Goal: Information Seeking & Learning: Learn about a topic

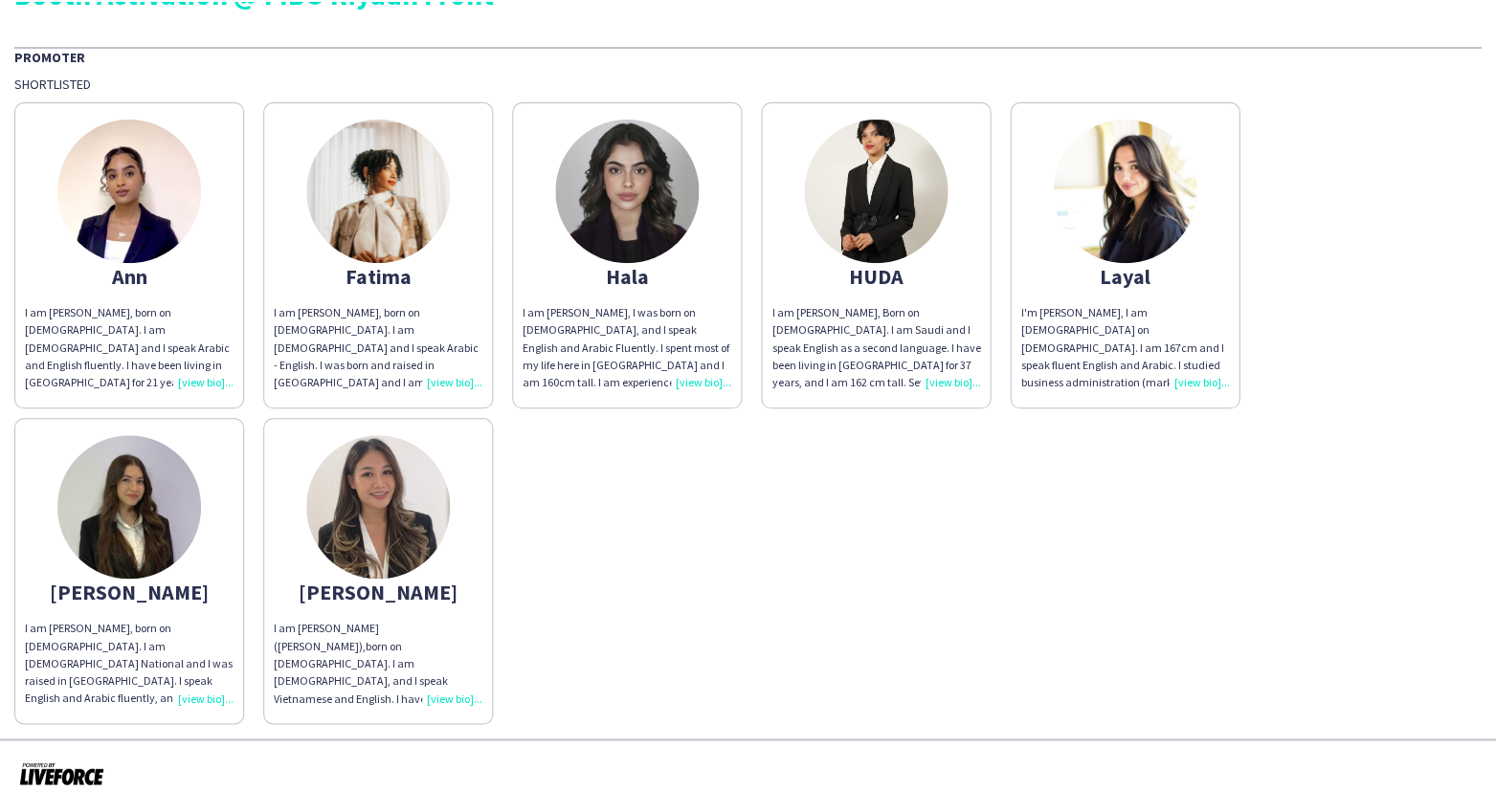
scroll to position [47, 0]
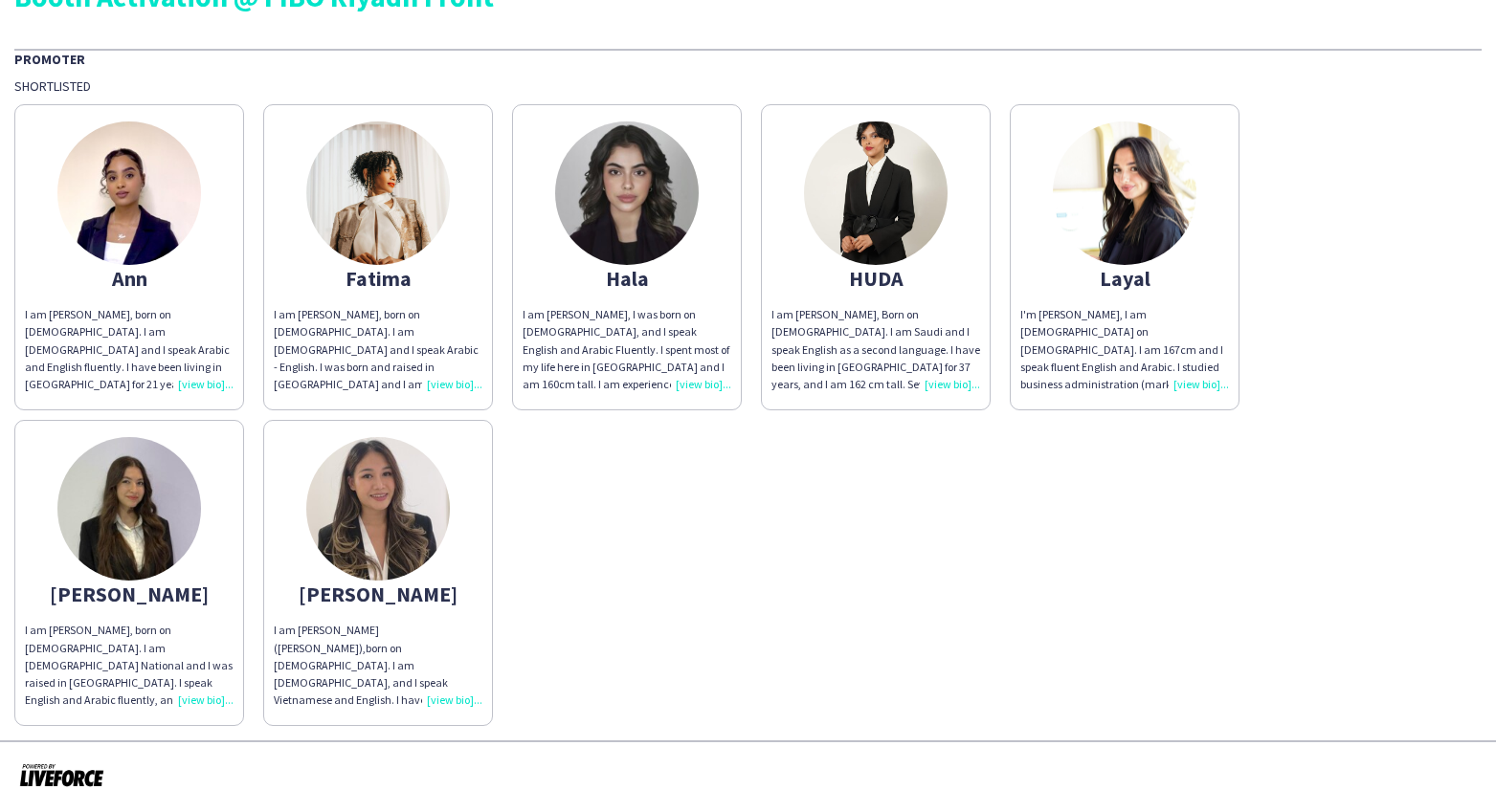
click at [192, 698] on div "I am [PERSON_NAME], born on [DEMOGRAPHIC_DATA]. I am [DEMOGRAPHIC_DATA] Nationa…" at bounding box center [128, 665] width 208 height 87
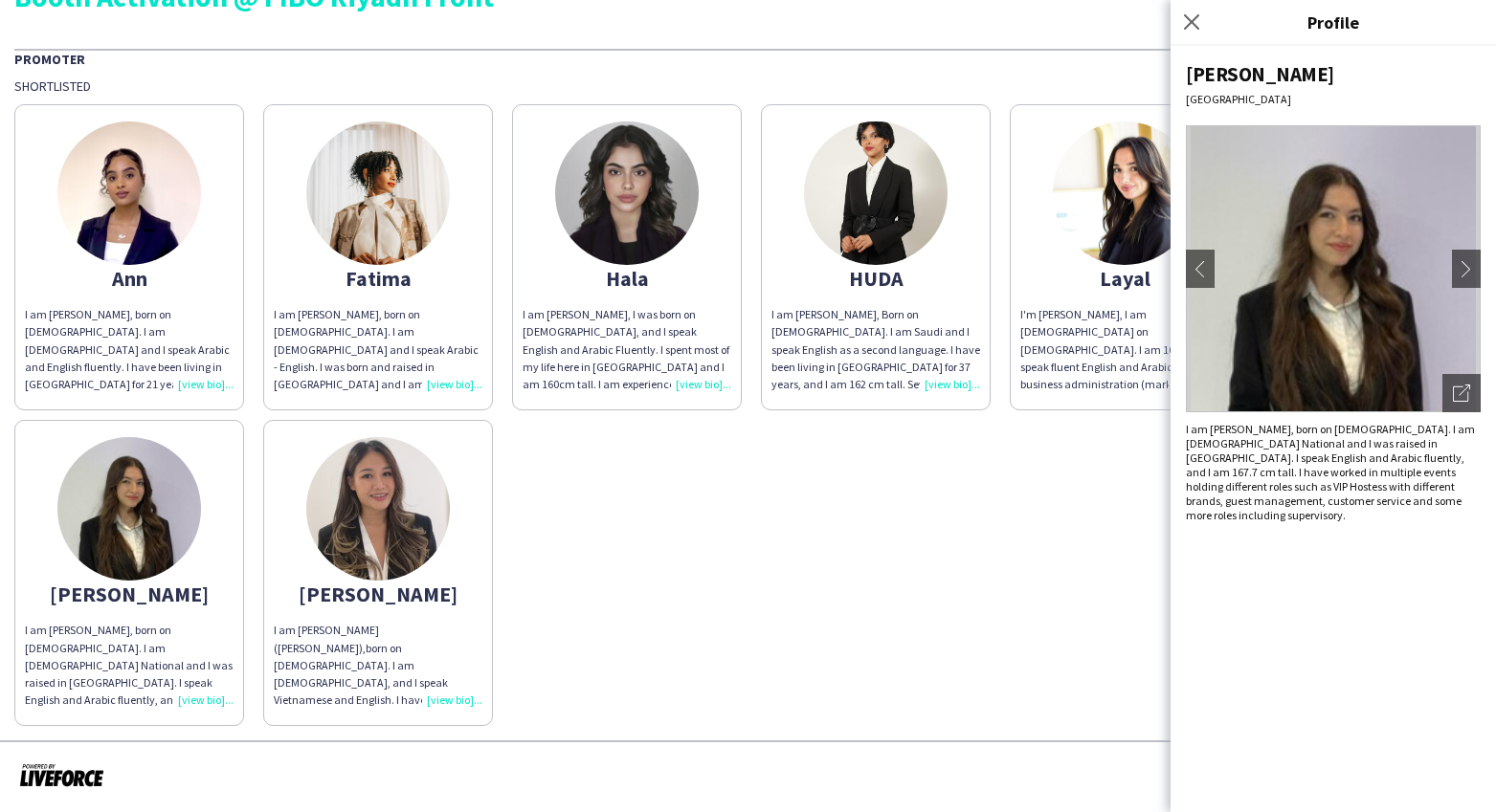
click at [993, 633] on div "[PERSON_NAME] am [PERSON_NAME], born on [DEMOGRAPHIC_DATA]. I am [DEMOGRAPHIC_D…" at bounding box center [748, 410] width 1467 height 631
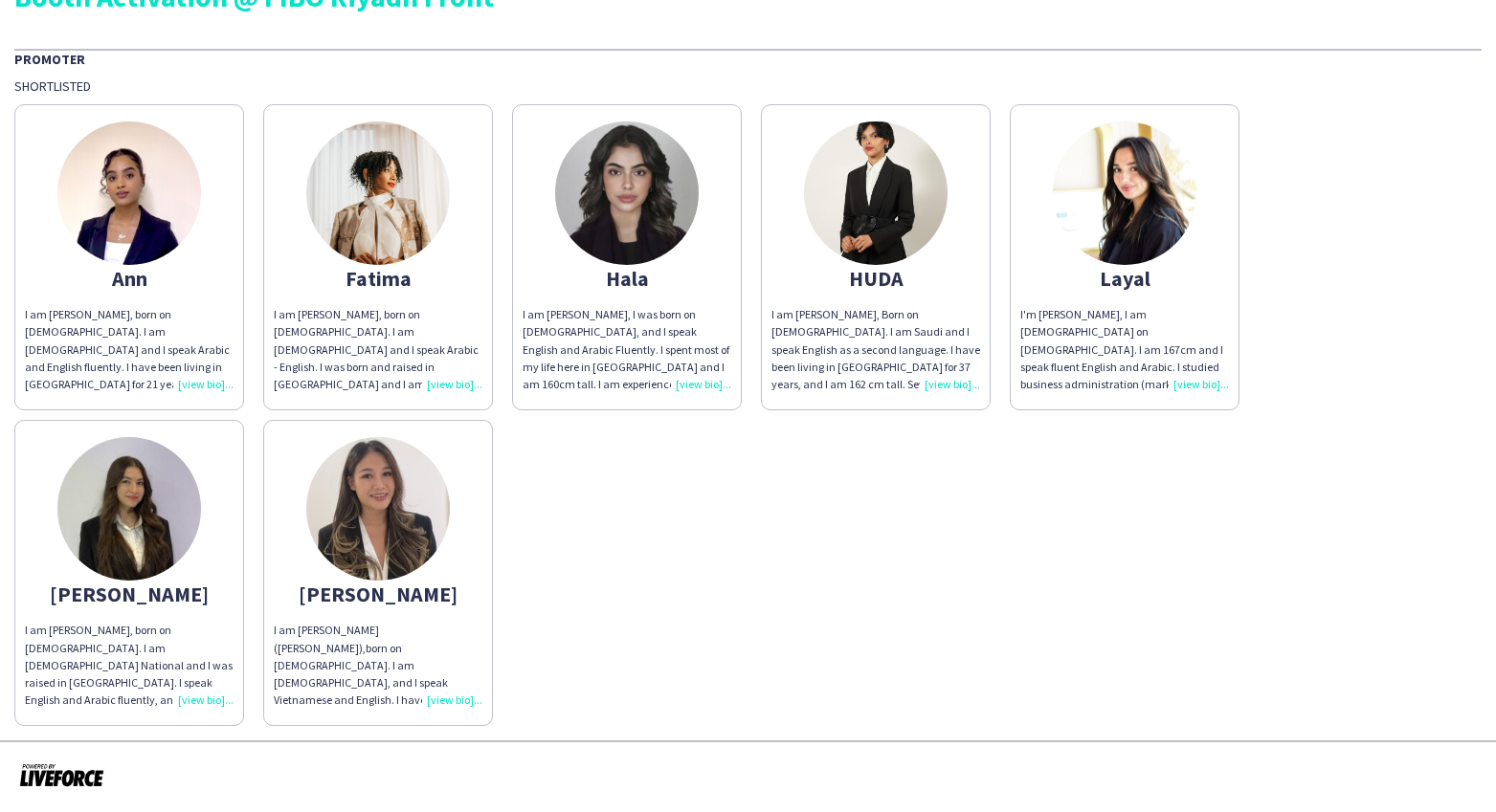
click at [198, 384] on div "I am [PERSON_NAME], born on [DEMOGRAPHIC_DATA]. I am [DEMOGRAPHIC_DATA] and I s…" at bounding box center [128, 349] width 208 height 87
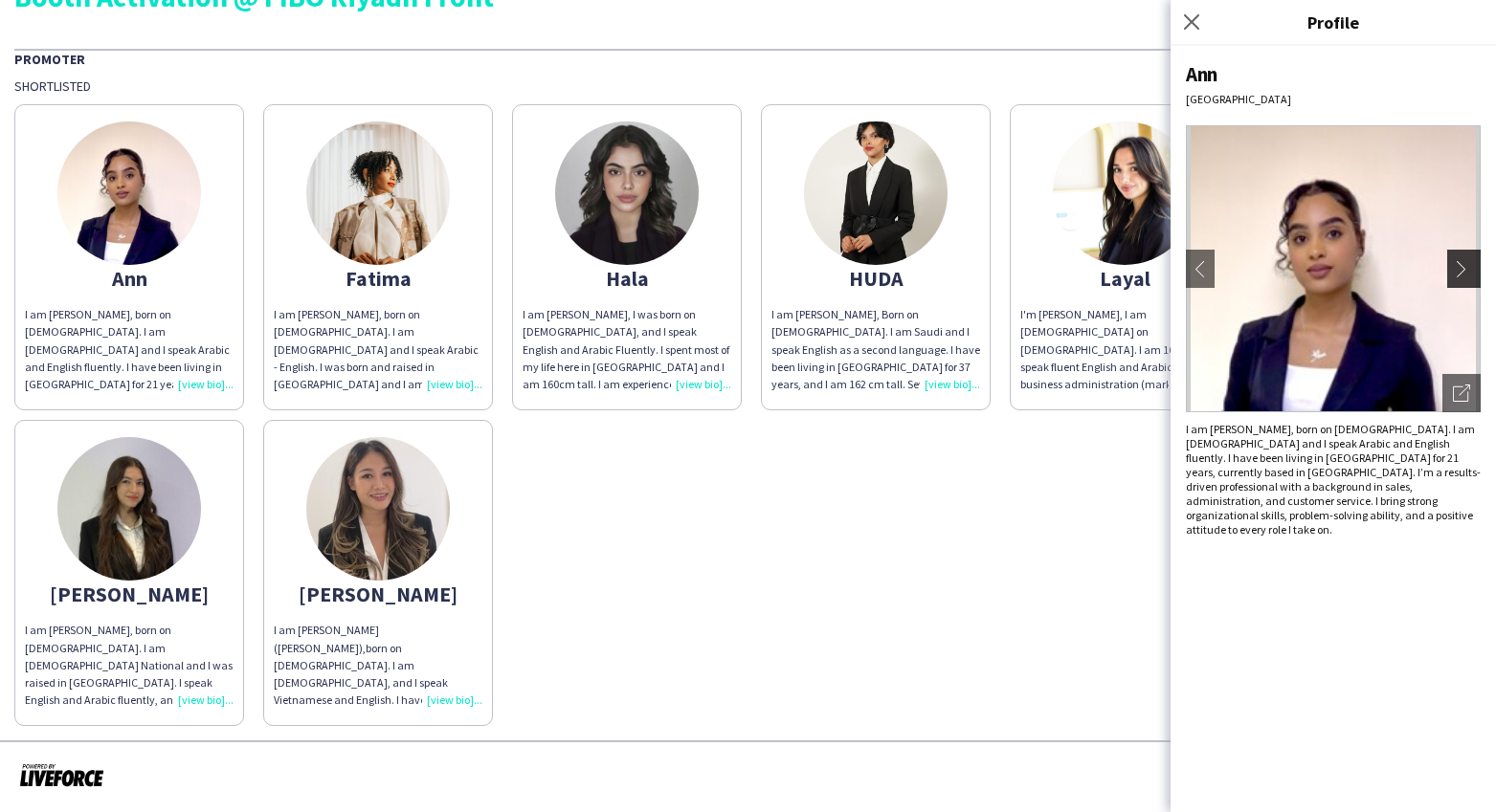
click at [1457, 270] on app-icon "chevron-right" at bounding box center [1466, 269] width 26 height 18
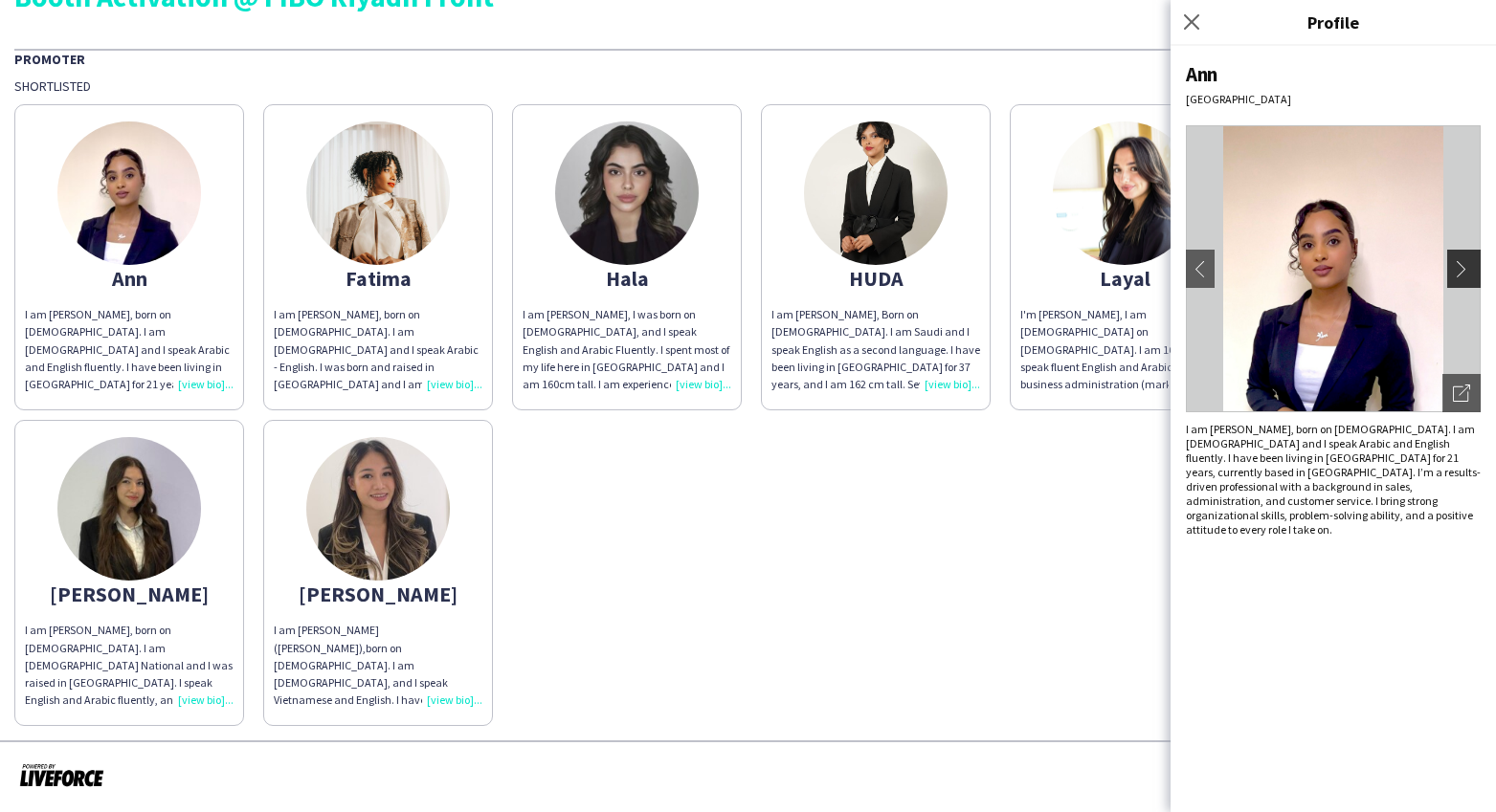
click at [1457, 270] on app-icon "chevron-right" at bounding box center [1466, 269] width 26 height 18
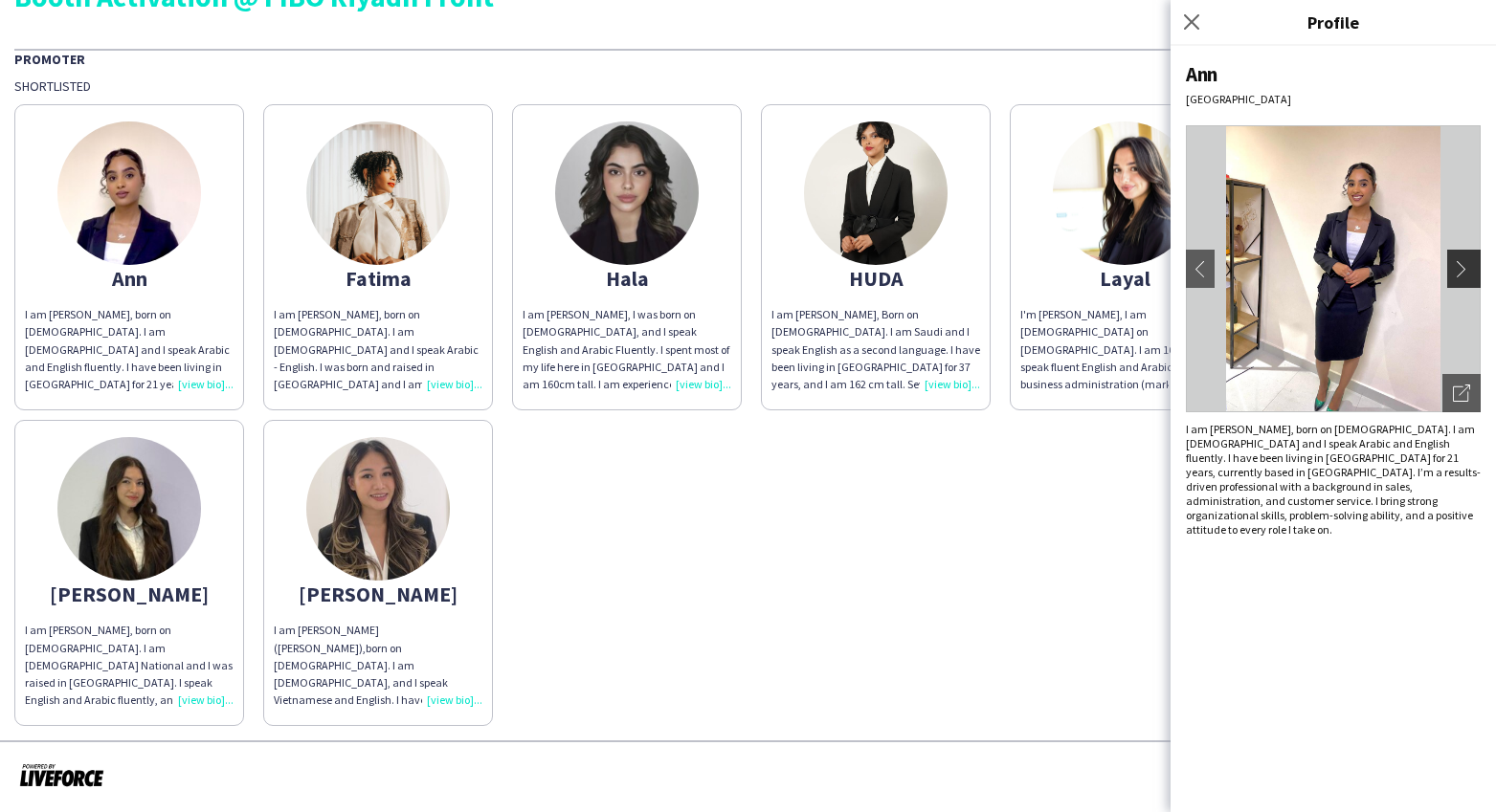
click at [1457, 270] on app-icon "chevron-right" at bounding box center [1466, 269] width 26 height 18
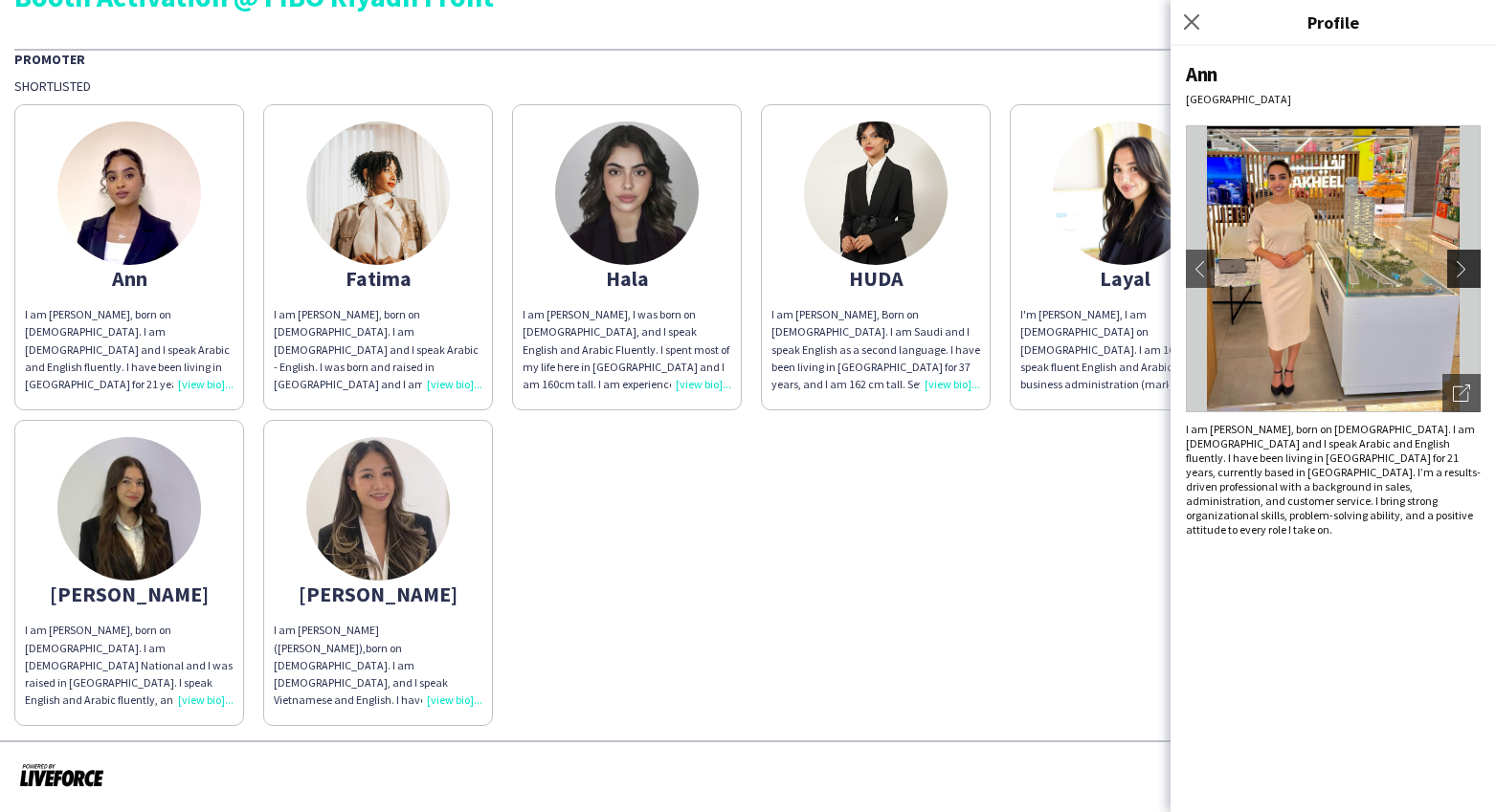
click at [1457, 270] on app-icon "chevron-right" at bounding box center [1466, 269] width 26 height 18
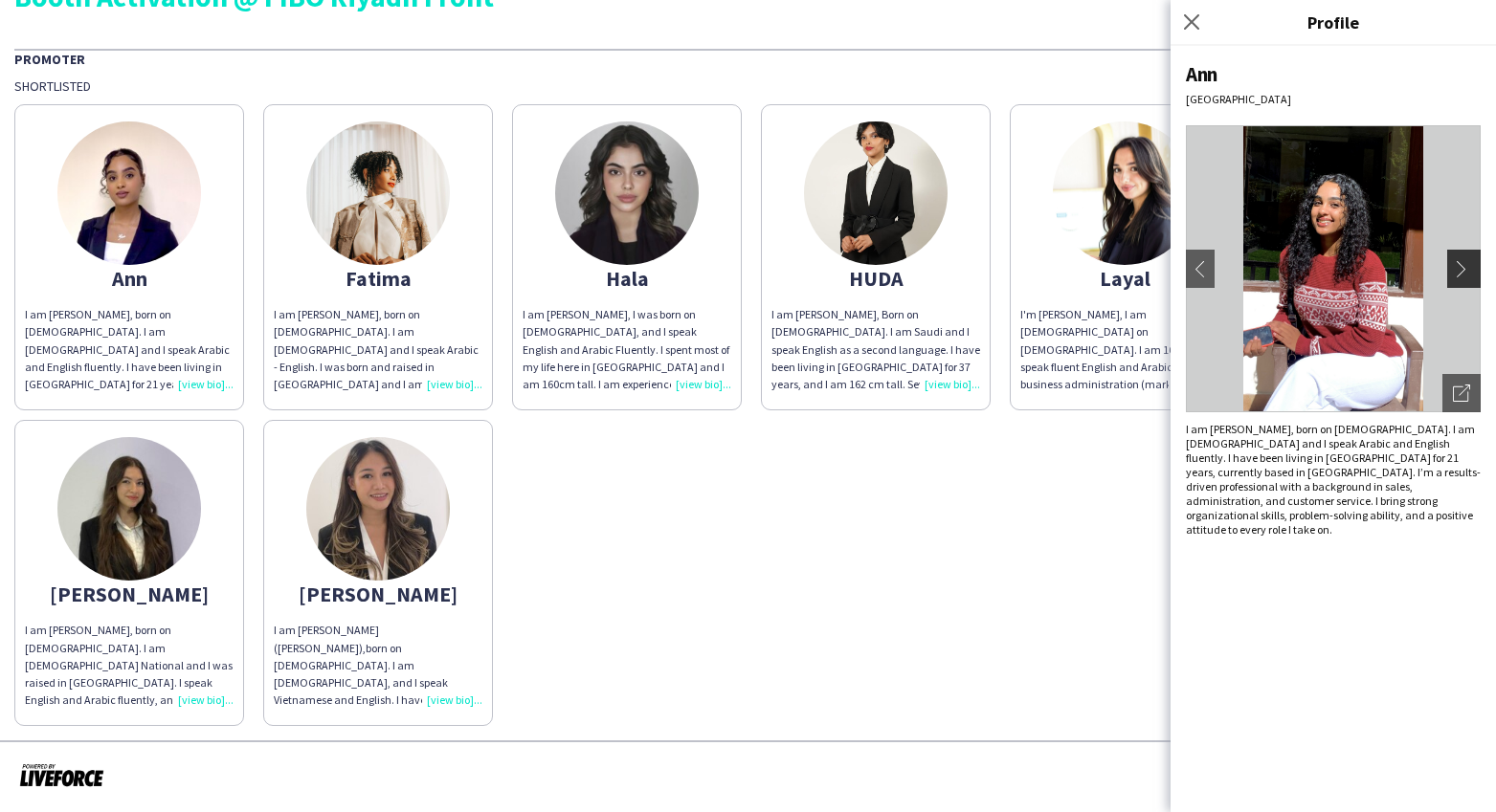
click at [1457, 270] on app-icon "chevron-right" at bounding box center [1466, 269] width 26 height 18
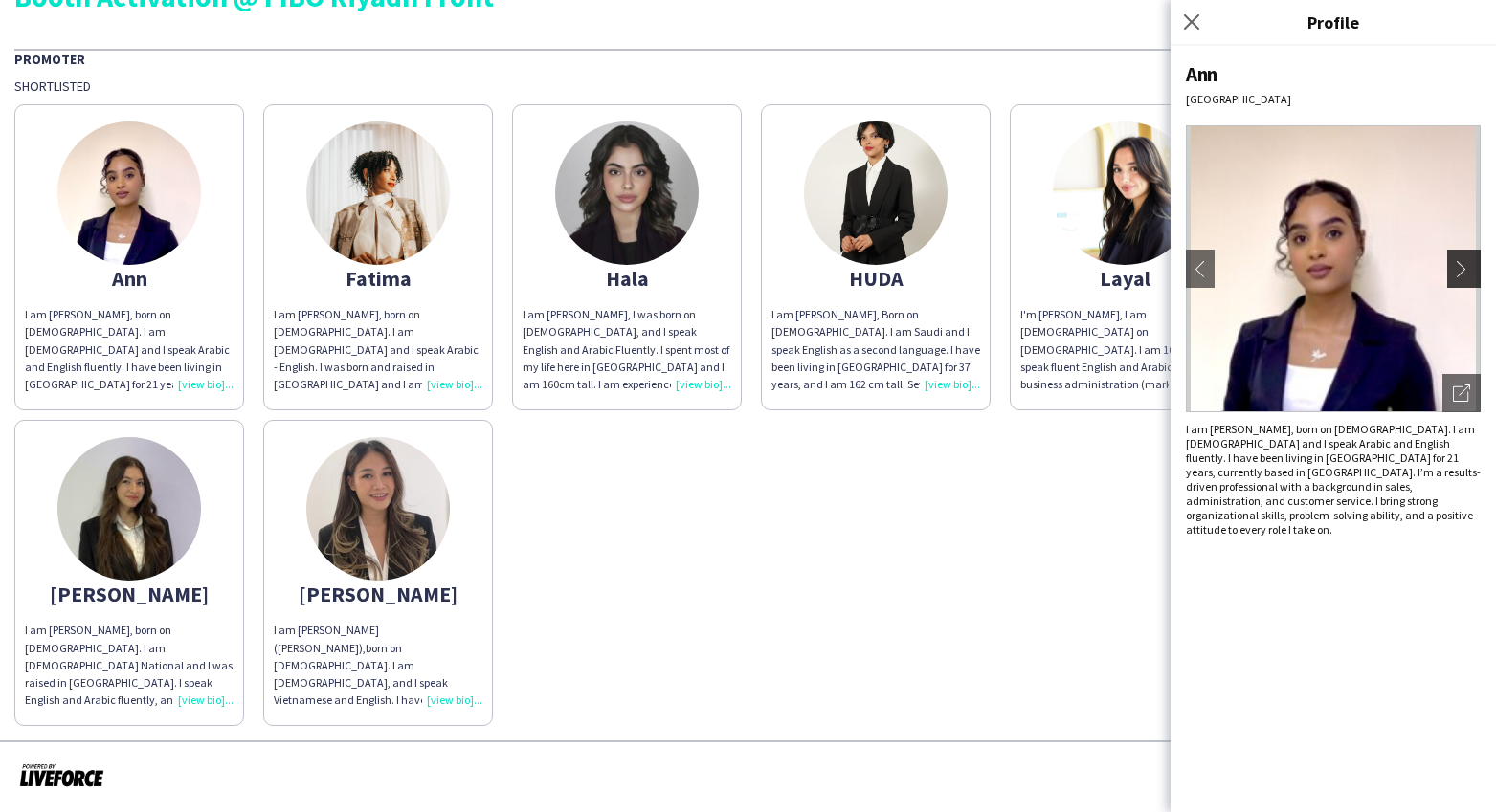
click at [1457, 270] on app-icon "chevron-right" at bounding box center [1466, 269] width 26 height 18
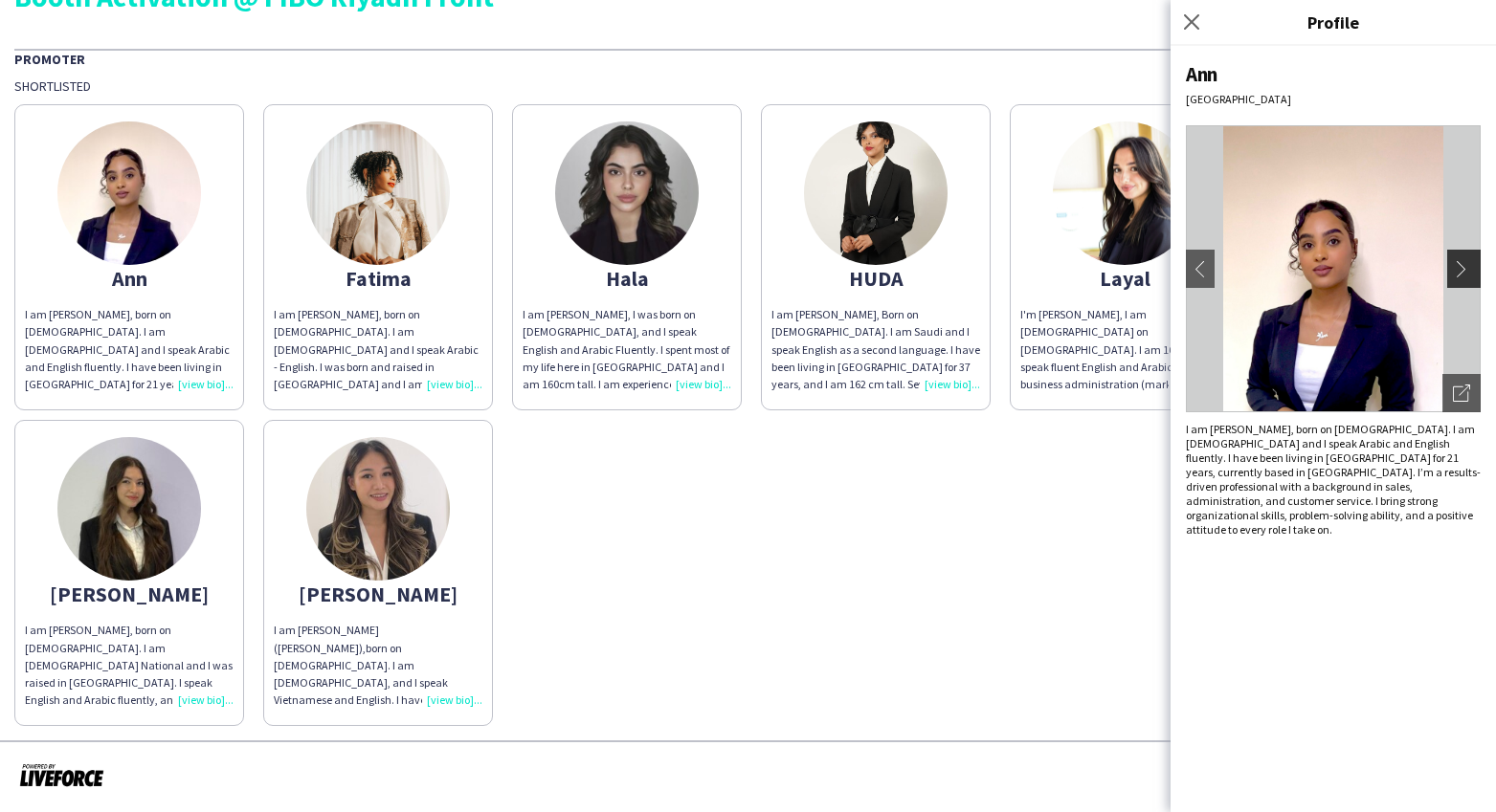
click at [1457, 270] on app-icon "chevron-right" at bounding box center [1466, 269] width 26 height 18
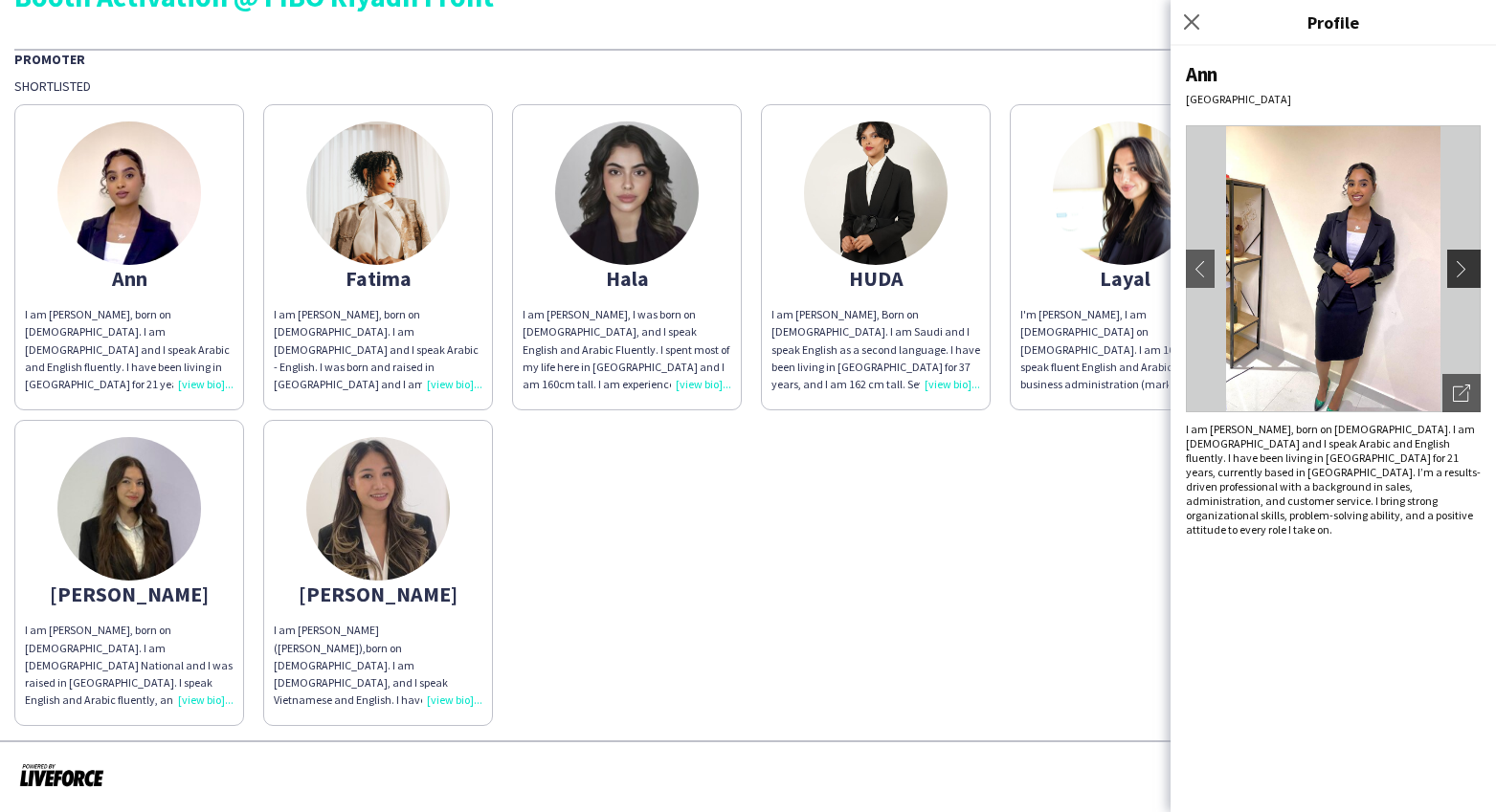
click at [1457, 270] on app-icon "chevron-right" at bounding box center [1466, 269] width 26 height 18
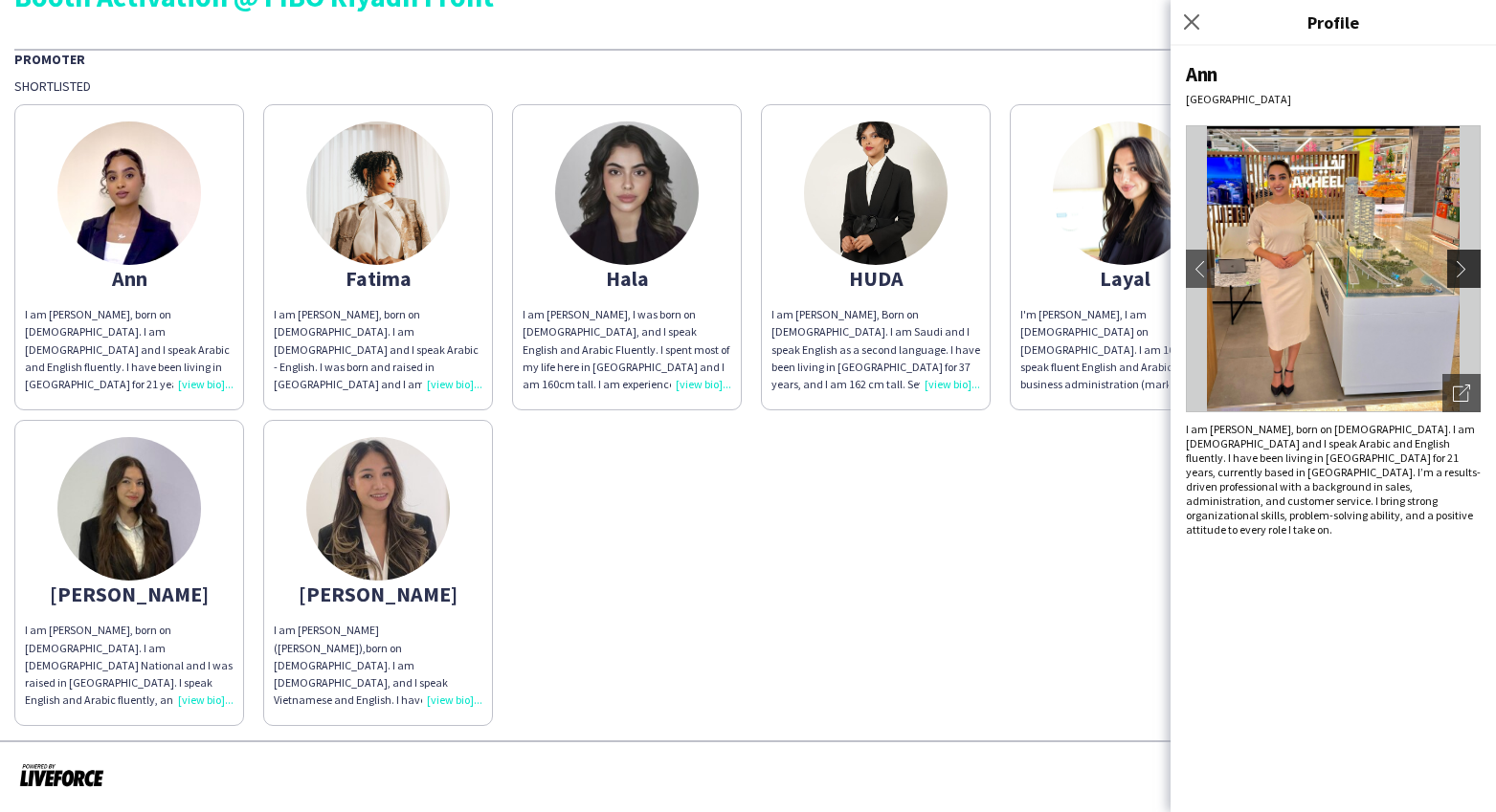
click at [1457, 270] on app-icon "chevron-right" at bounding box center [1466, 269] width 26 height 18
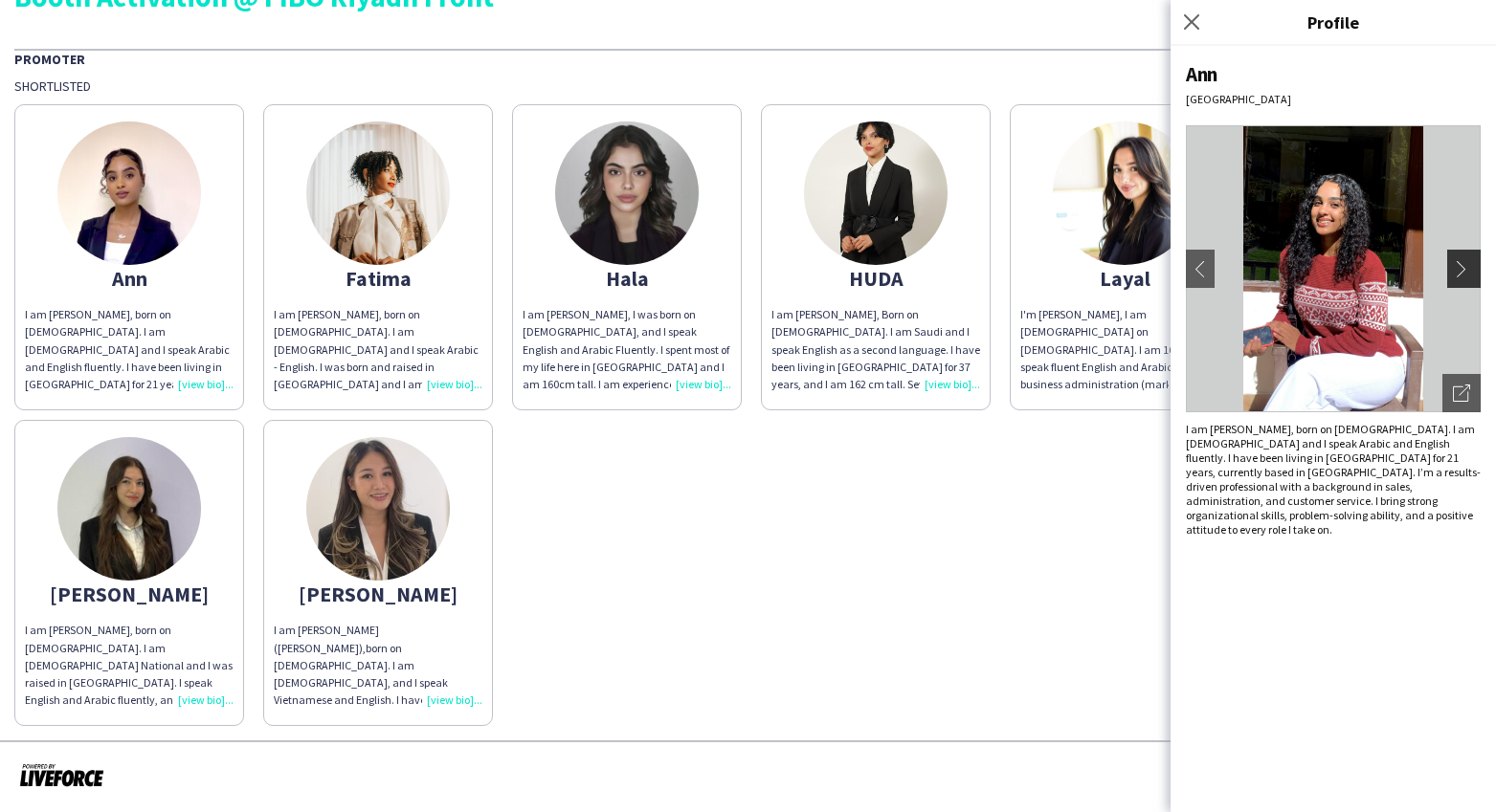
click at [1457, 270] on app-icon "chevron-right" at bounding box center [1466, 269] width 26 height 18
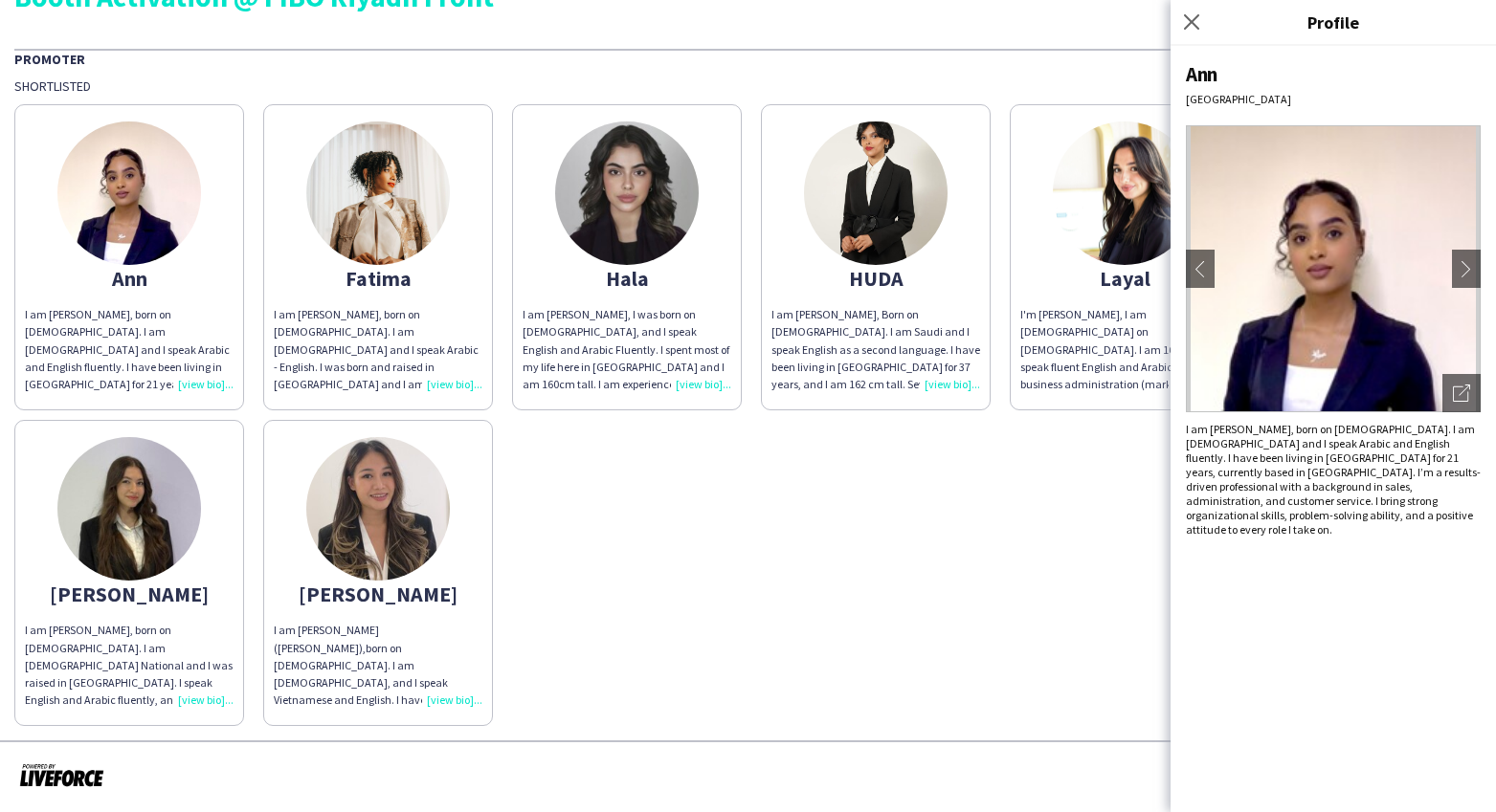
click at [455, 386] on div "I am [PERSON_NAME], born on [DEMOGRAPHIC_DATA]. I am [DEMOGRAPHIC_DATA] and I s…" at bounding box center [377, 349] width 208 height 87
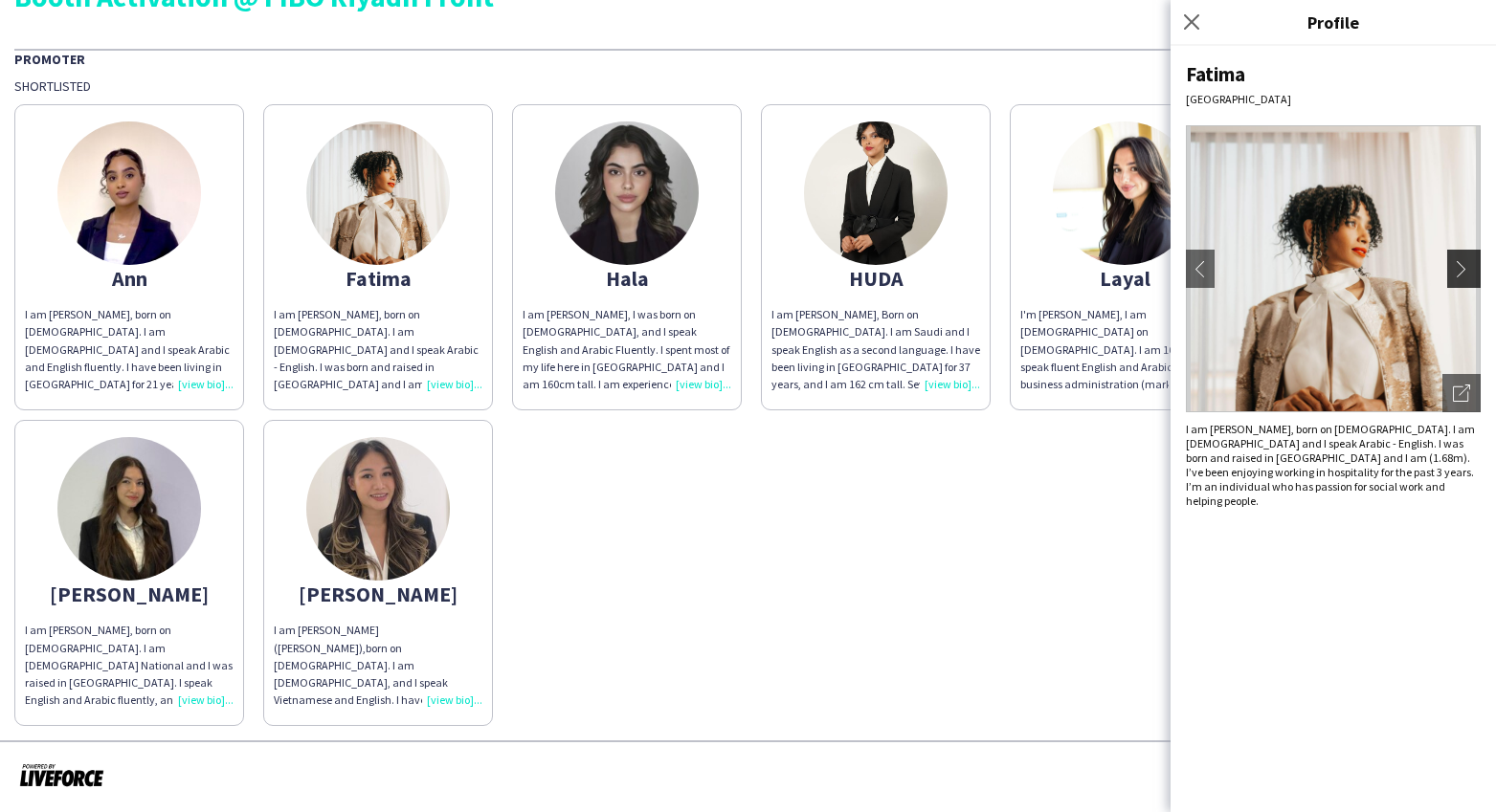
click at [1457, 268] on app-icon "chevron-right" at bounding box center [1466, 269] width 26 height 18
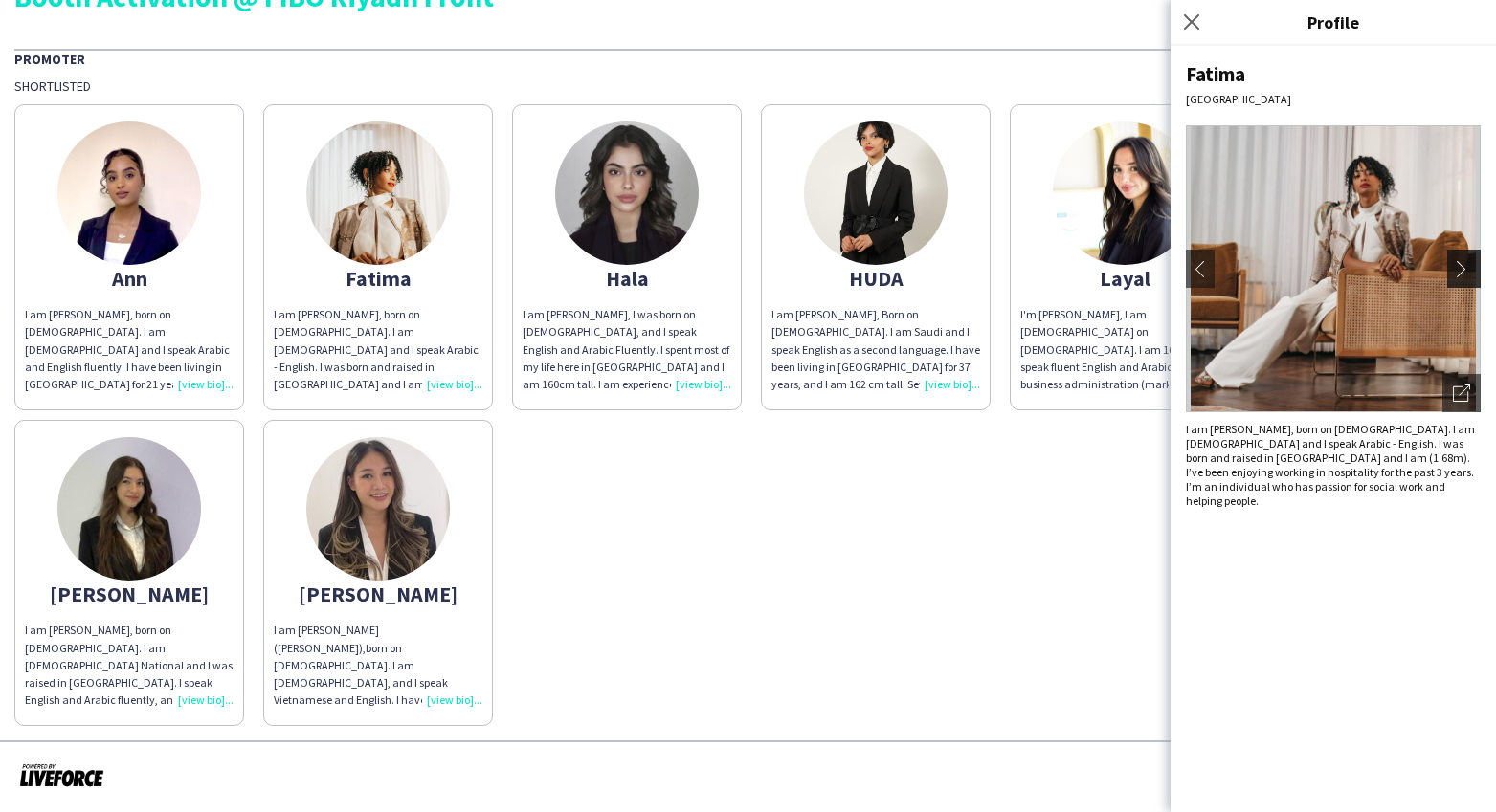
click at [1457, 268] on app-icon "chevron-right" at bounding box center [1466, 269] width 26 height 18
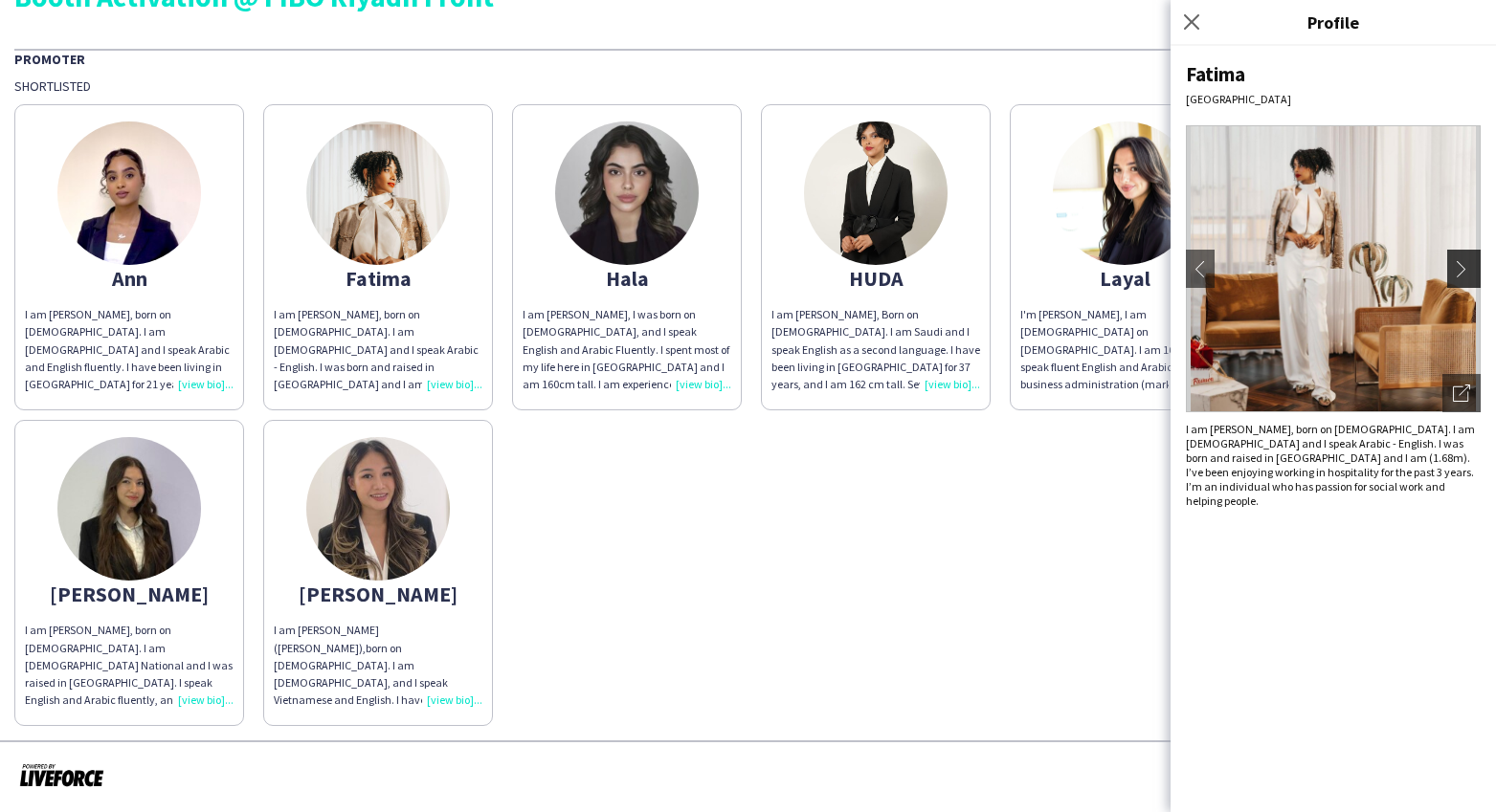
click at [1457, 272] on app-icon "chevron-right" at bounding box center [1466, 269] width 26 height 18
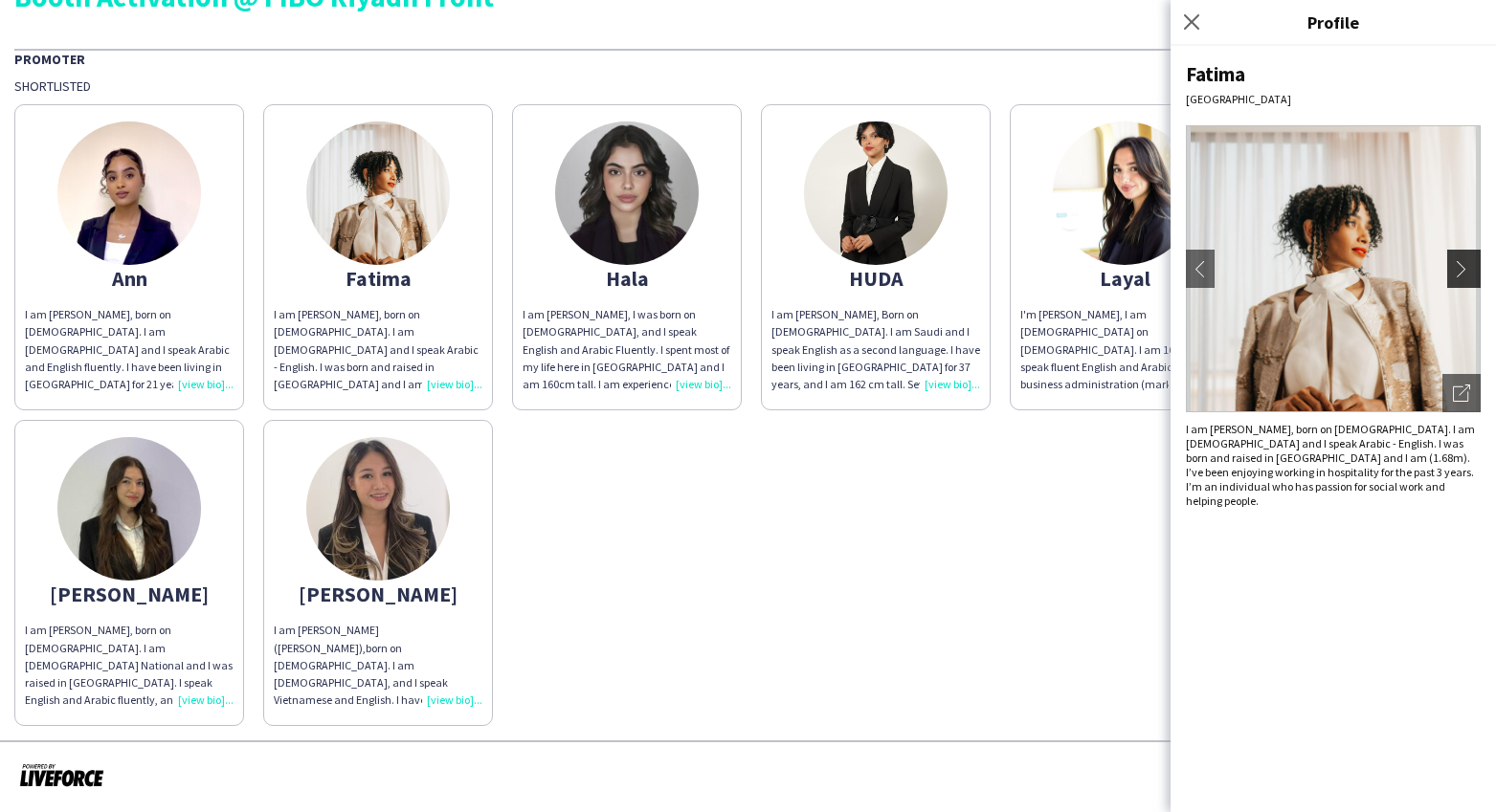
click at [1457, 272] on app-icon "chevron-right" at bounding box center [1466, 269] width 26 height 18
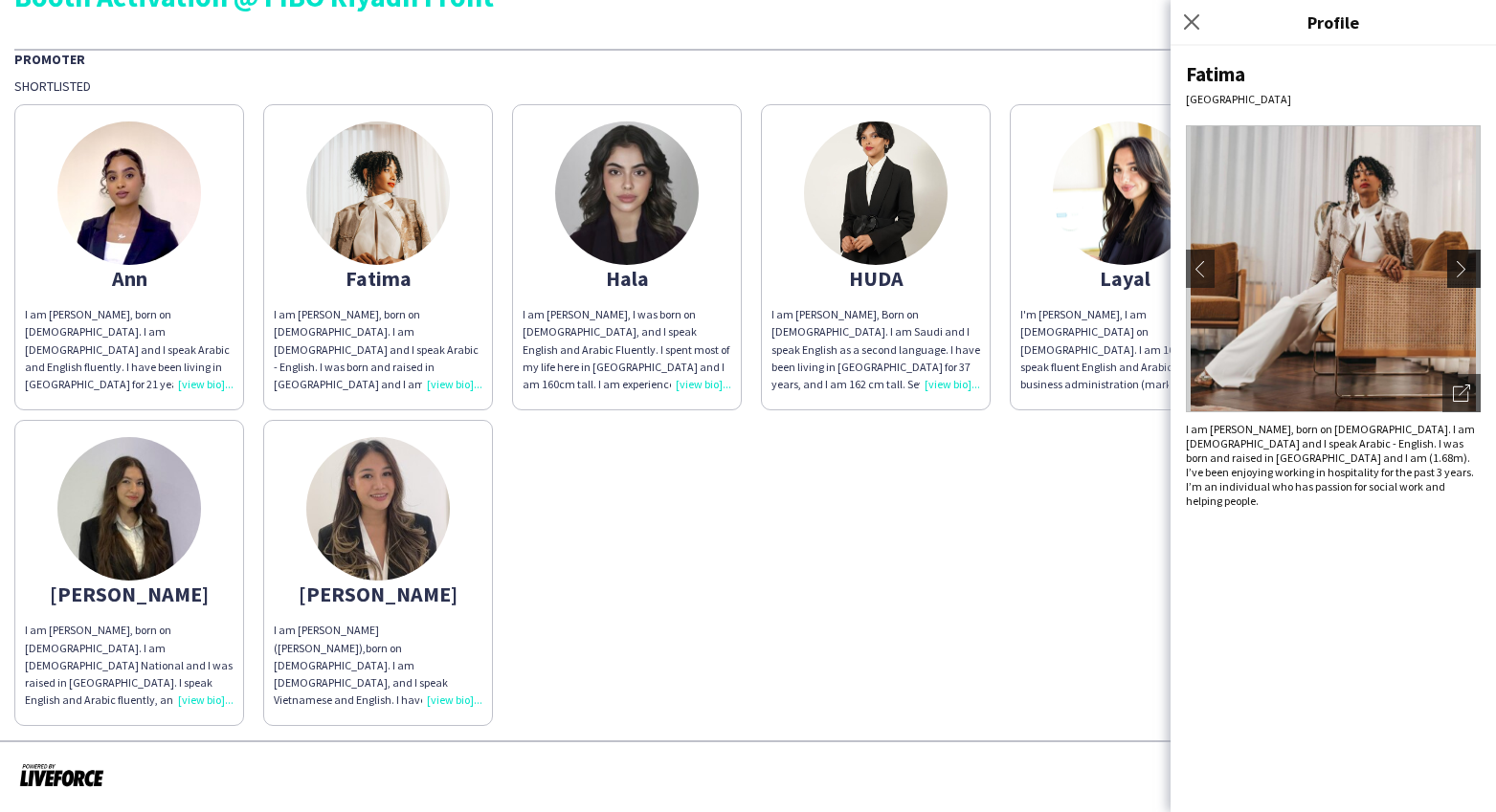
click at [1457, 272] on app-icon "chevron-right" at bounding box center [1466, 269] width 26 height 18
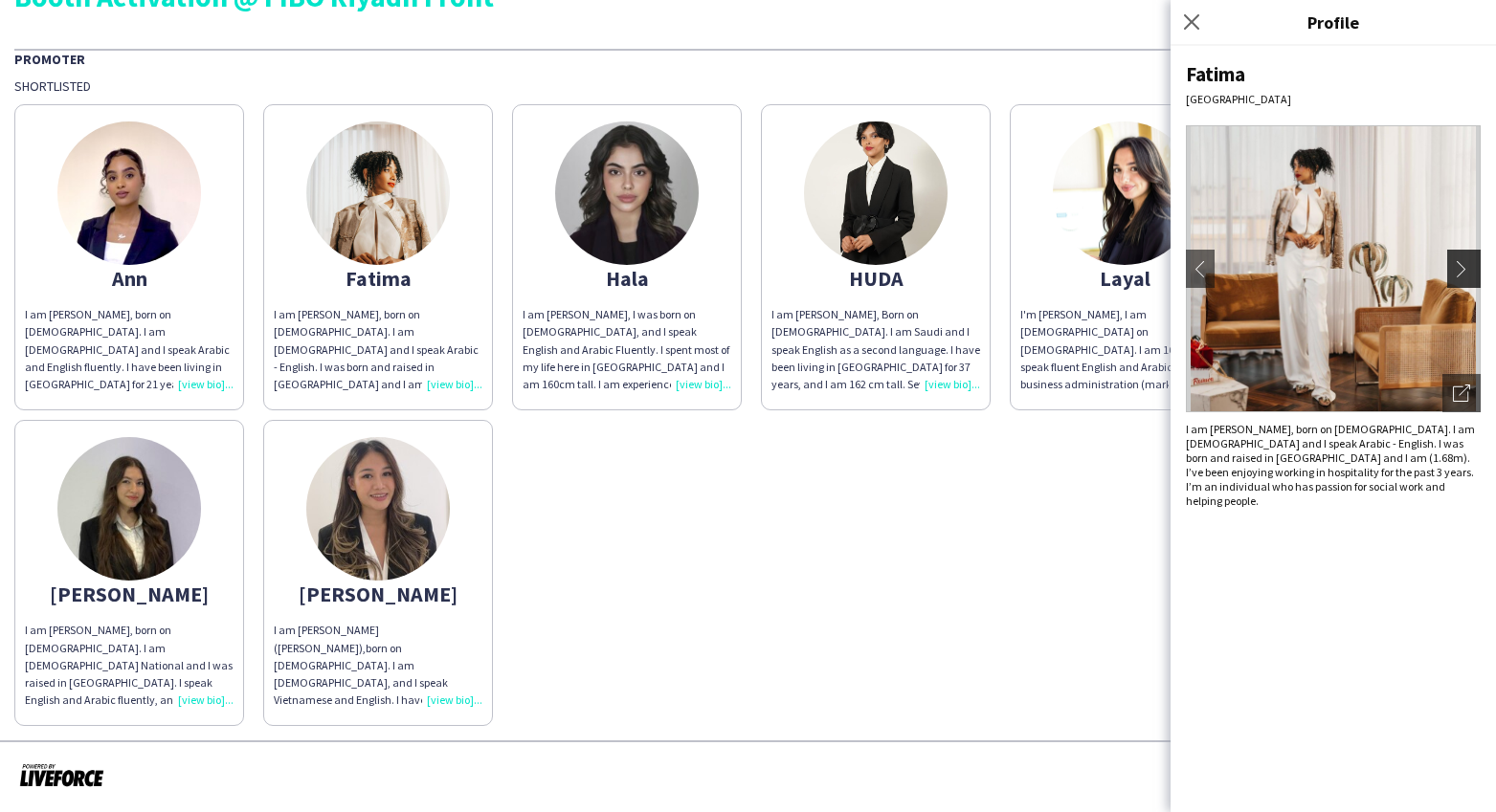
click at [1457, 273] on app-icon "chevron-right" at bounding box center [1466, 269] width 26 height 18
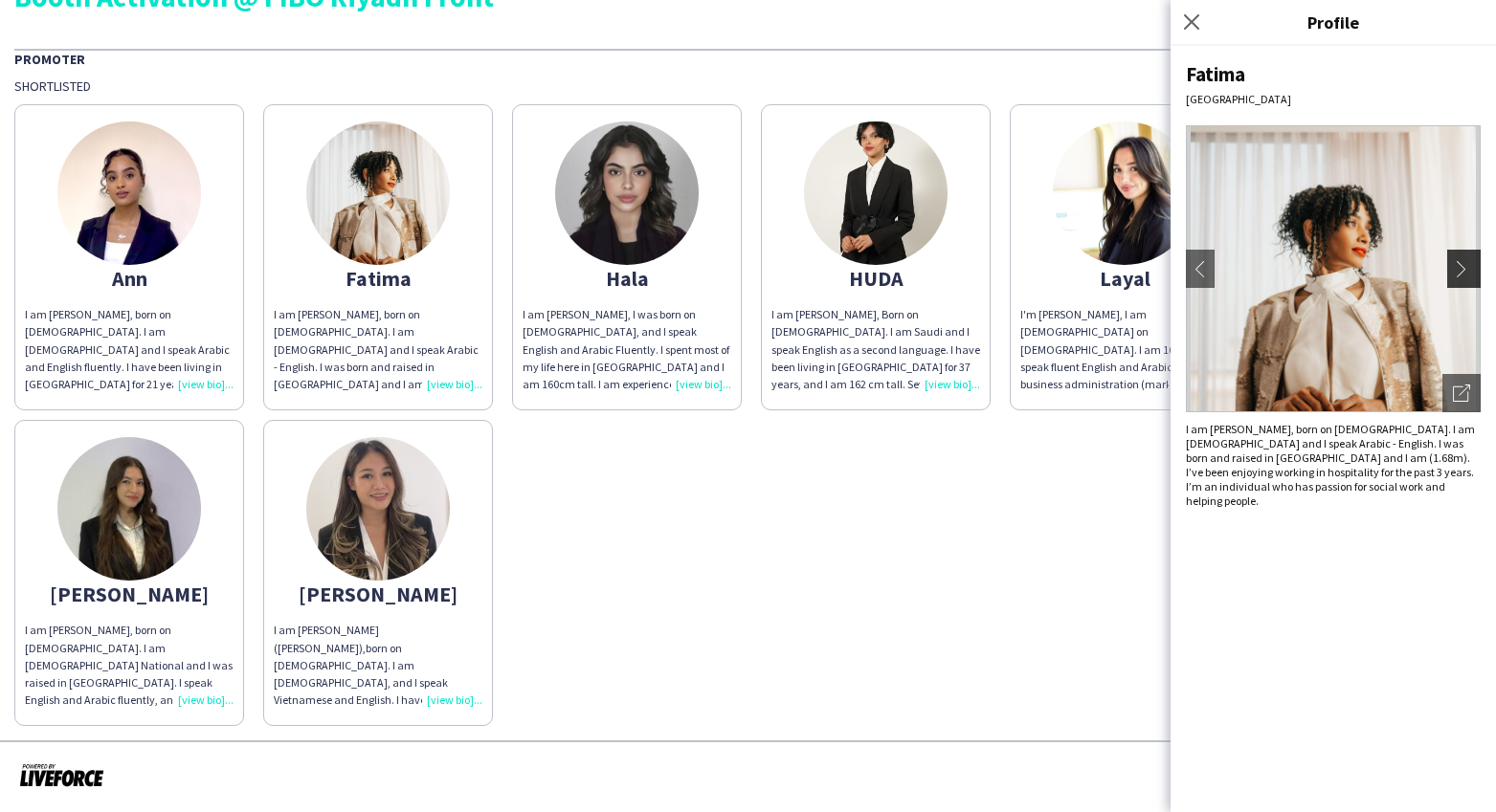
click at [1457, 273] on app-icon "chevron-right" at bounding box center [1466, 269] width 26 height 18
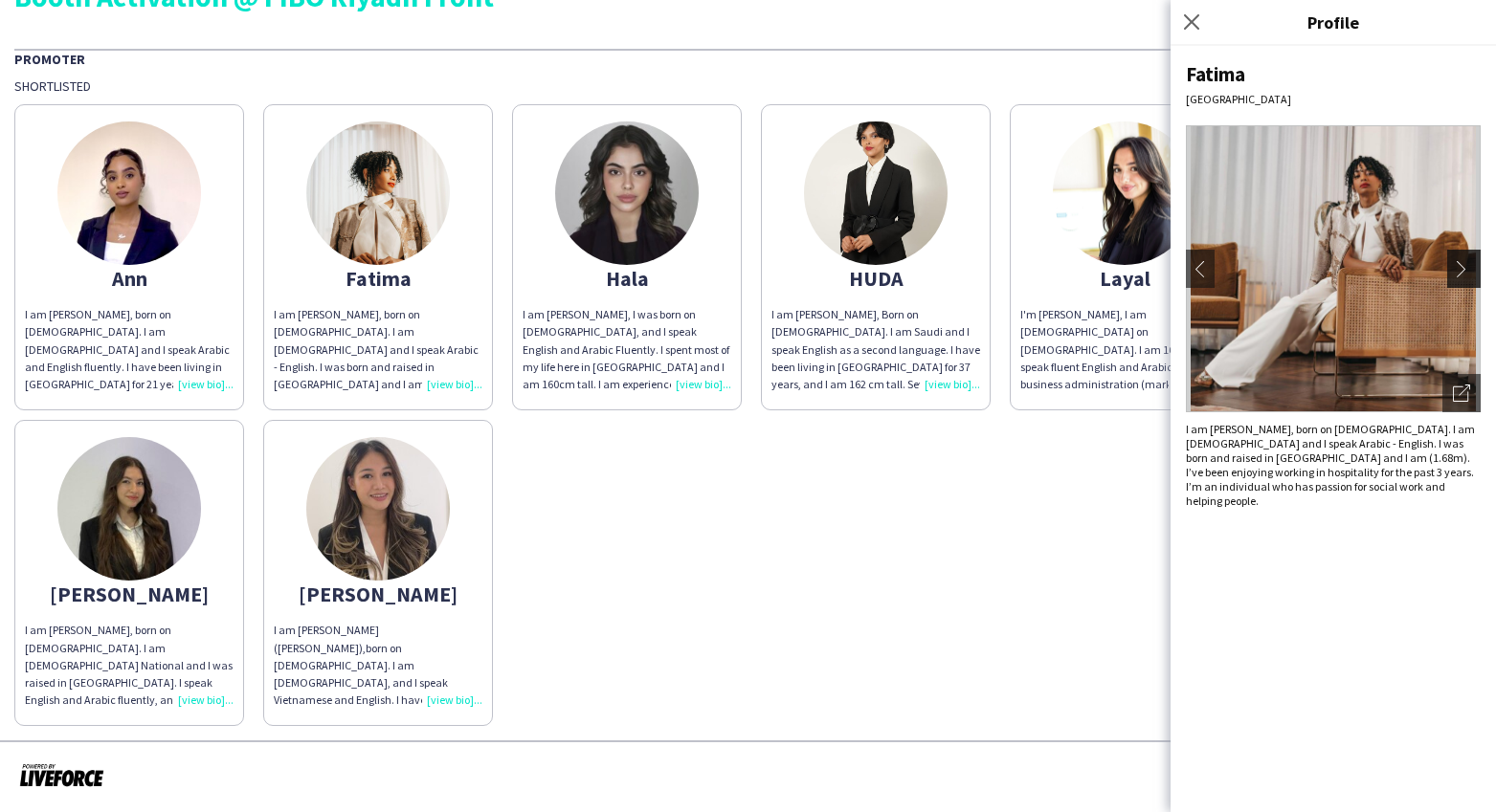
click at [1457, 273] on app-icon "chevron-right" at bounding box center [1466, 269] width 26 height 18
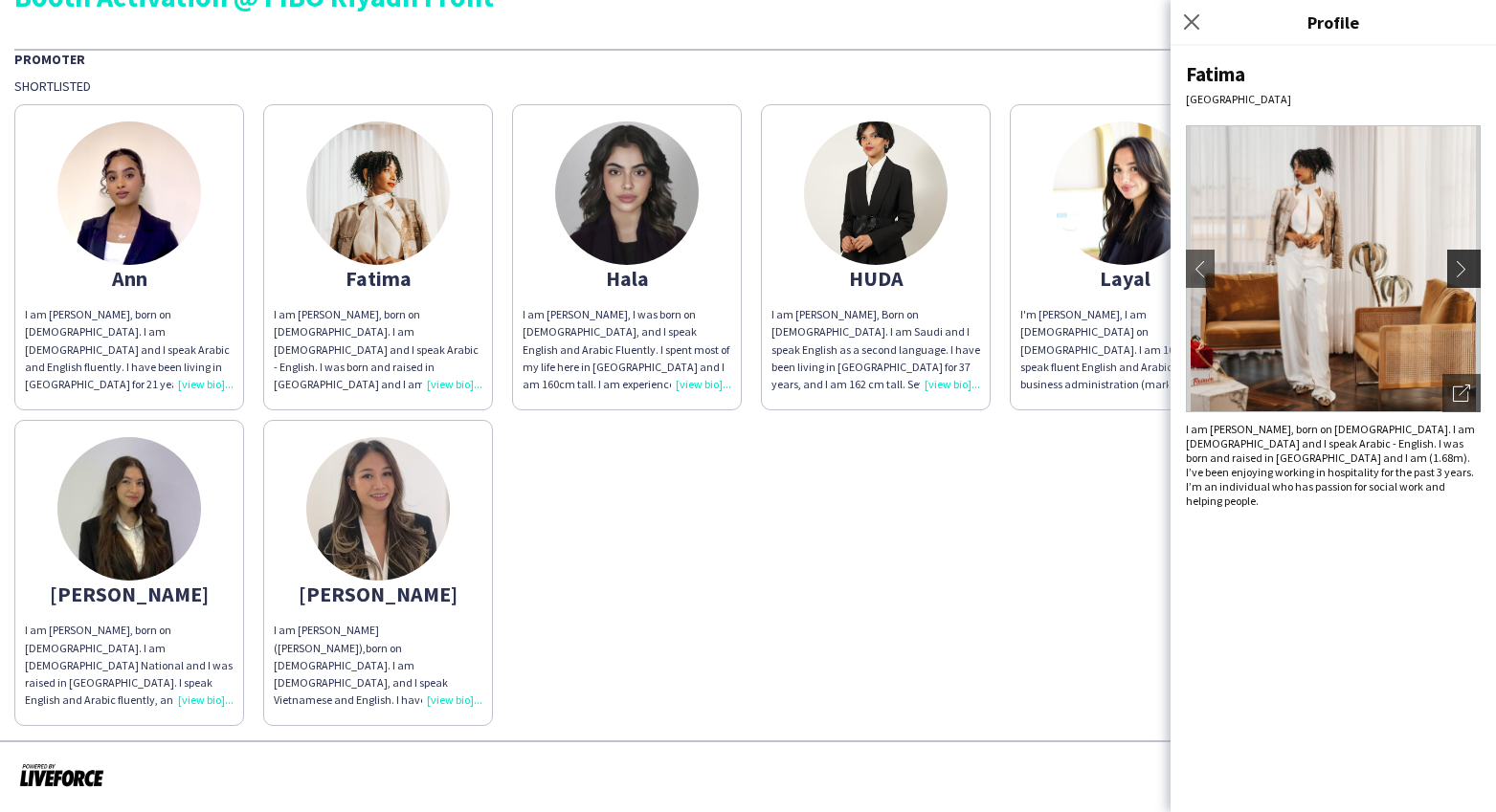
click at [1457, 273] on app-icon "chevron-right" at bounding box center [1466, 269] width 26 height 18
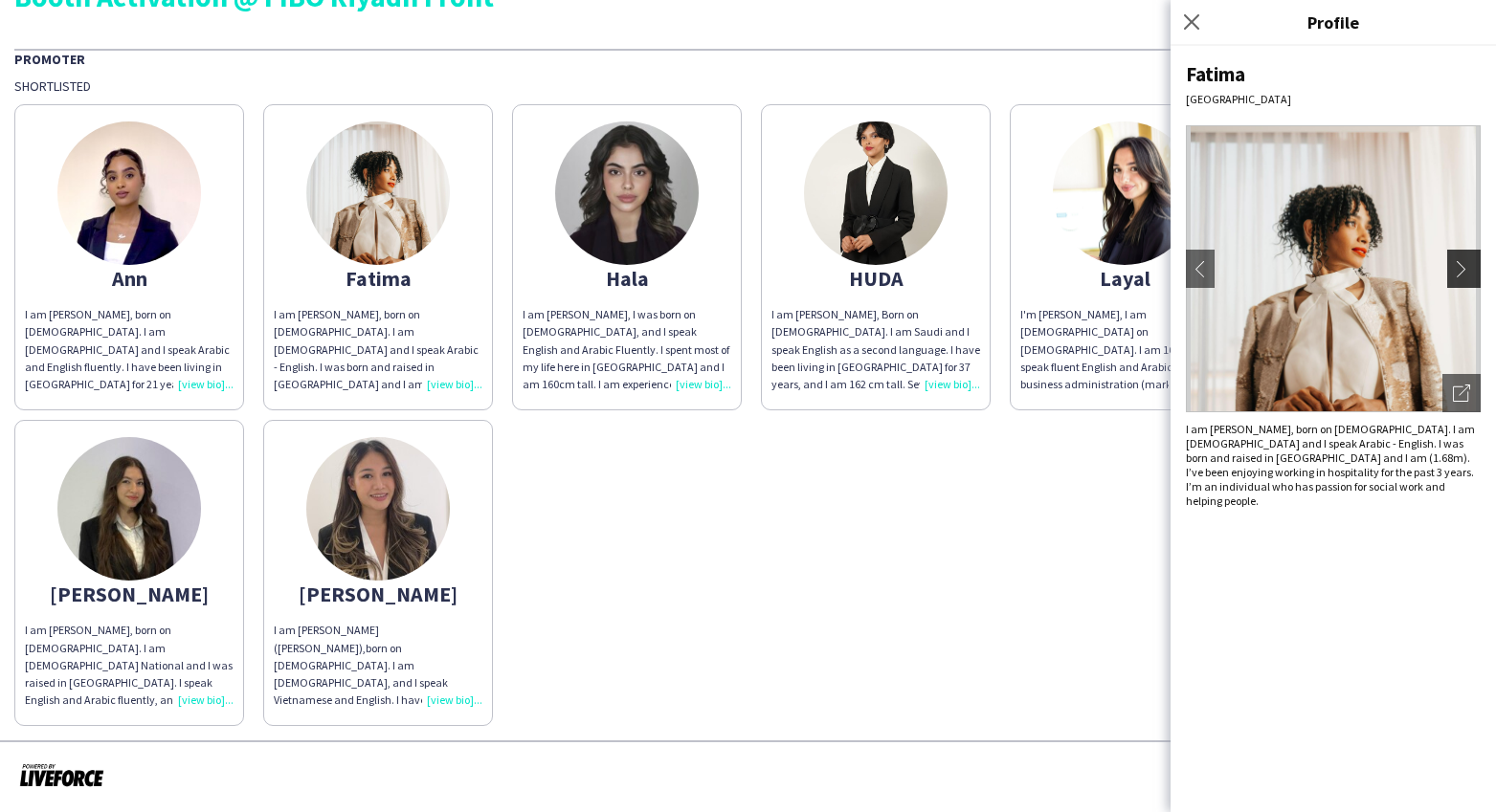
click at [1457, 273] on app-icon "chevron-right" at bounding box center [1466, 269] width 26 height 18
click at [626, 366] on div "I am [PERSON_NAME], I was born on [DEMOGRAPHIC_DATA], and I speak English and A…" at bounding box center [626, 349] width 208 height 87
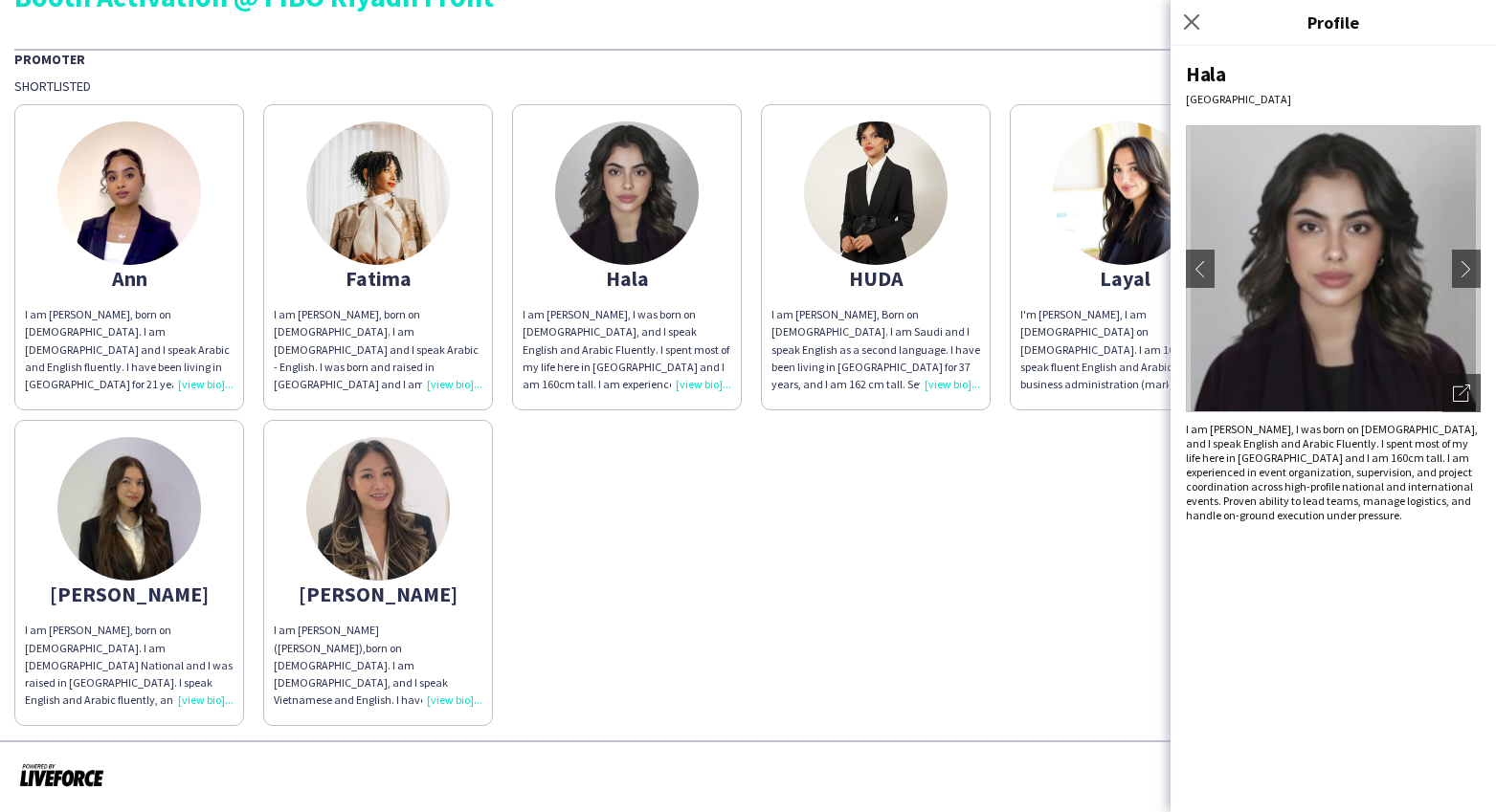
click at [697, 386] on div "I am [PERSON_NAME], I was born on [DEMOGRAPHIC_DATA], and I speak English and A…" at bounding box center [626, 349] width 208 height 87
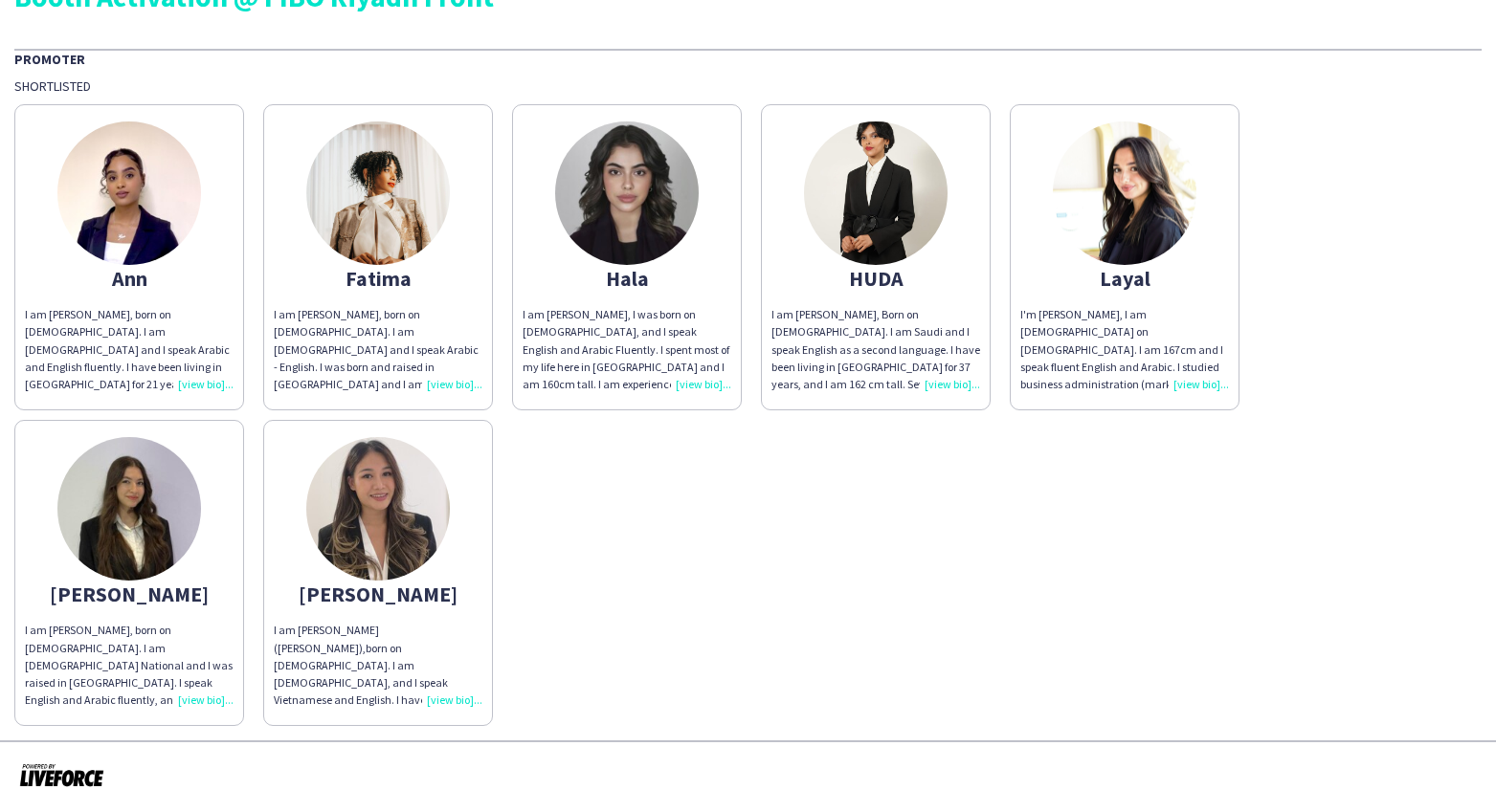
click at [715, 381] on div "I am [PERSON_NAME], I was born on [DEMOGRAPHIC_DATA], and I speak English and A…" at bounding box center [626, 349] width 208 height 87
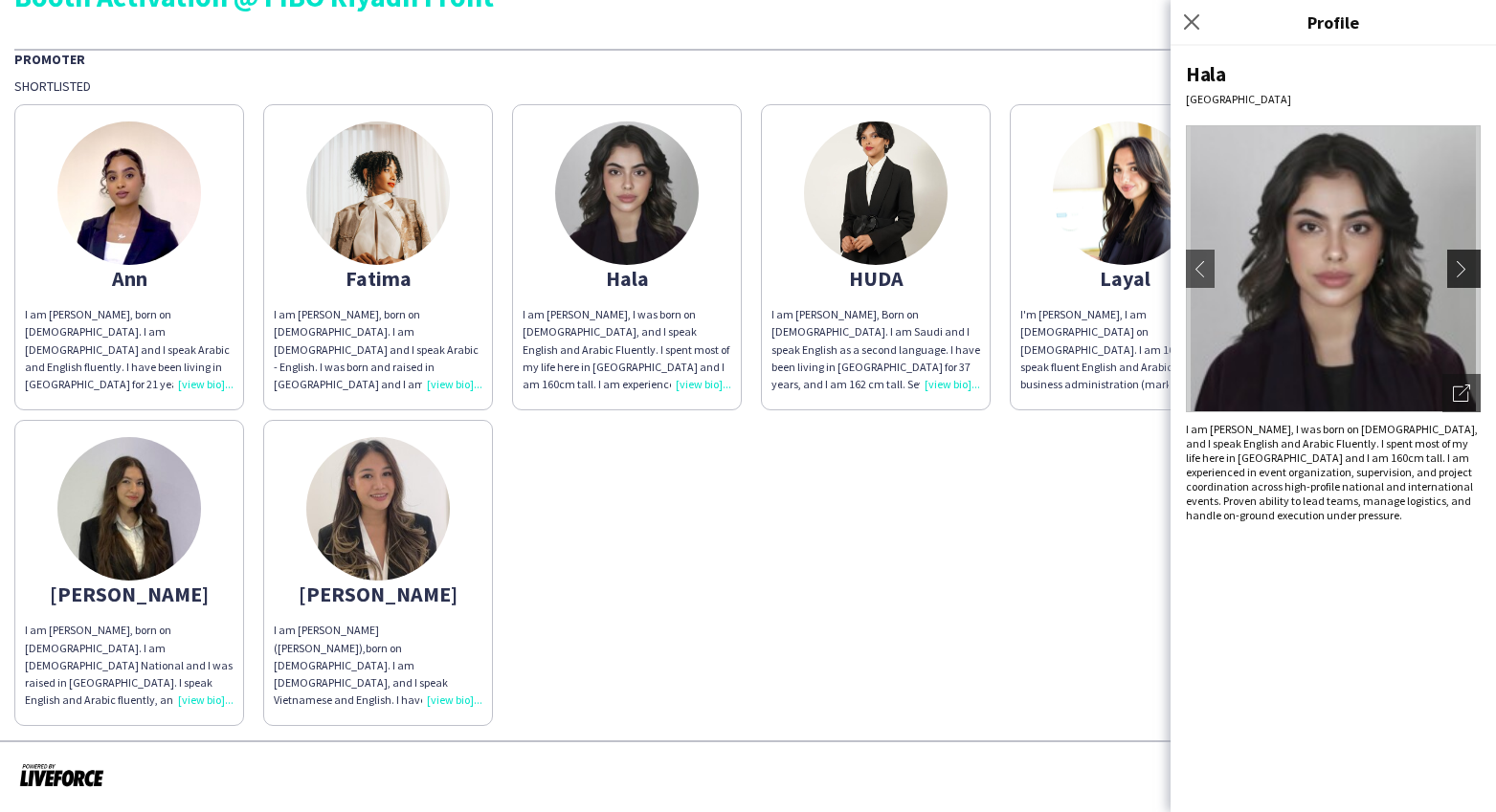
click at [1457, 271] on app-icon "chevron-right" at bounding box center [1466, 269] width 26 height 18
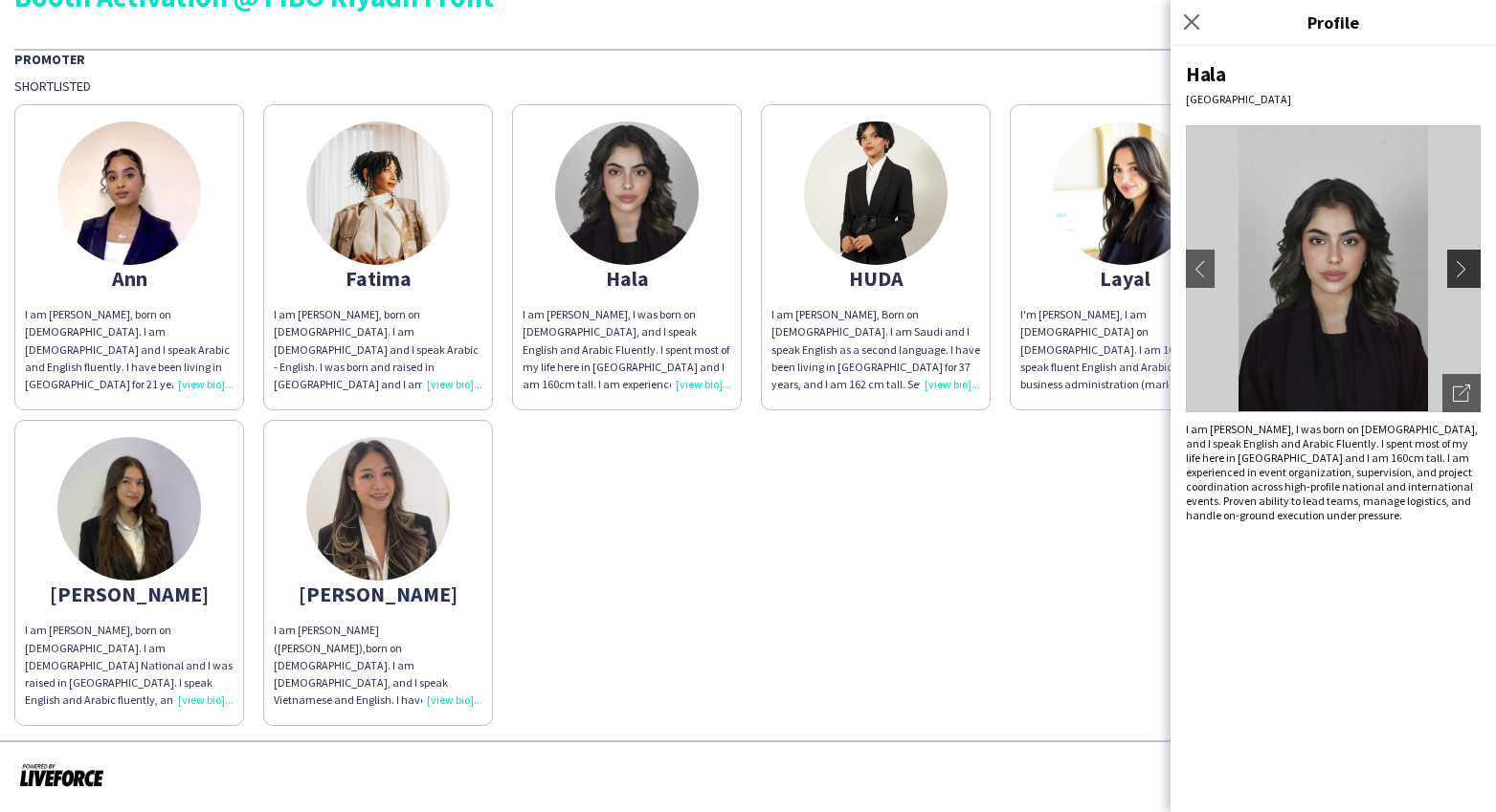
click at [1457, 272] on app-icon "chevron-right" at bounding box center [1466, 269] width 26 height 18
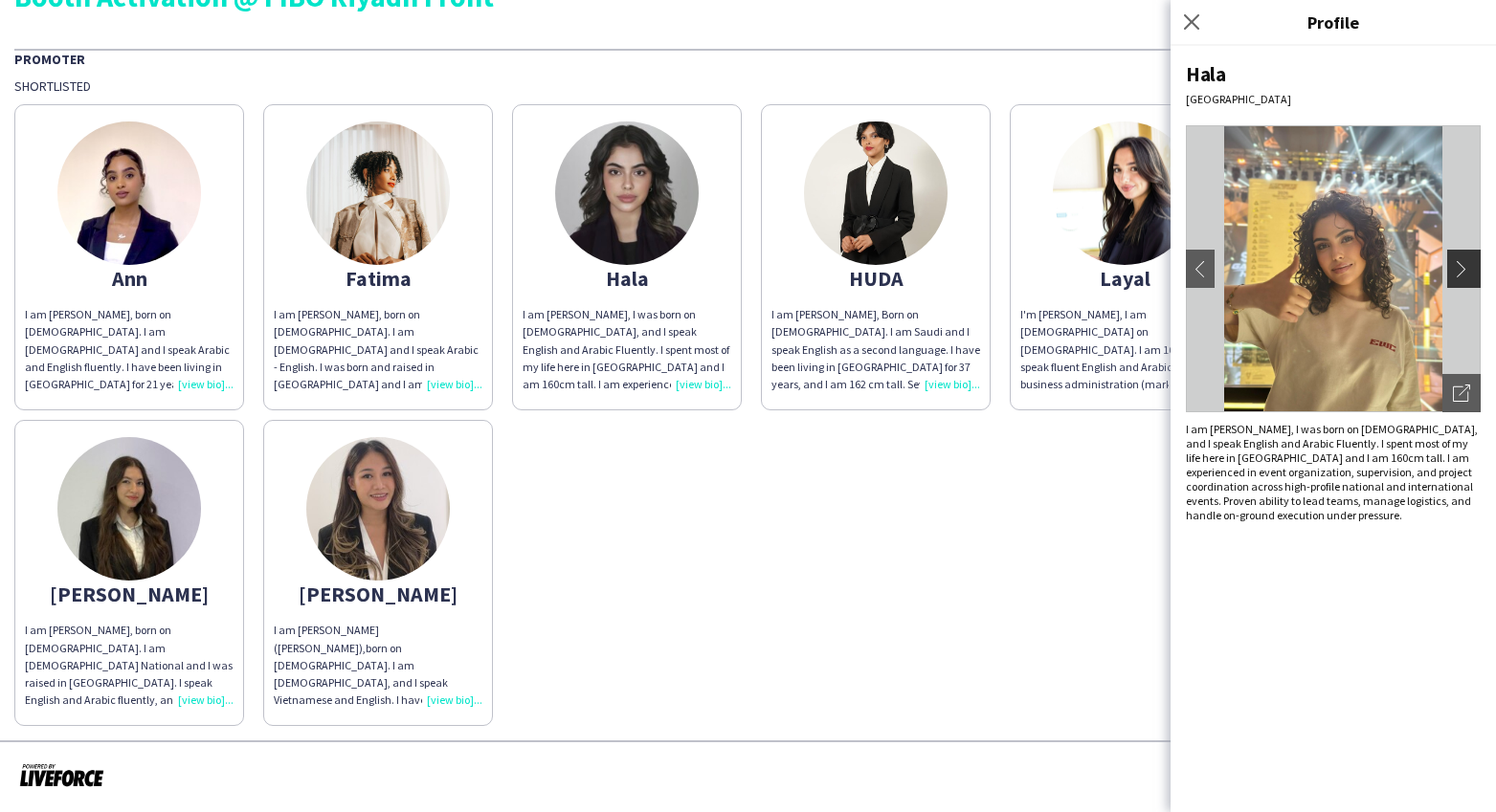
click at [1457, 272] on app-icon "chevron-right" at bounding box center [1466, 269] width 26 height 18
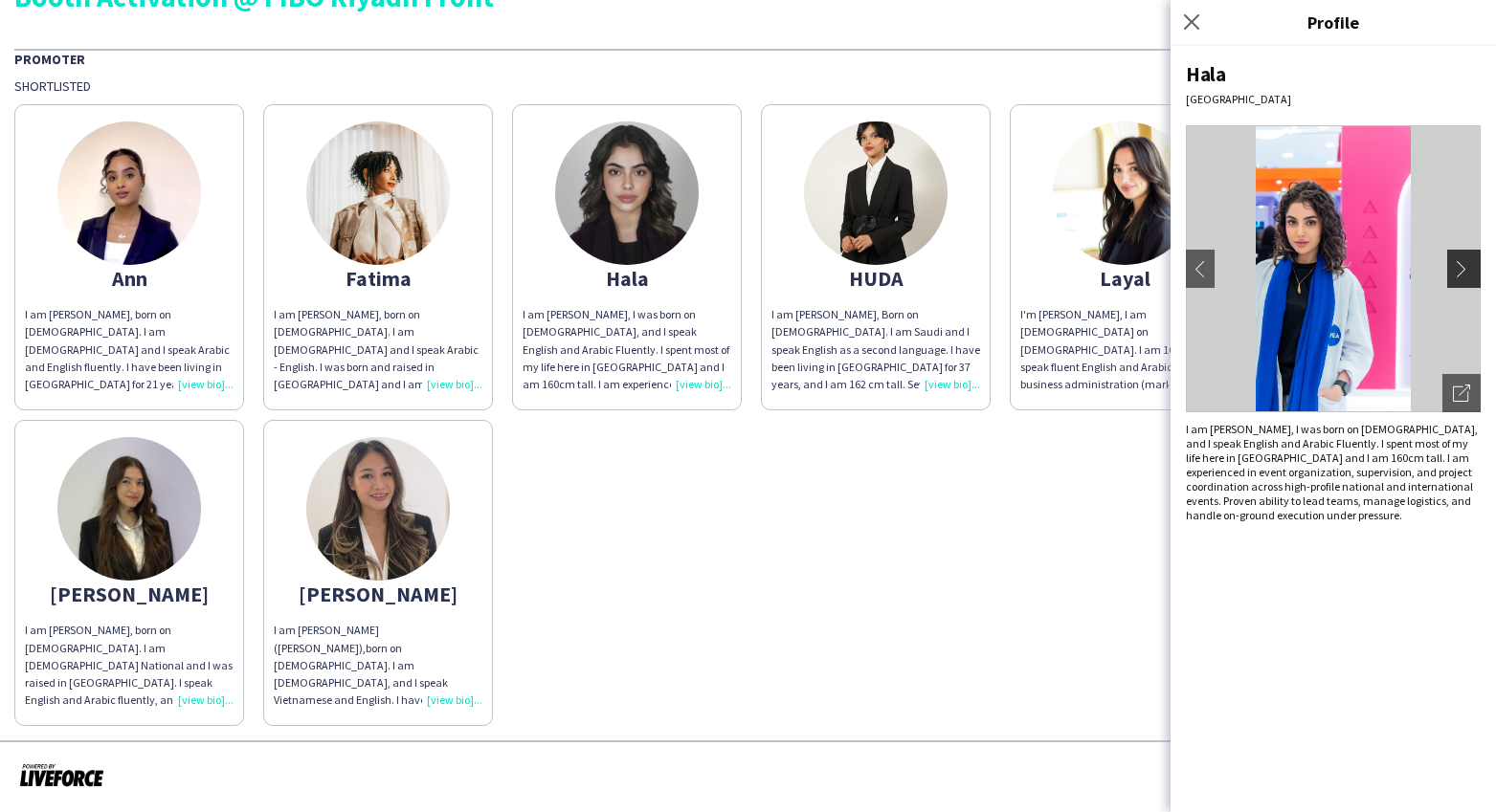
click at [1457, 272] on app-icon "chevron-right" at bounding box center [1466, 269] width 26 height 18
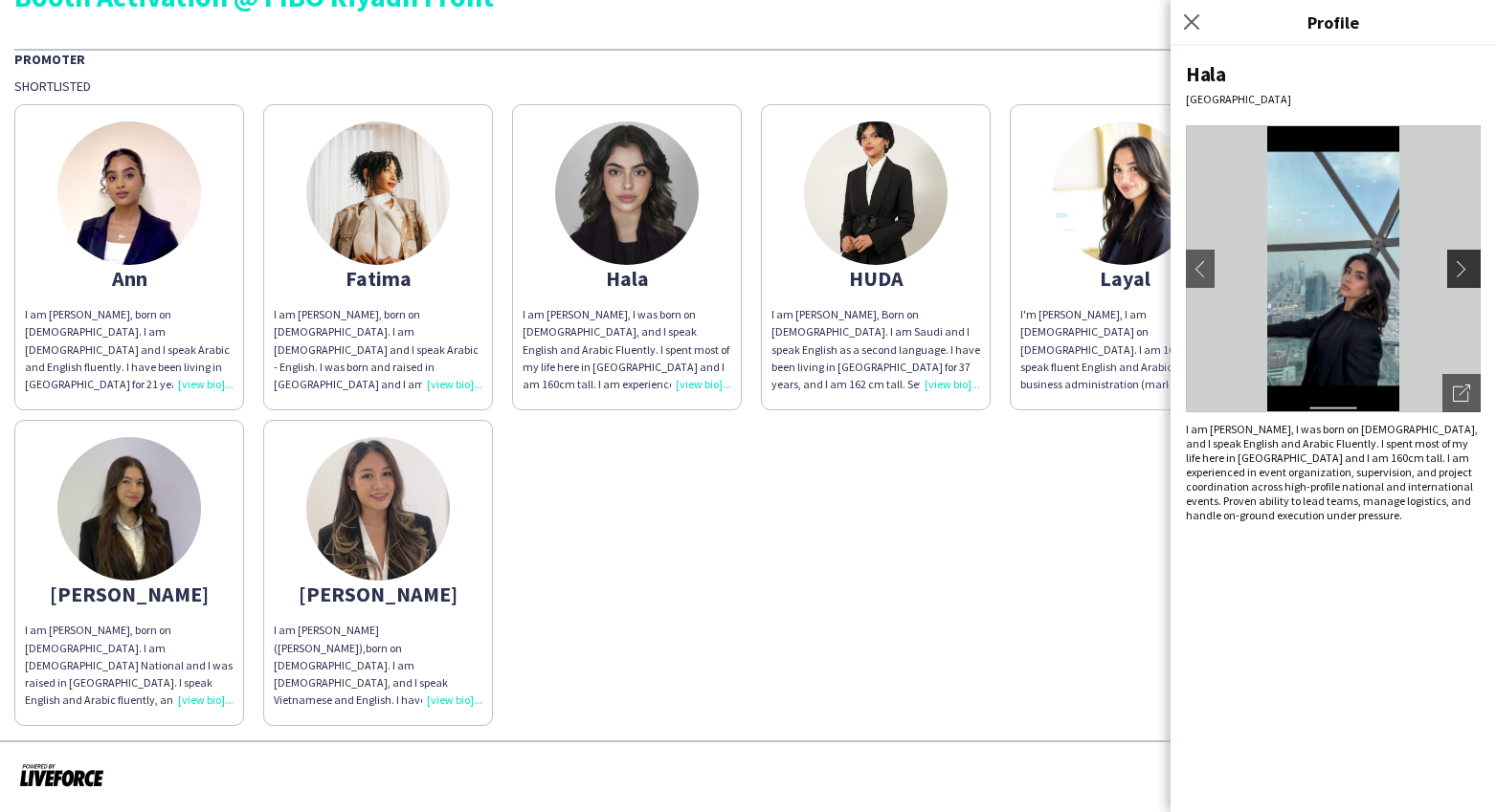
click at [1457, 272] on app-icon "chevron-right" at bounding box center [1466, 269] width 26 height 18
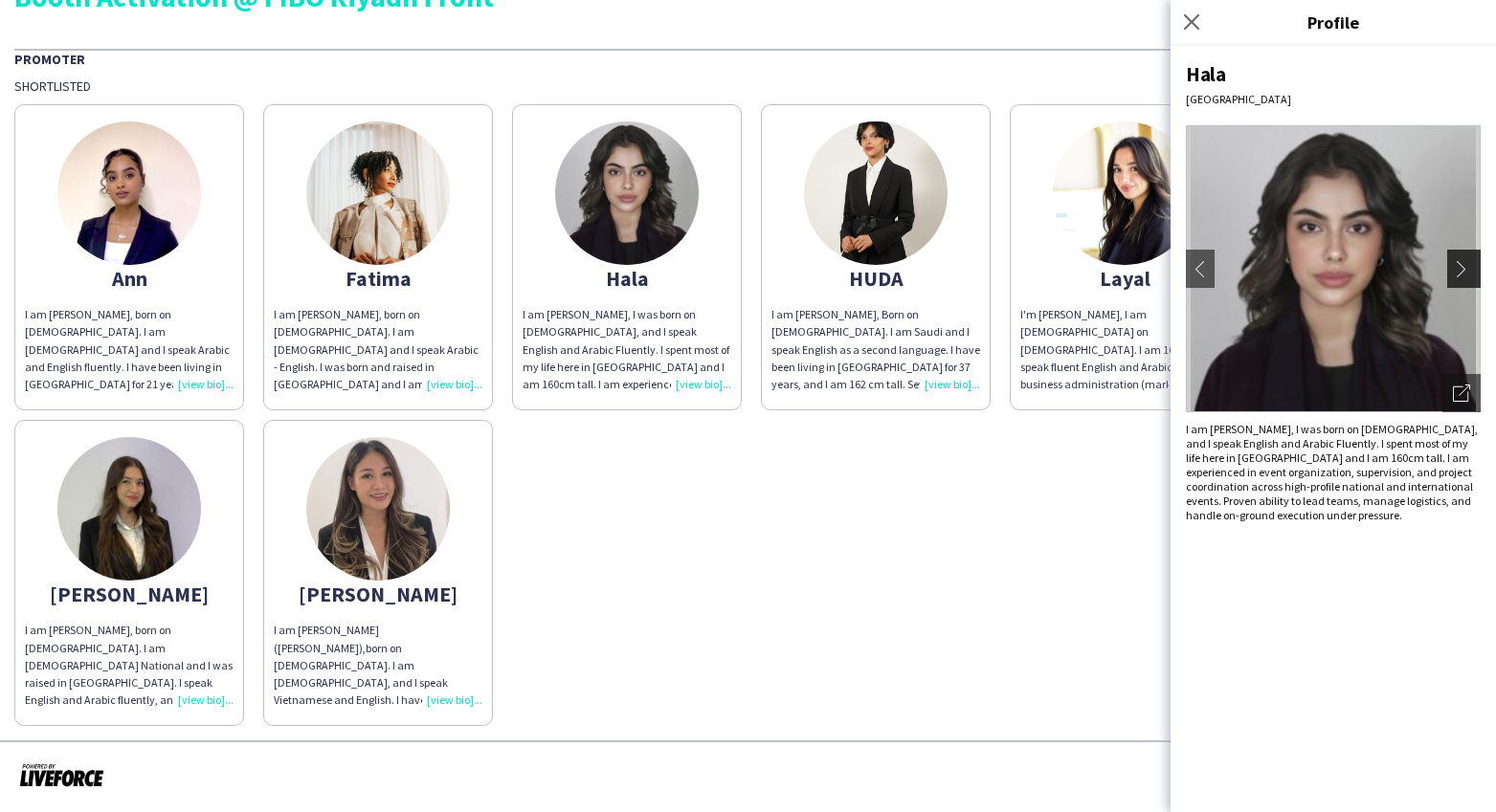
click at [1457, 272] on app-icon "chevron-right" at bounding box center [1466, 269] width 26 height 18
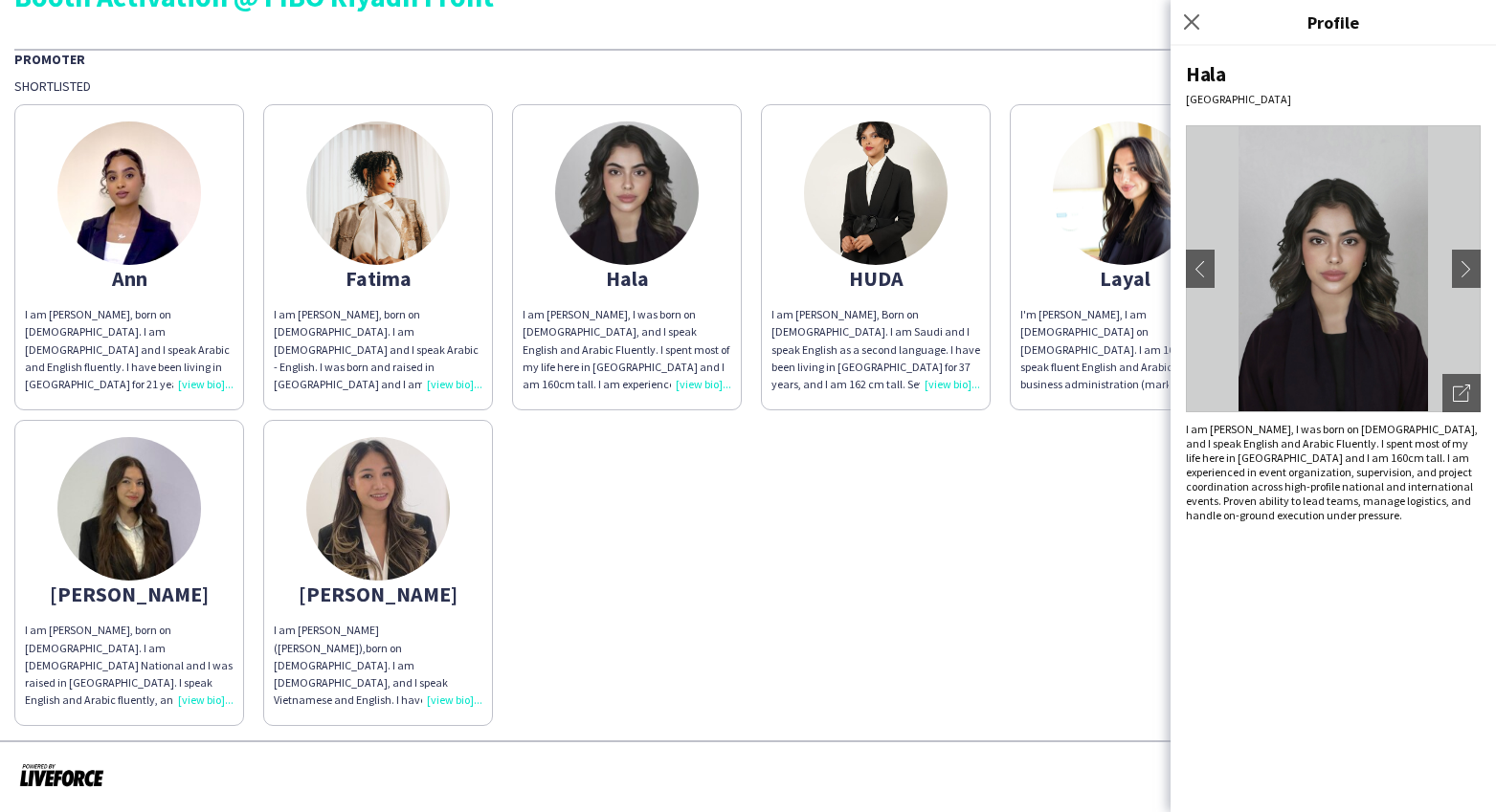
click at [955, 384] on div "I am [PERSON_NAME], Born on [DEMOGRAPHIC_DATA]. I am Saudi and I speak English …" at bounding box center [875, 349] width 208 height 87
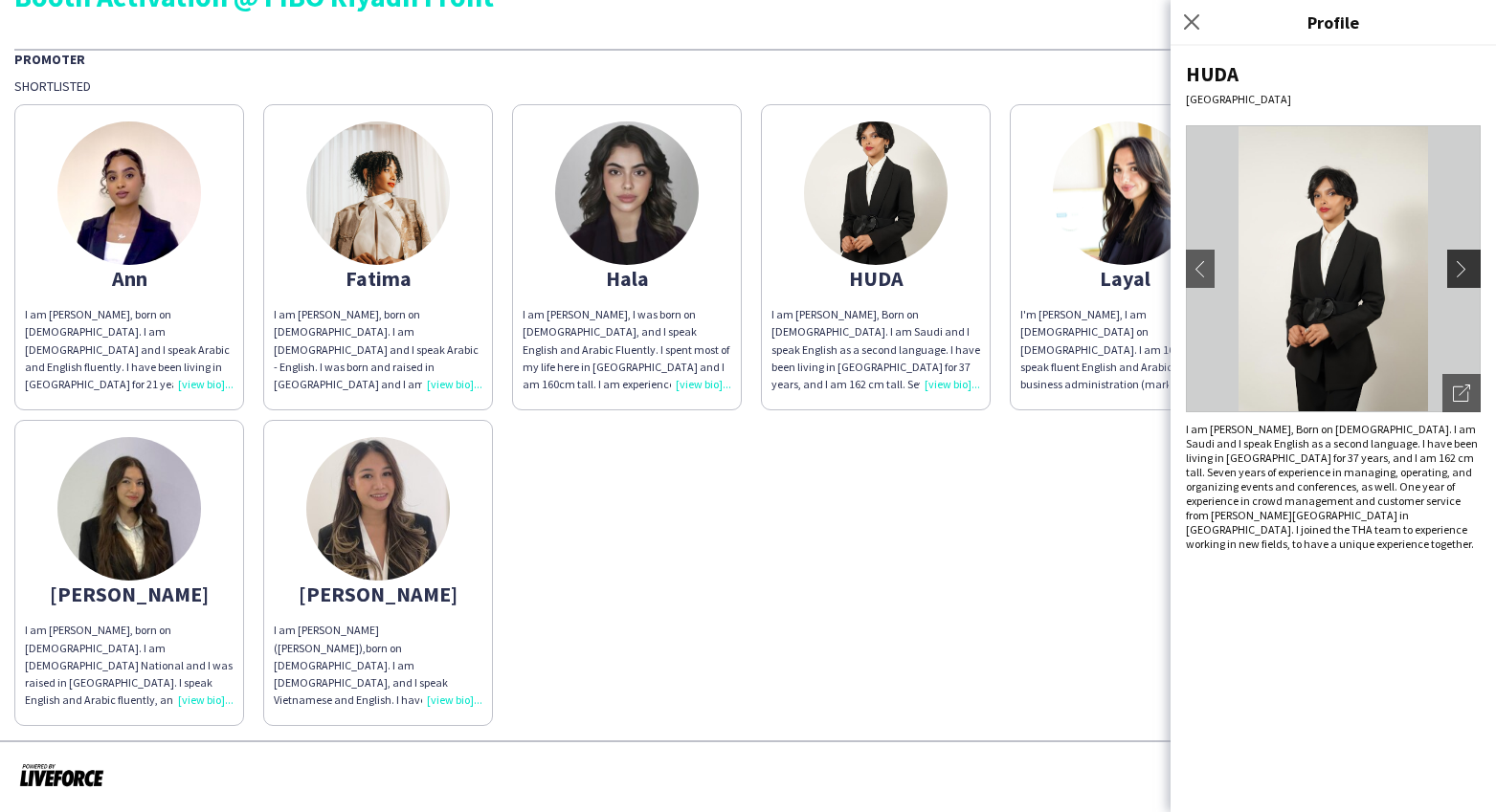
click at [1457, 270] on app-icon "chevron-right" at bounding box center [1466, 269] width 26 height 18
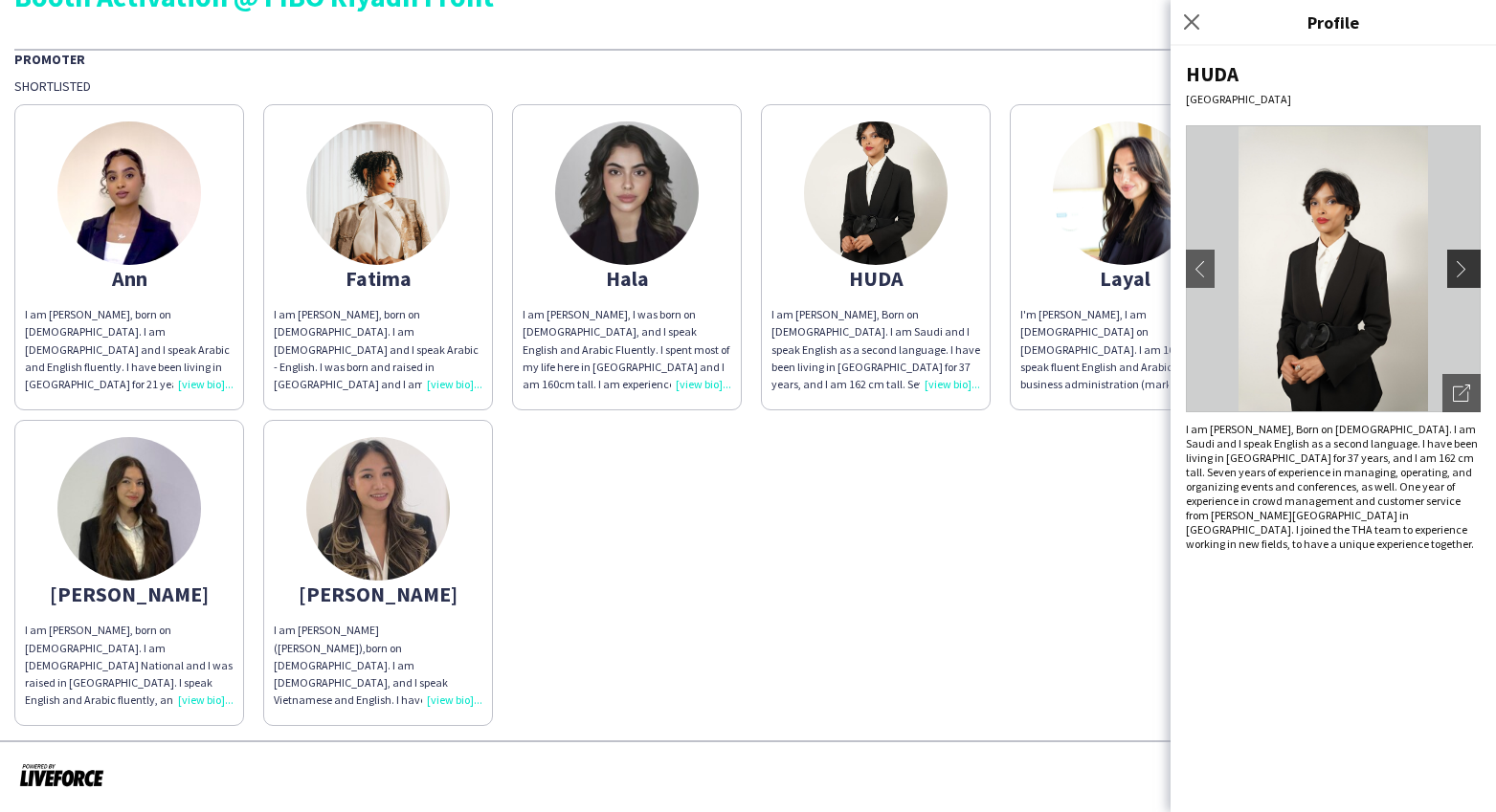
click at [1457, 270] on app-icon "chevron-right" at bounding box center [1466, 269] width 26 height 18
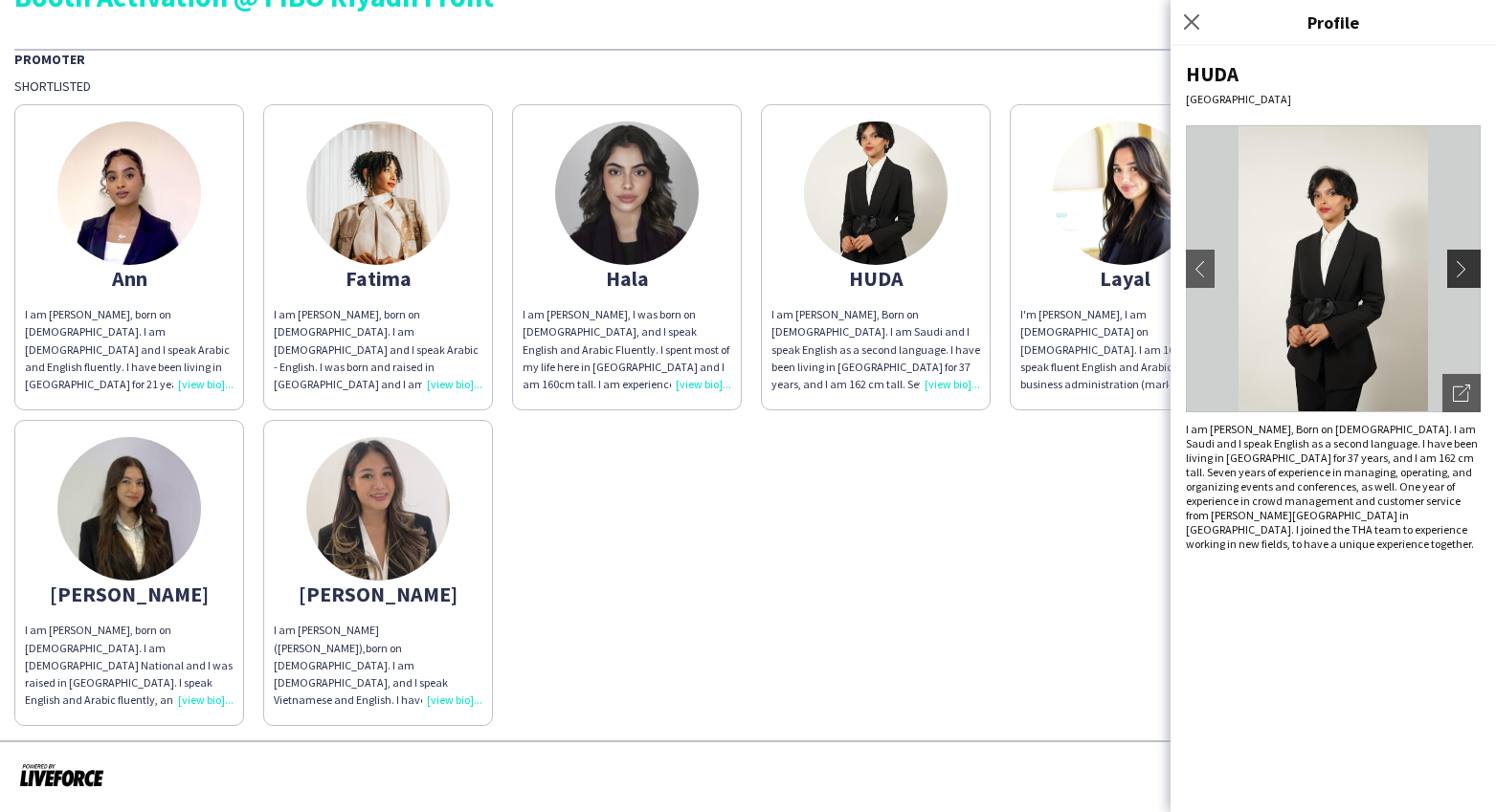
click at [1457, 270] on app-icon "chevron-right" at bounding box center [1466, 269] width 26 height 18
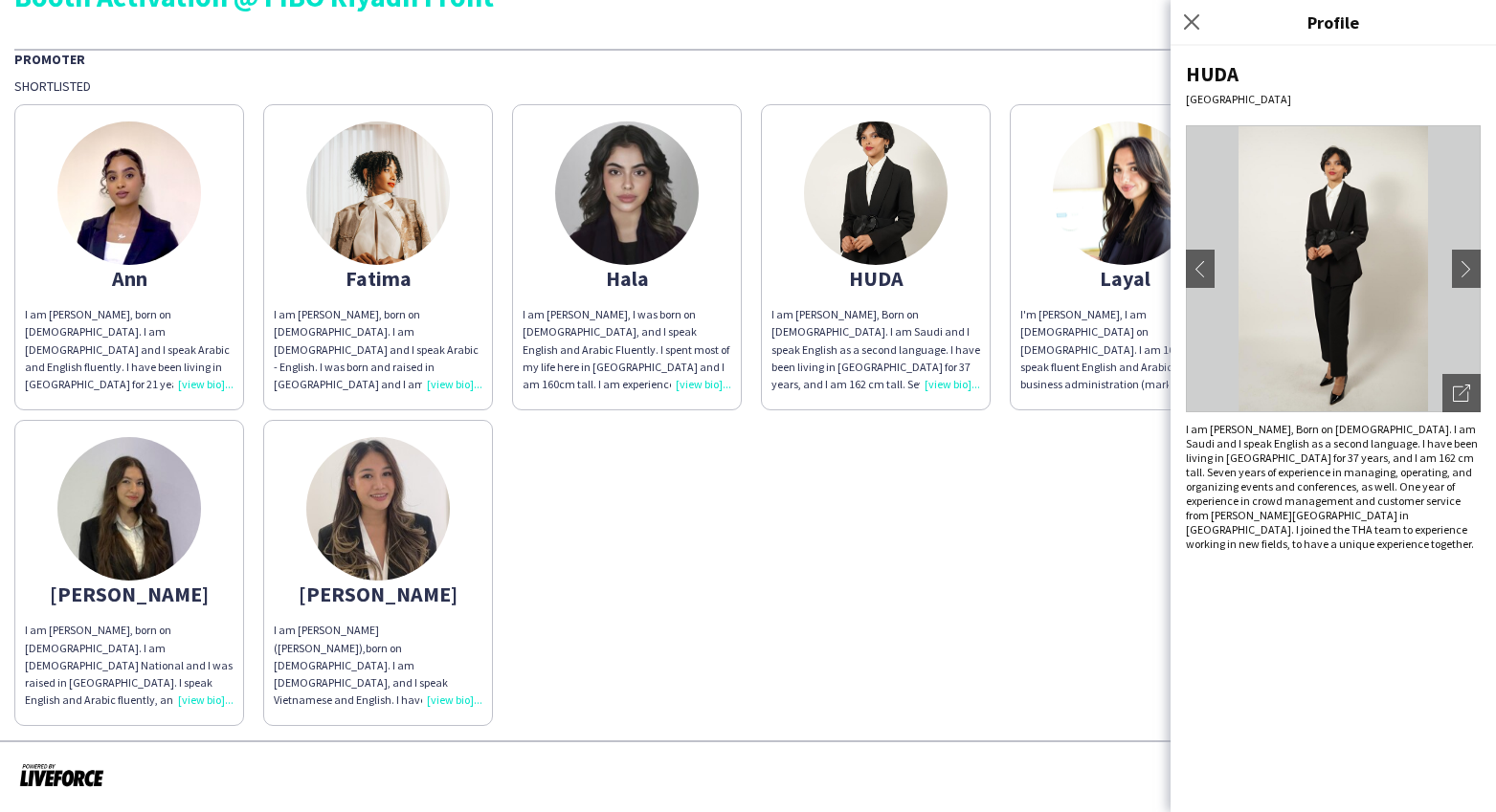
click at [1067, 347] on div "I'm [PERSON_NAME], I am [DEMOGRAPHIC_DATA] on [DEMOGRAPHIC_DATA]. I am 167cm an…" at bounding box center [1124, 349] width 208 height 87
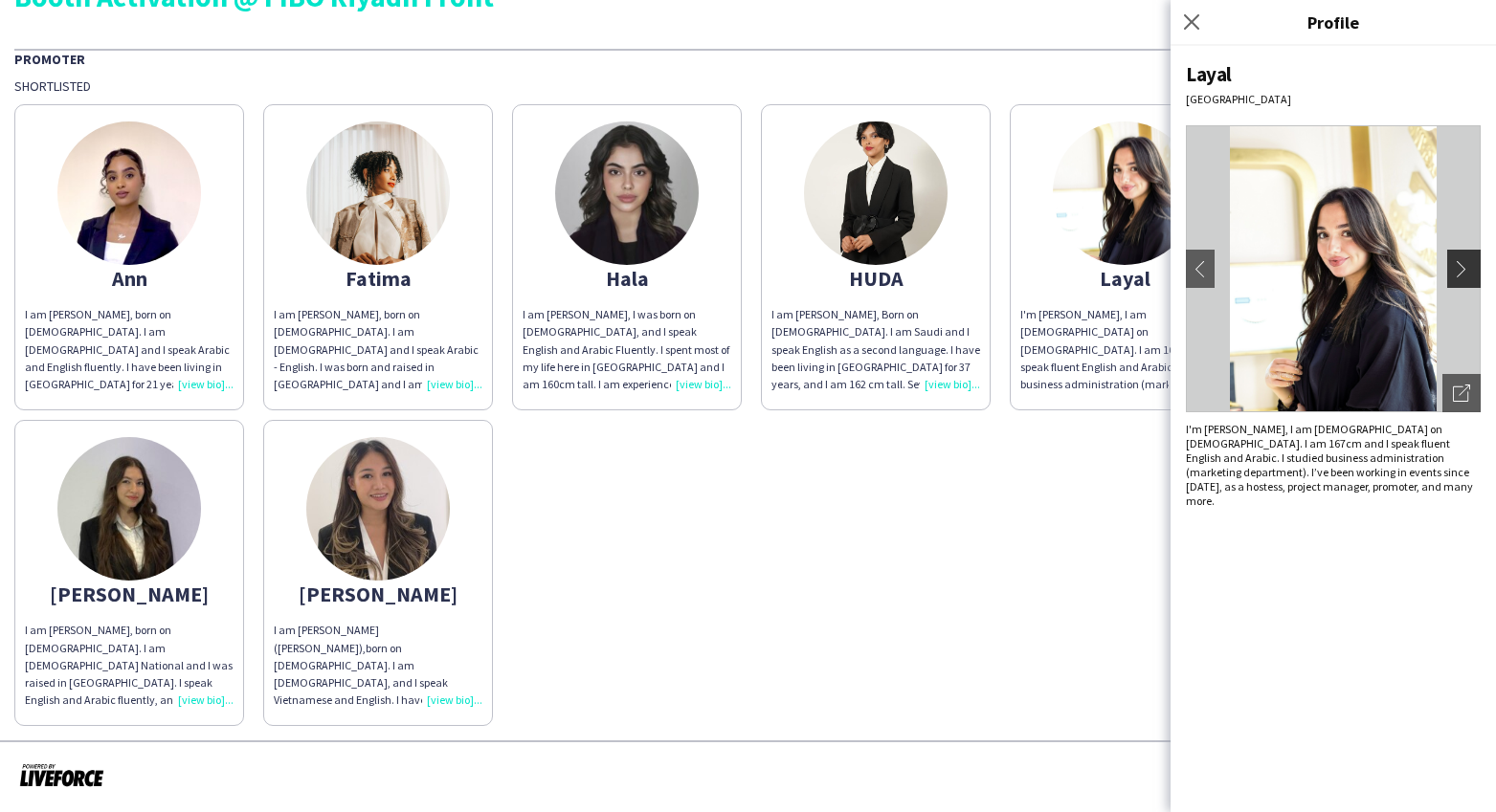
click at [1457, 277] on app-icon "chevron-right" at bounding box center [1466, 269] width 26 height 18
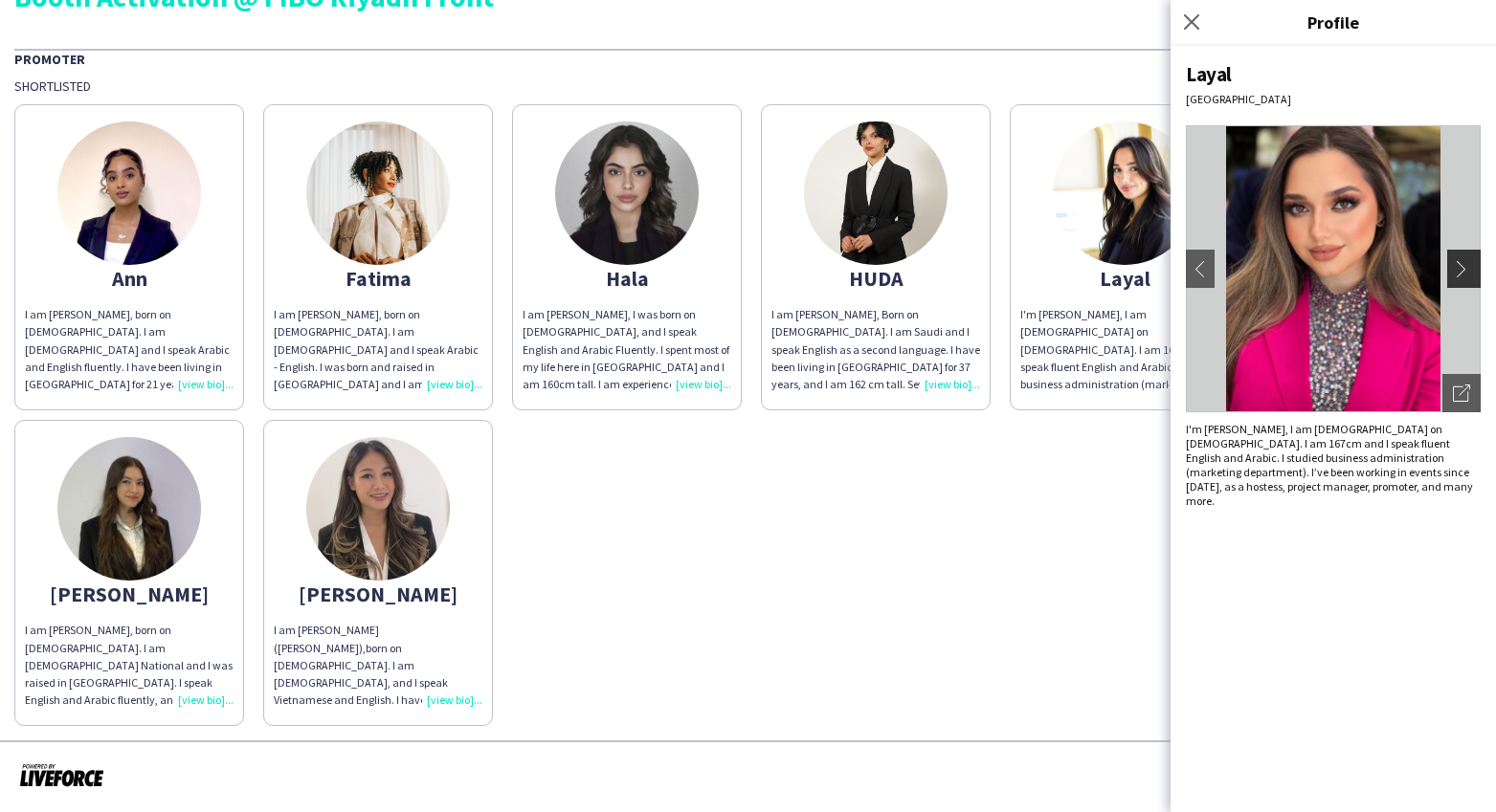
click at [1457, 275] on app-icon "chevron-right" at bounding box center [1466, 269] width 26 height 18
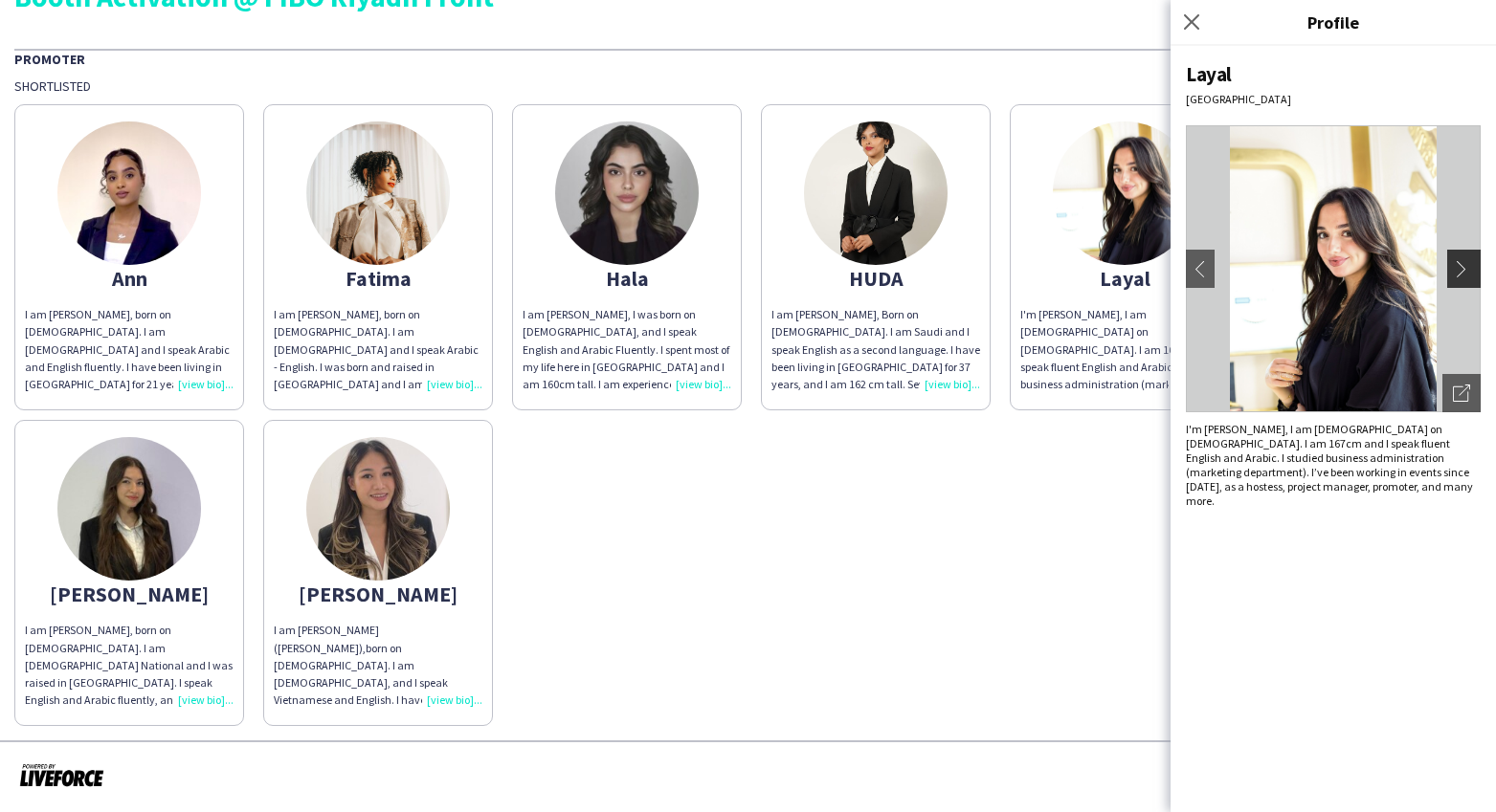
click at [1457, 275] on app-icon "chevron-right" at bounding box center [1466, 269] width 26 height 18
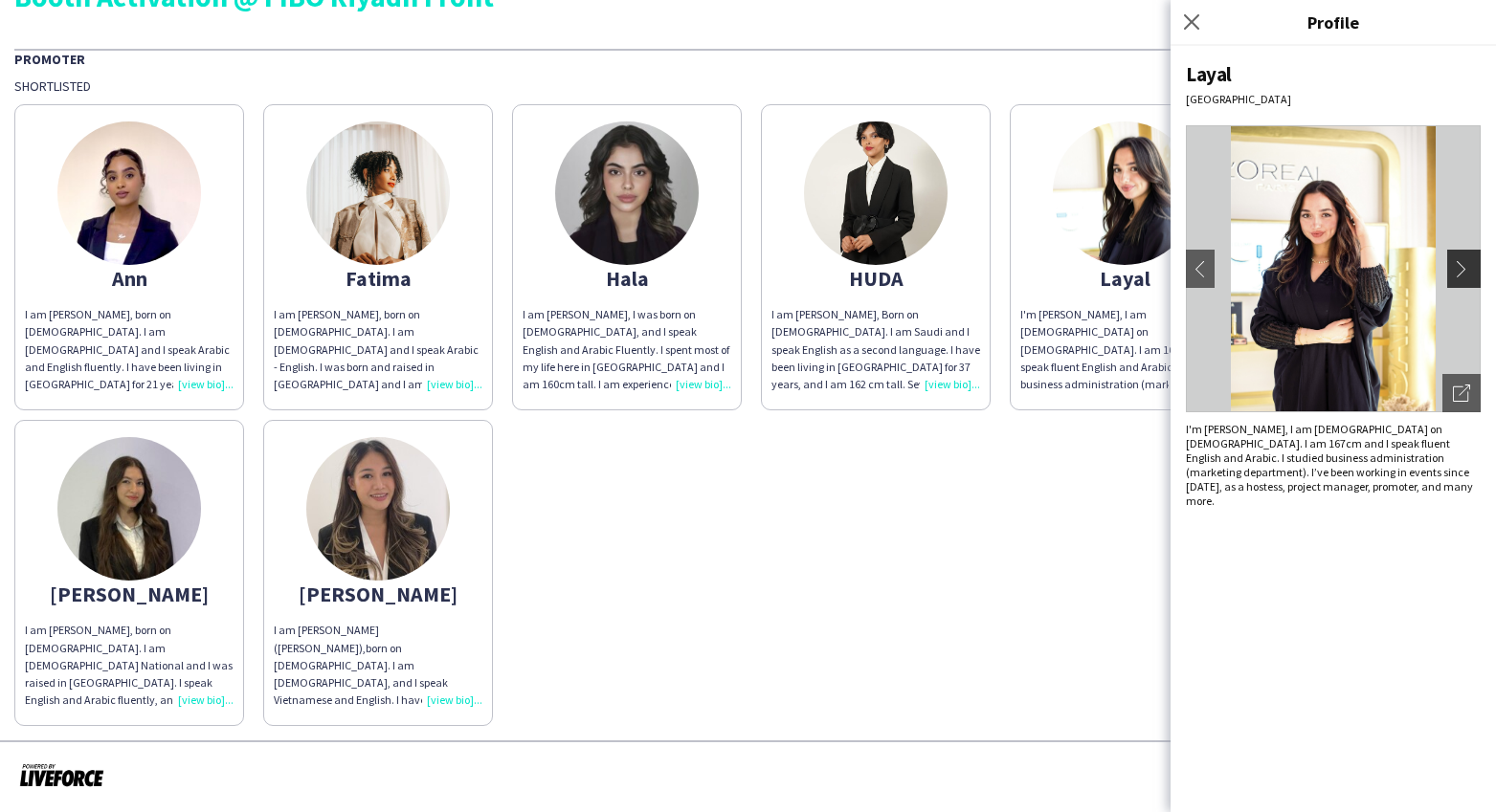
click at [1457, 275] on app-icon "chevron-right" at bounding box center [1466, 269] width 26 height 18
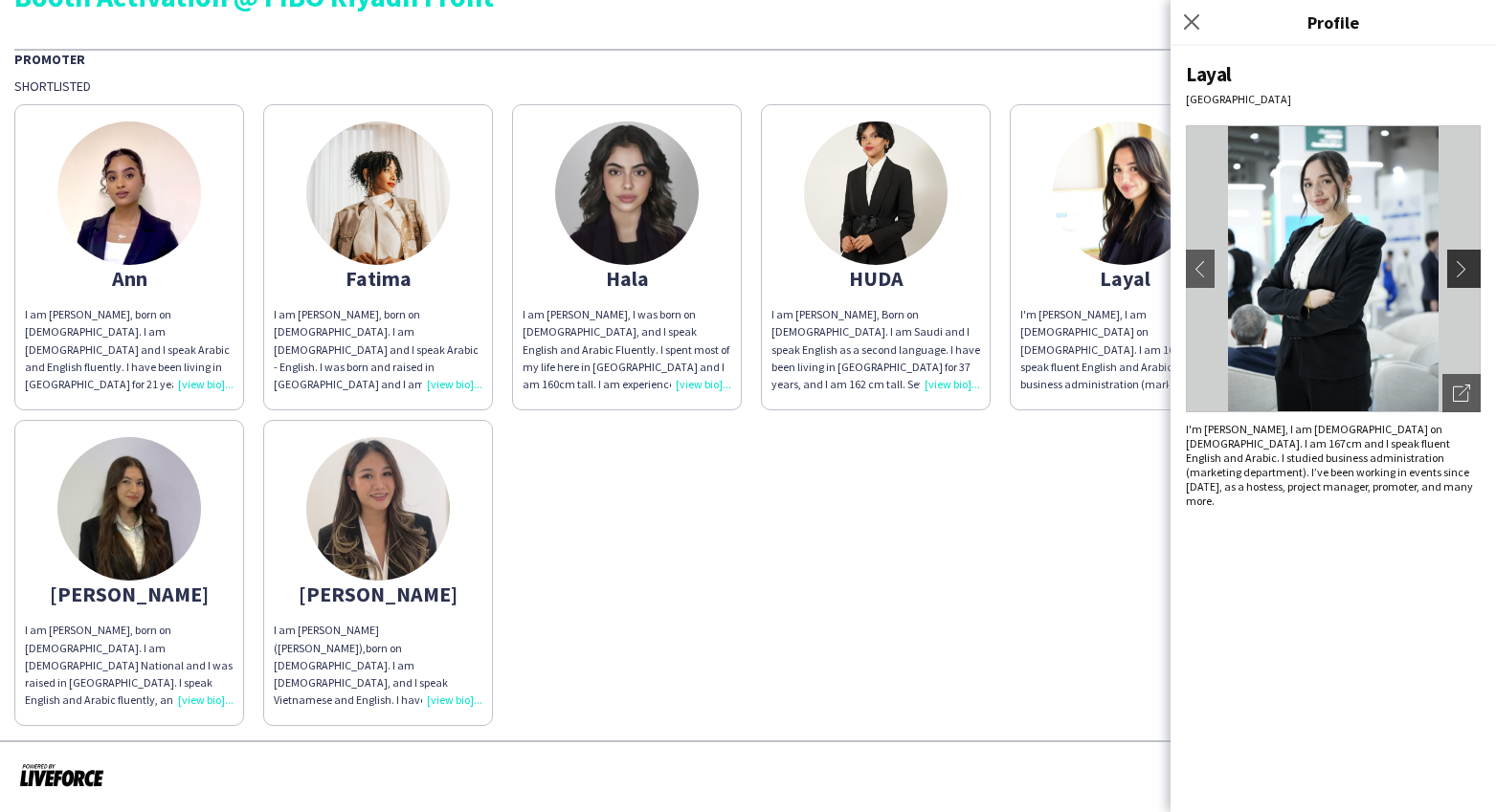
click at [1457, 274] on app-icon "chevron-right" at bounding box center [1466, 269] width 26 height 18
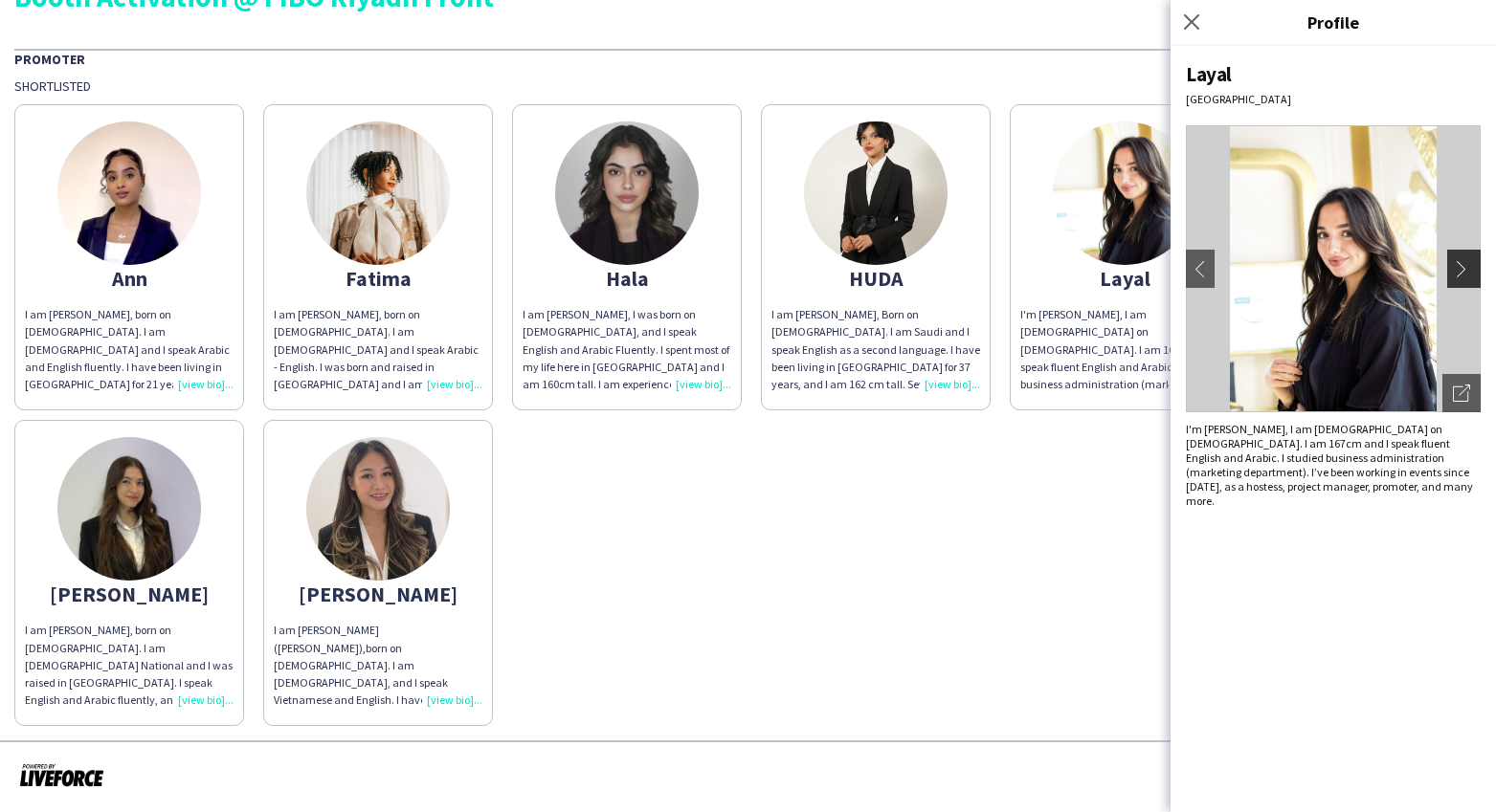
click at [1457, 274] on app-icon "chevron-right" at bounding box center [1466, 269] width 26 height 18
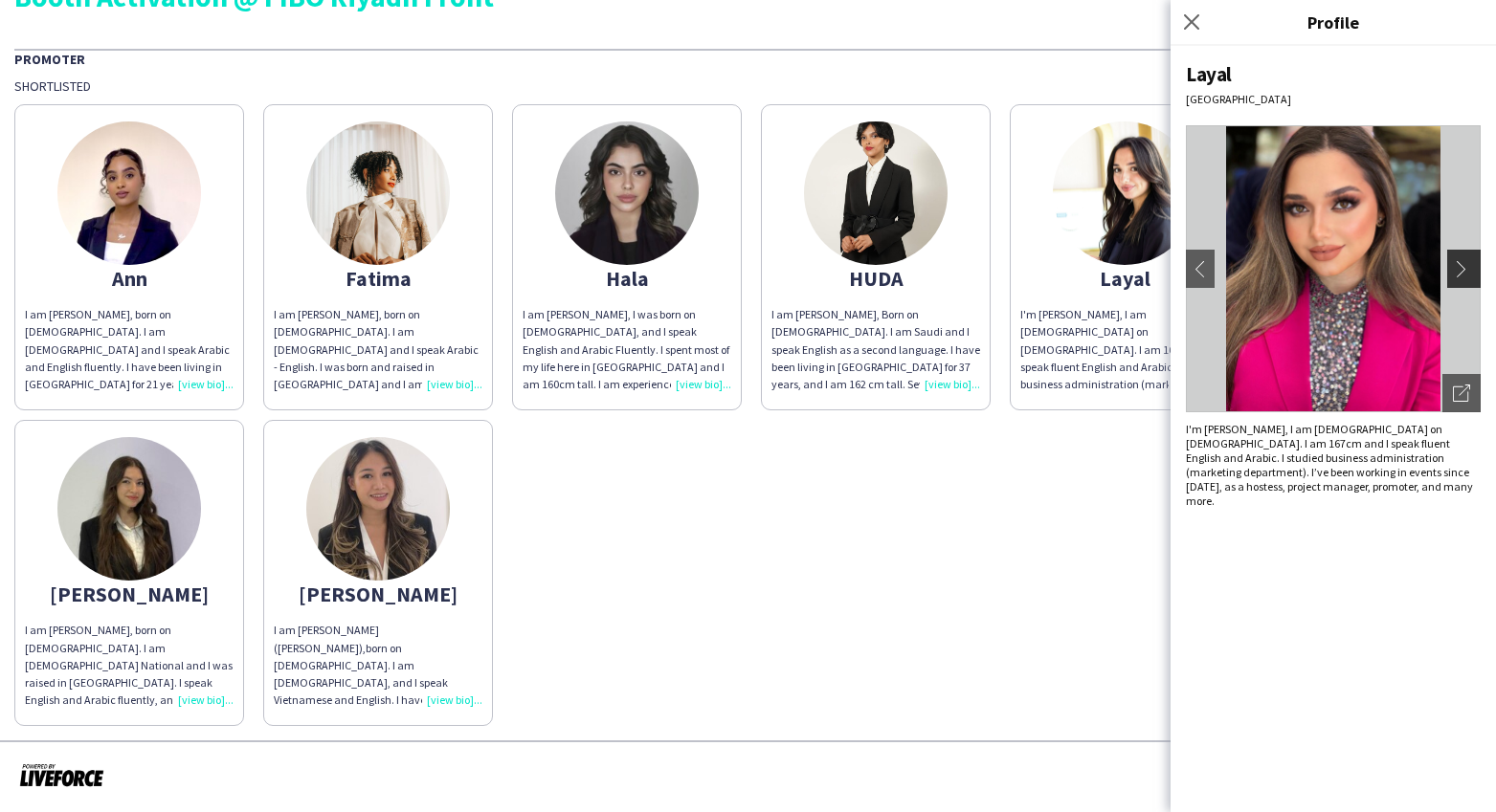
click at [1457, 274] on app-icon "chevron-right" at bounding box center [1466, 269] width 26 height 18
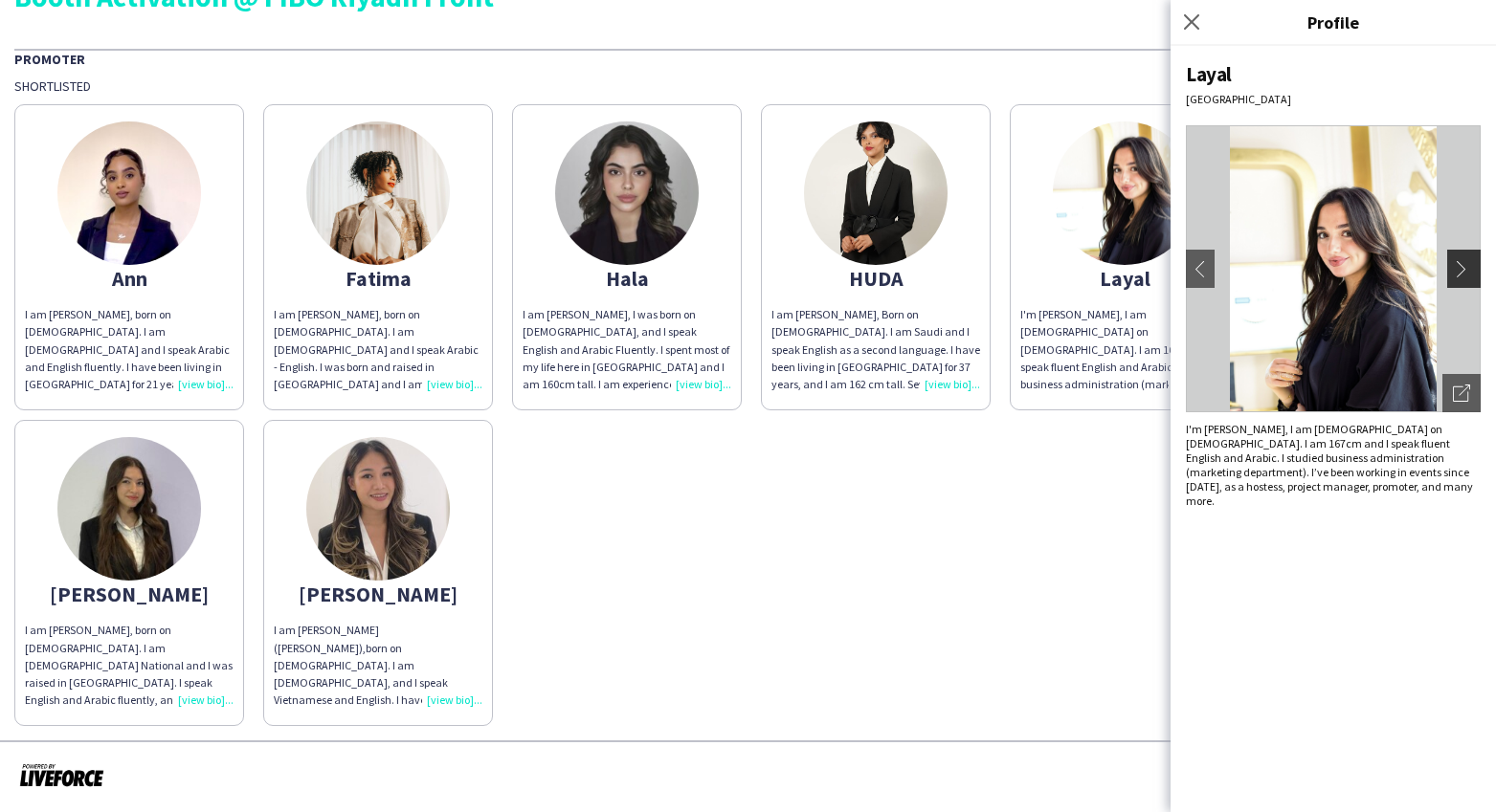
click at [1457, 274] on app-icon "chevron-right" at bounding box center [1466, 269] width 26 height 18
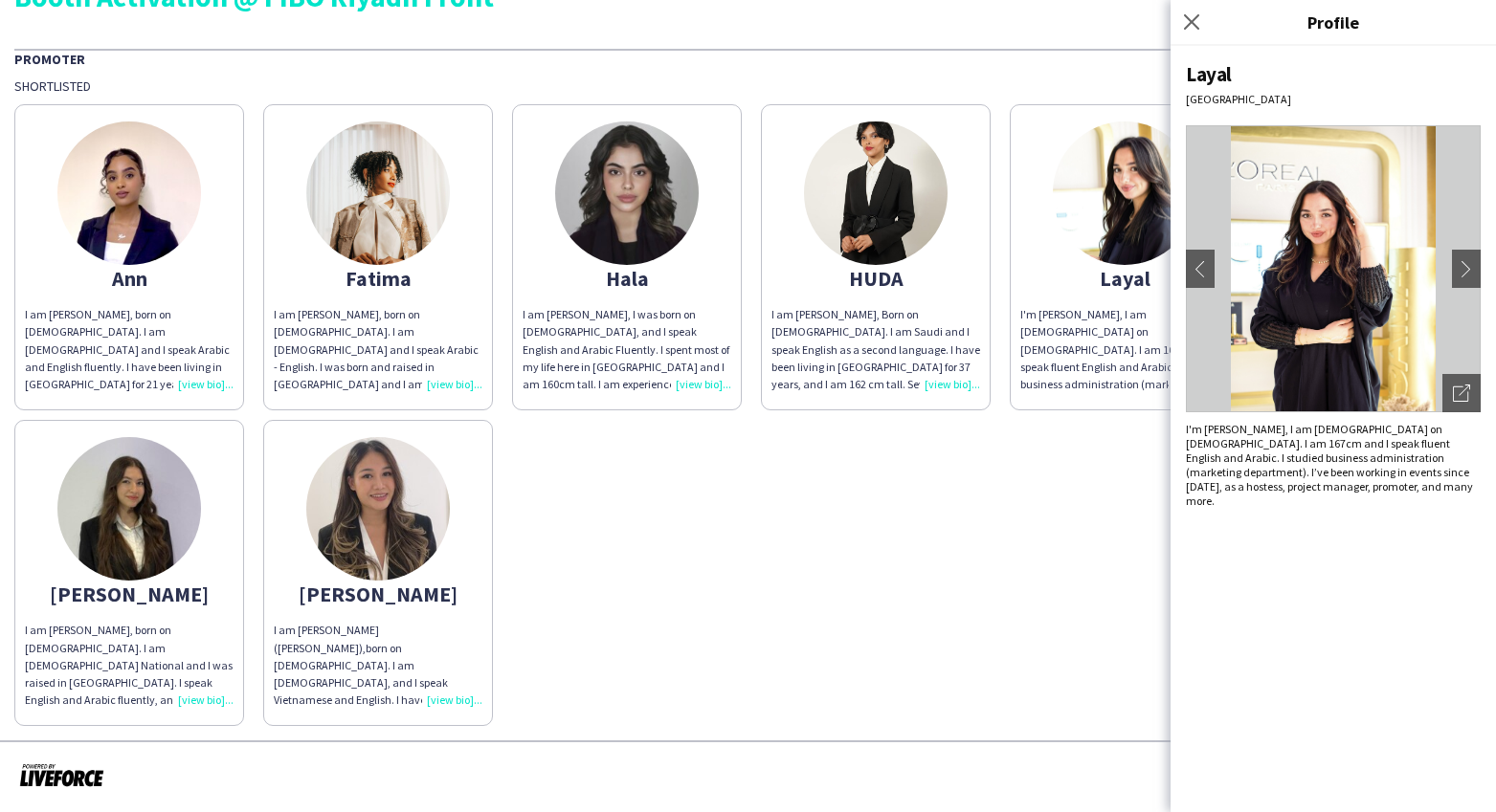
click at [925, 493] on div "[PERSON_NAME] am [PERSON_NAME], born on [DEMOGRAPHIC_DATA]. I am [DEMOGRAPHIC_D…" at bounding box center [748, 410] width 1467 height 631
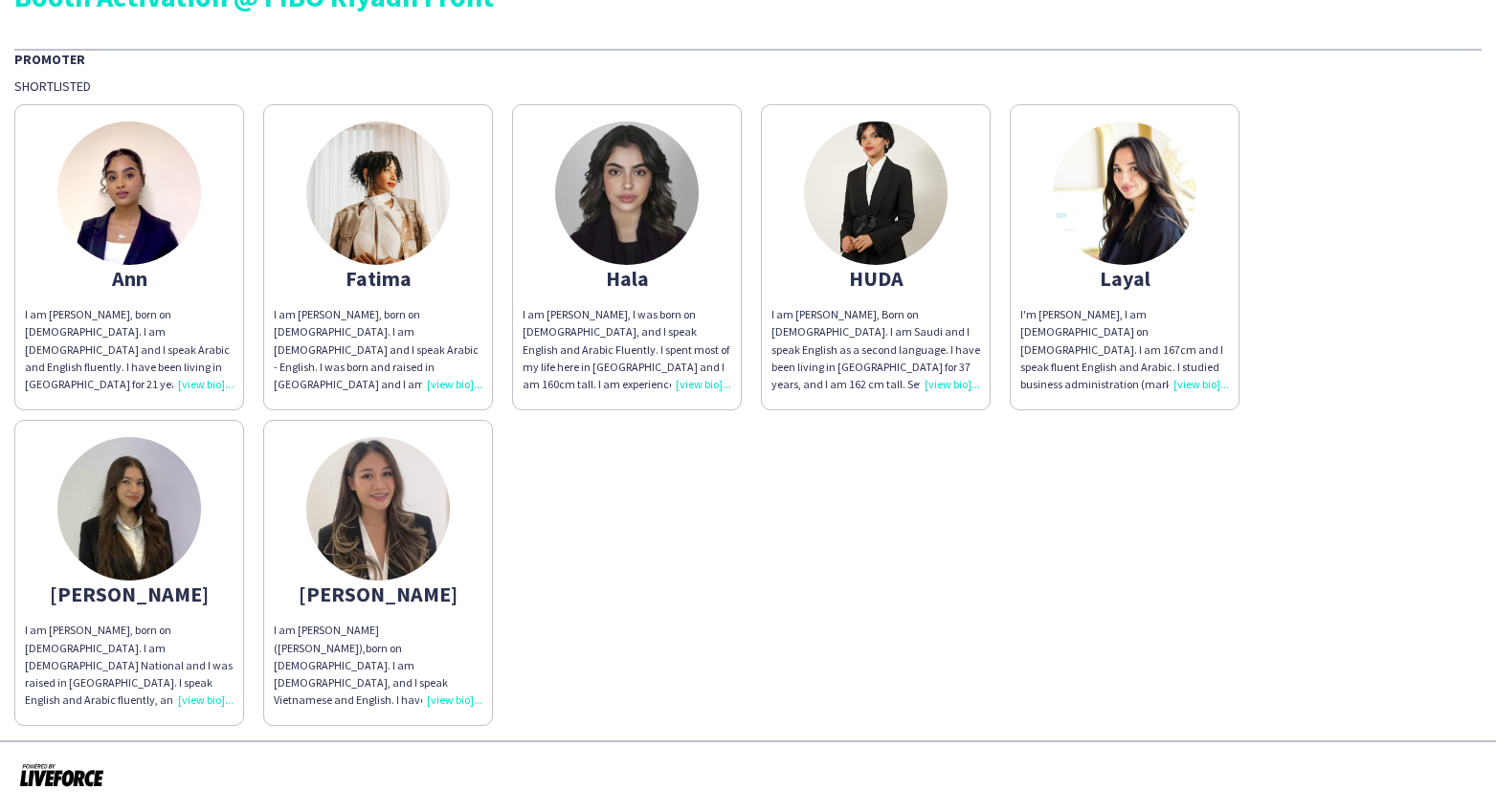
click at [211, 701] on div "I am [PERSON_NAME], born on [DEMOGRAPHIC_DATA]. I am [DEMOGRAPHIC_DATA] Nationa…" at bounding box center [128, 665] width 208 height 87
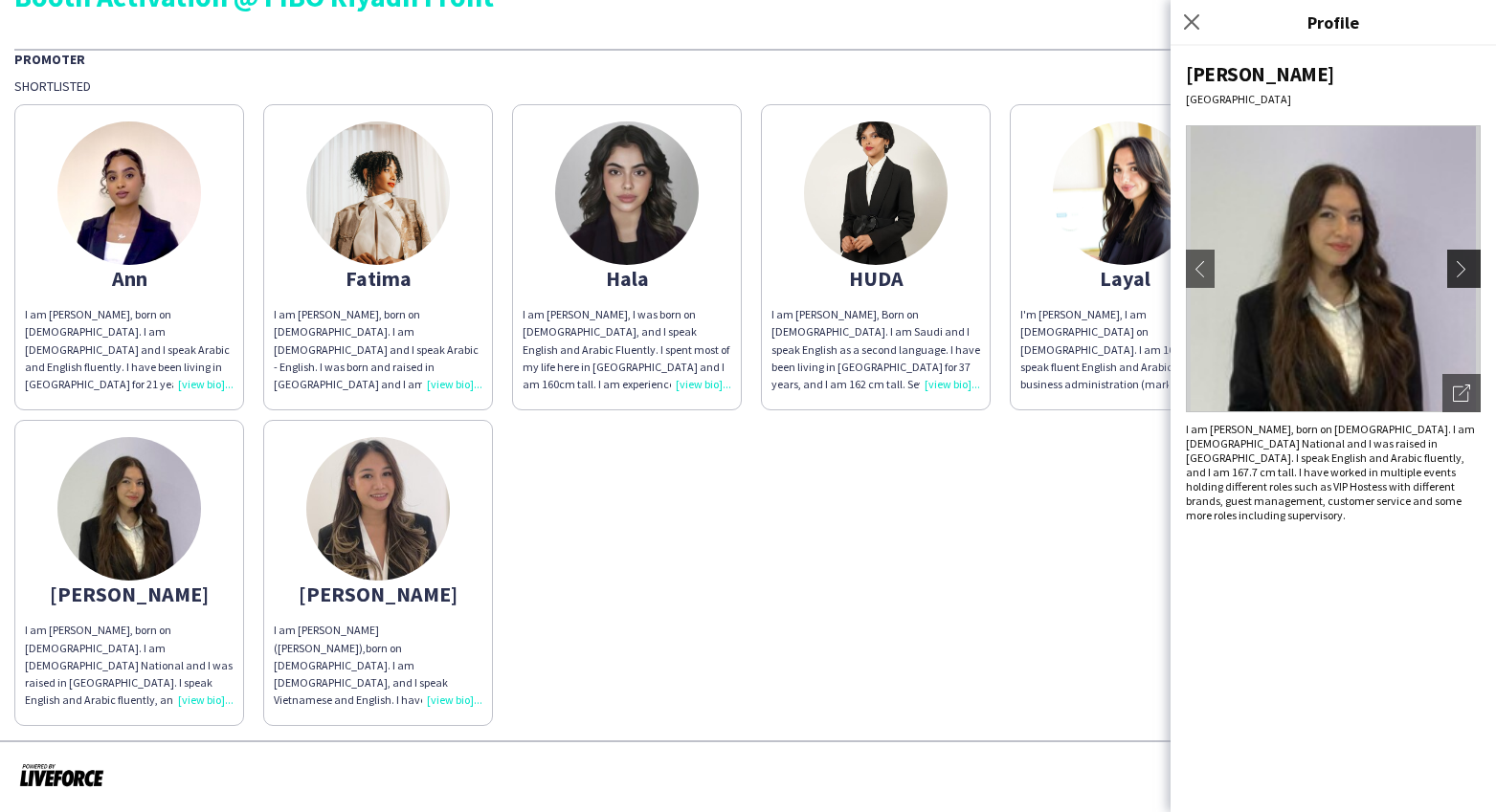
click at [1457, 259] on button "chevron-right" at bounding box center [1466, 269] width 38 height 38
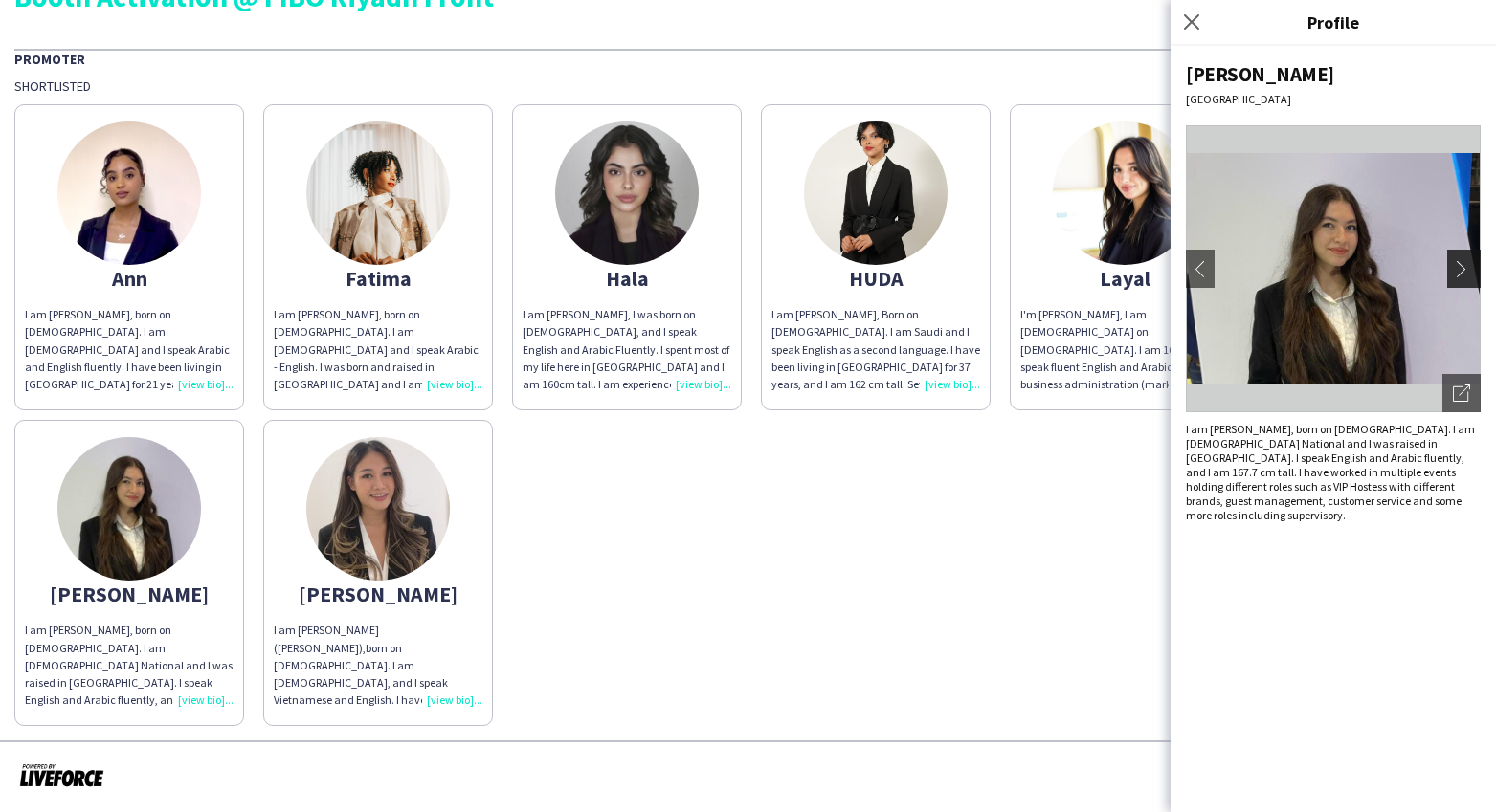
click at [1457, 262] on app-icon "chevron-right" at bounding box center [1466, 269] width 26 height 18
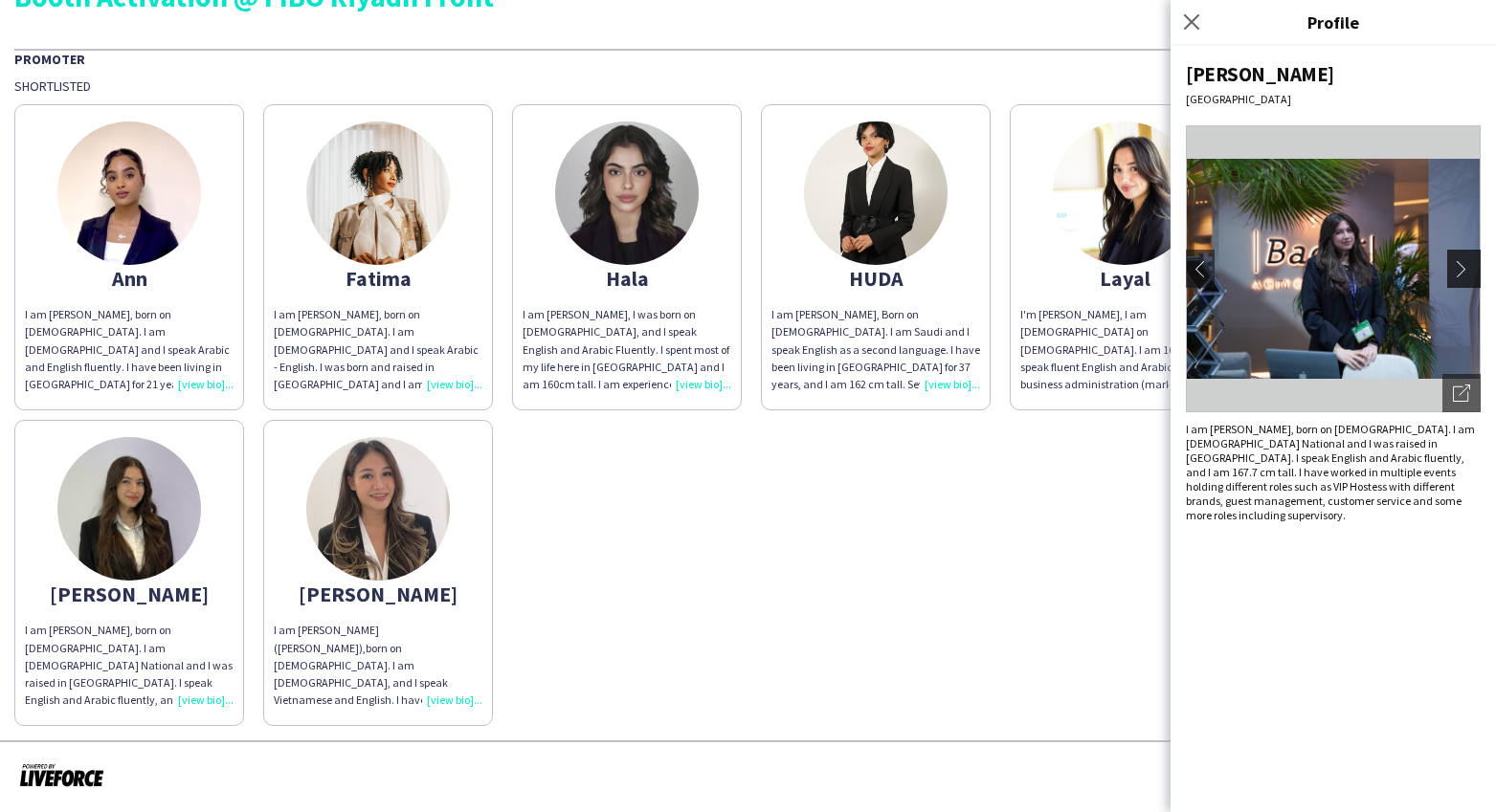
click at [1457, 263] on app-icon "chevron-right" at bounding box center [1466, 269] width 26 height 18
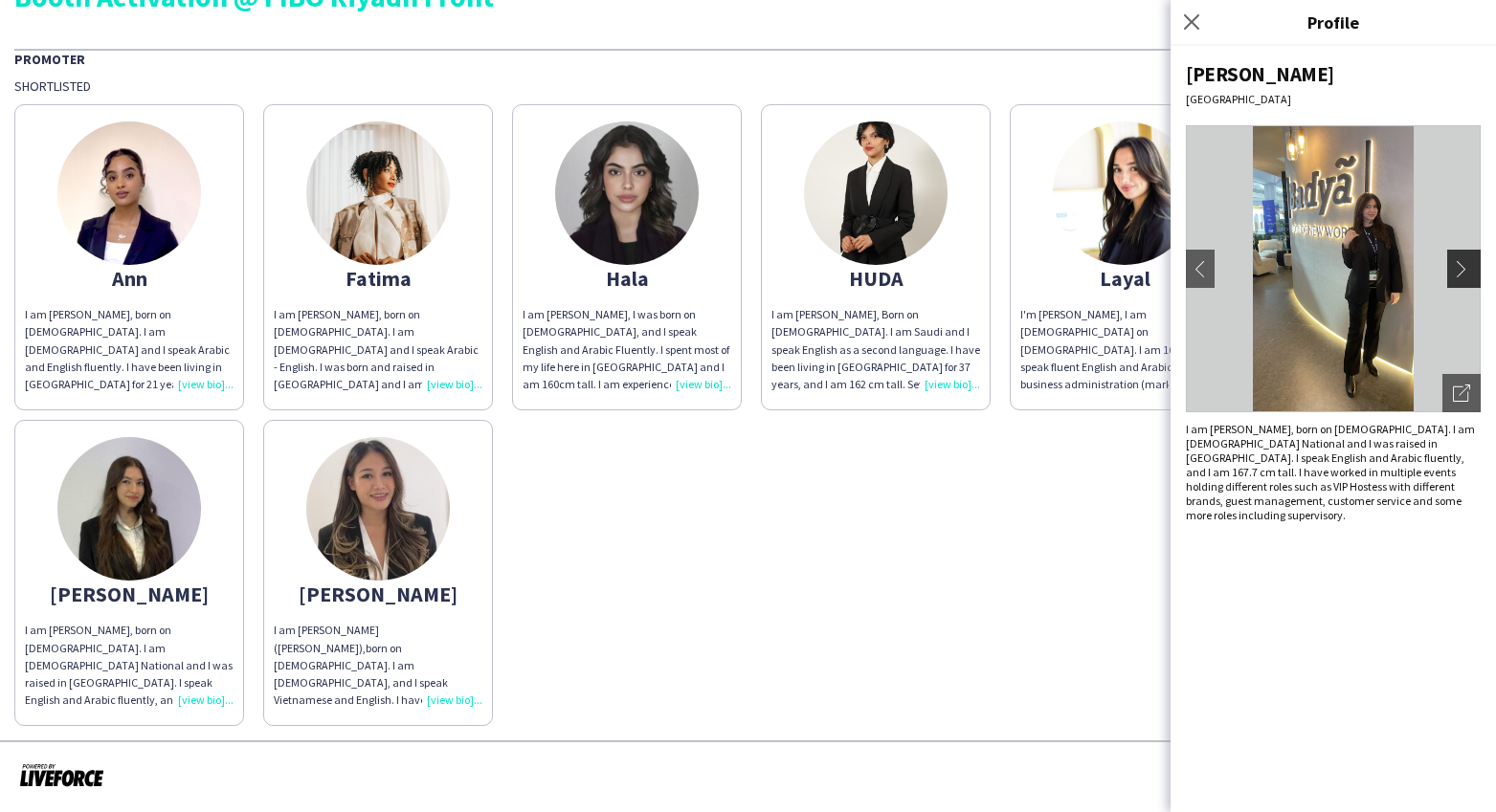
click at [1457, 263] on app-icon "chevron-right" at bounding box center [1466, 269] width 26 height 18
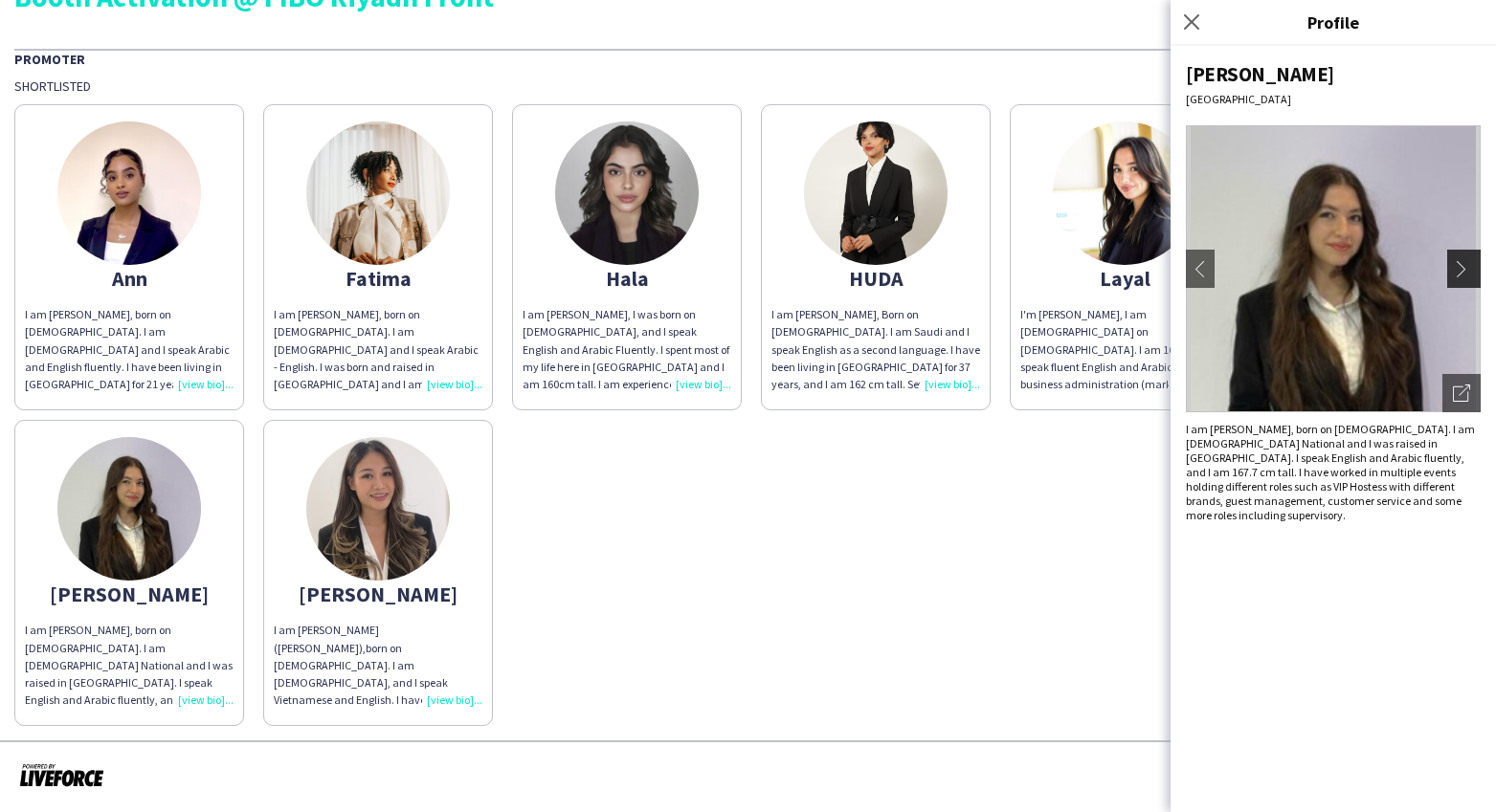
click at [1457, 263] on app-icon "chevron-right" at bounding box center [1466, 269] width 26 height 18
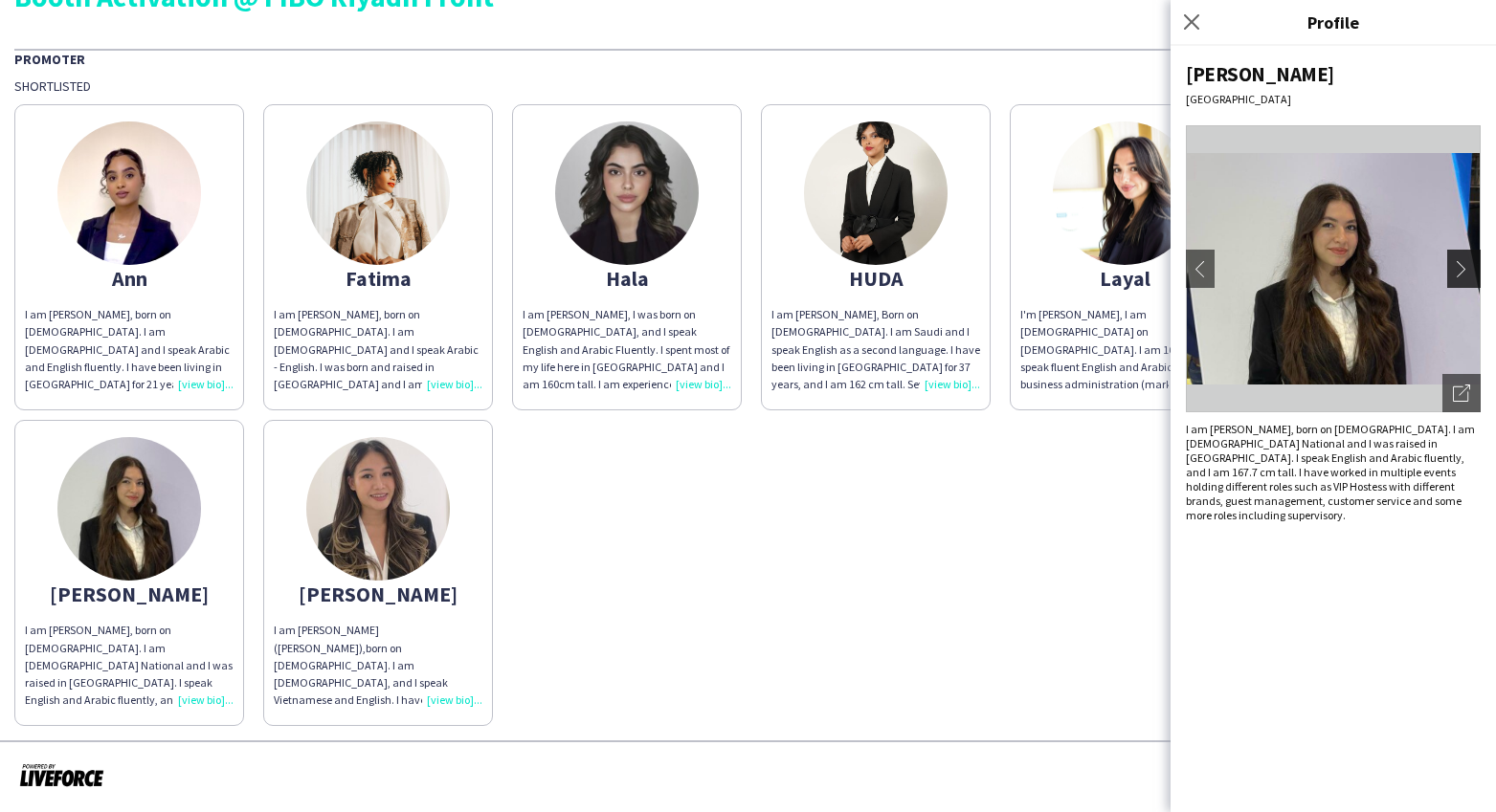
click at [1457, 263] on app-icon "chevron-right" at bounding box center [1466, 269] width 26 height 18
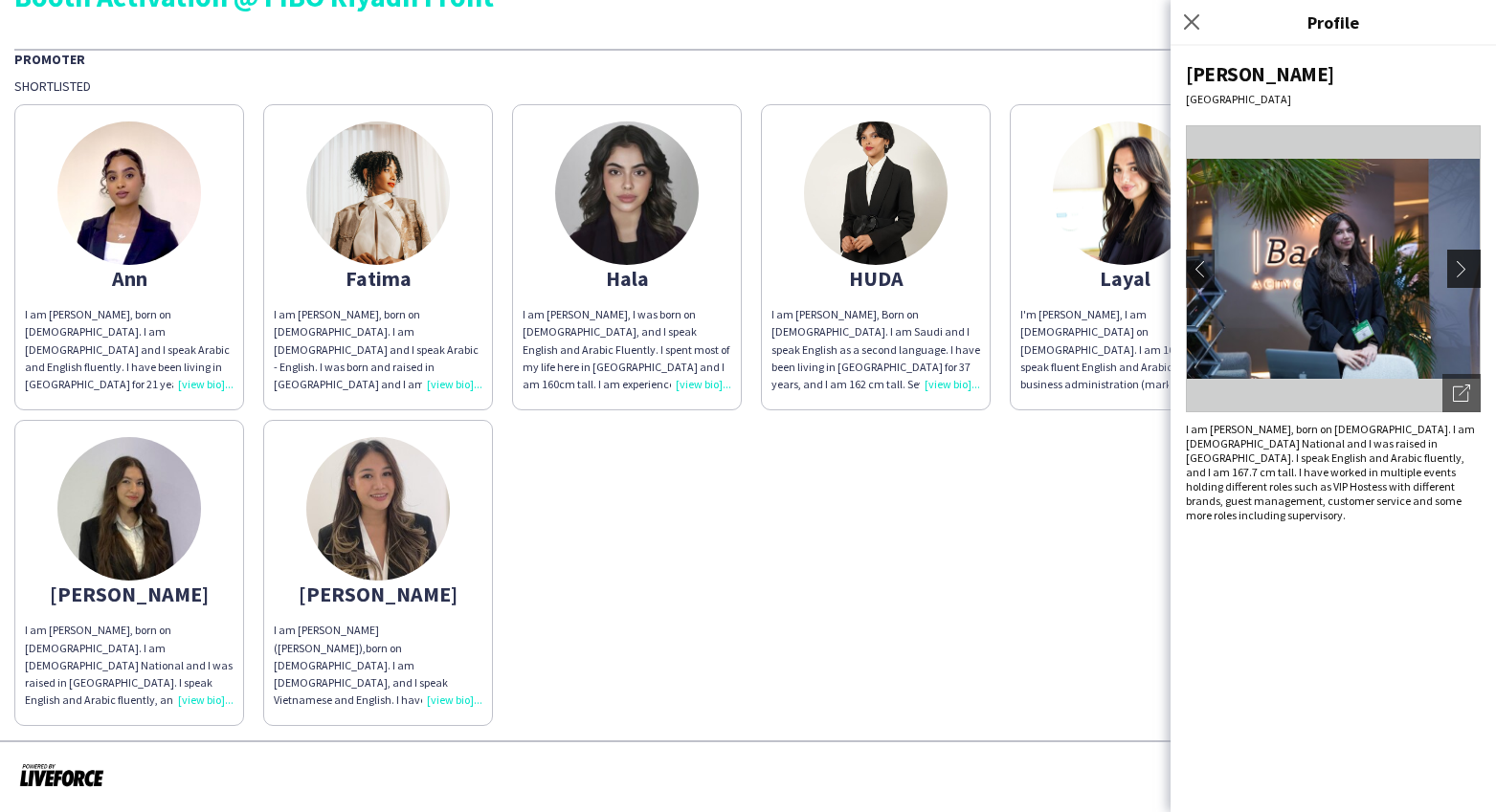
click at [1457, 263] on app-icon "chevron-right" at bounding box center [1466, 269] width 26 height 18
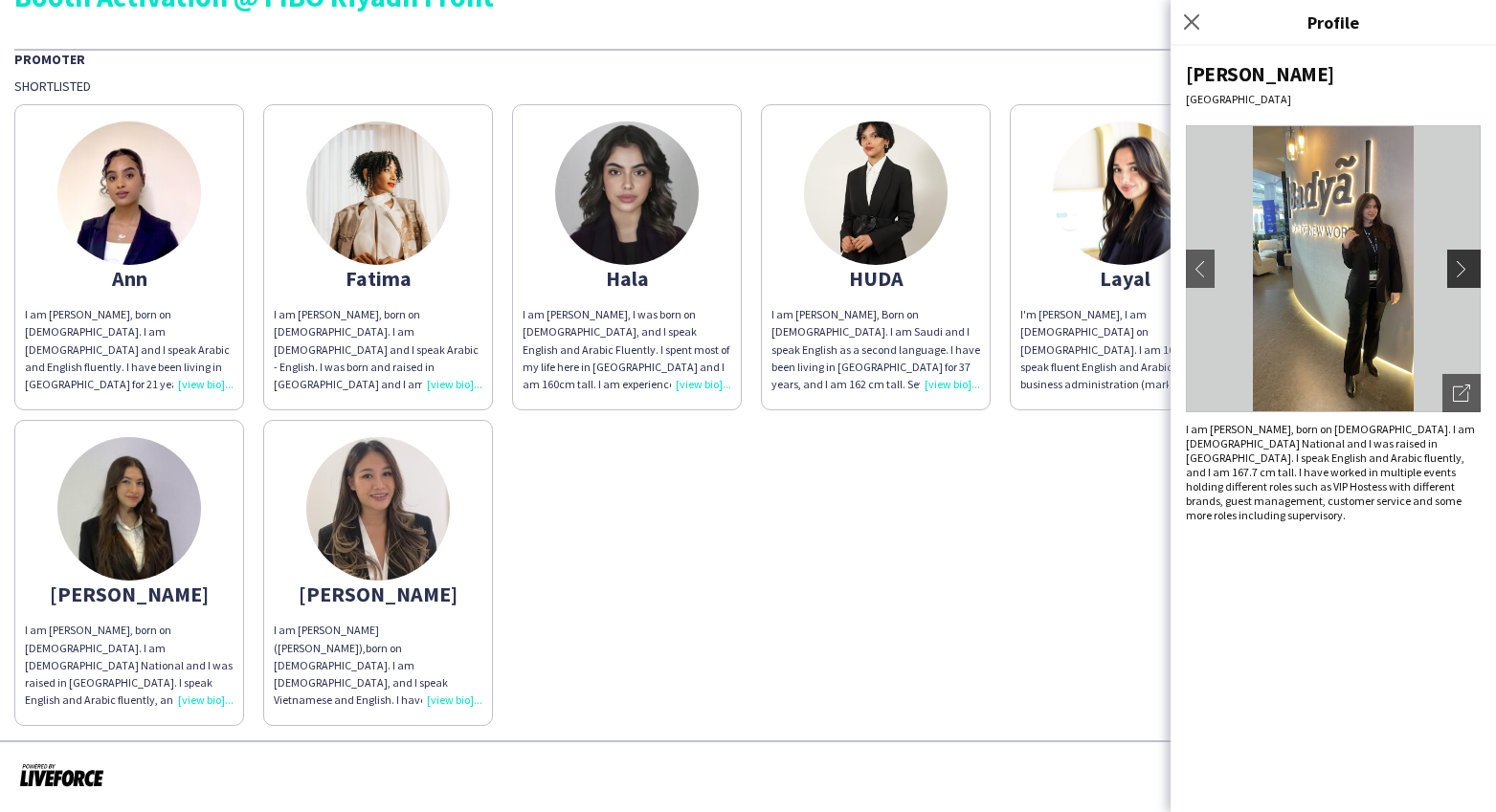
click at [1457, 263] on app-icon "chevron-right" at bounding box center [1466, 269] width 26 height 18
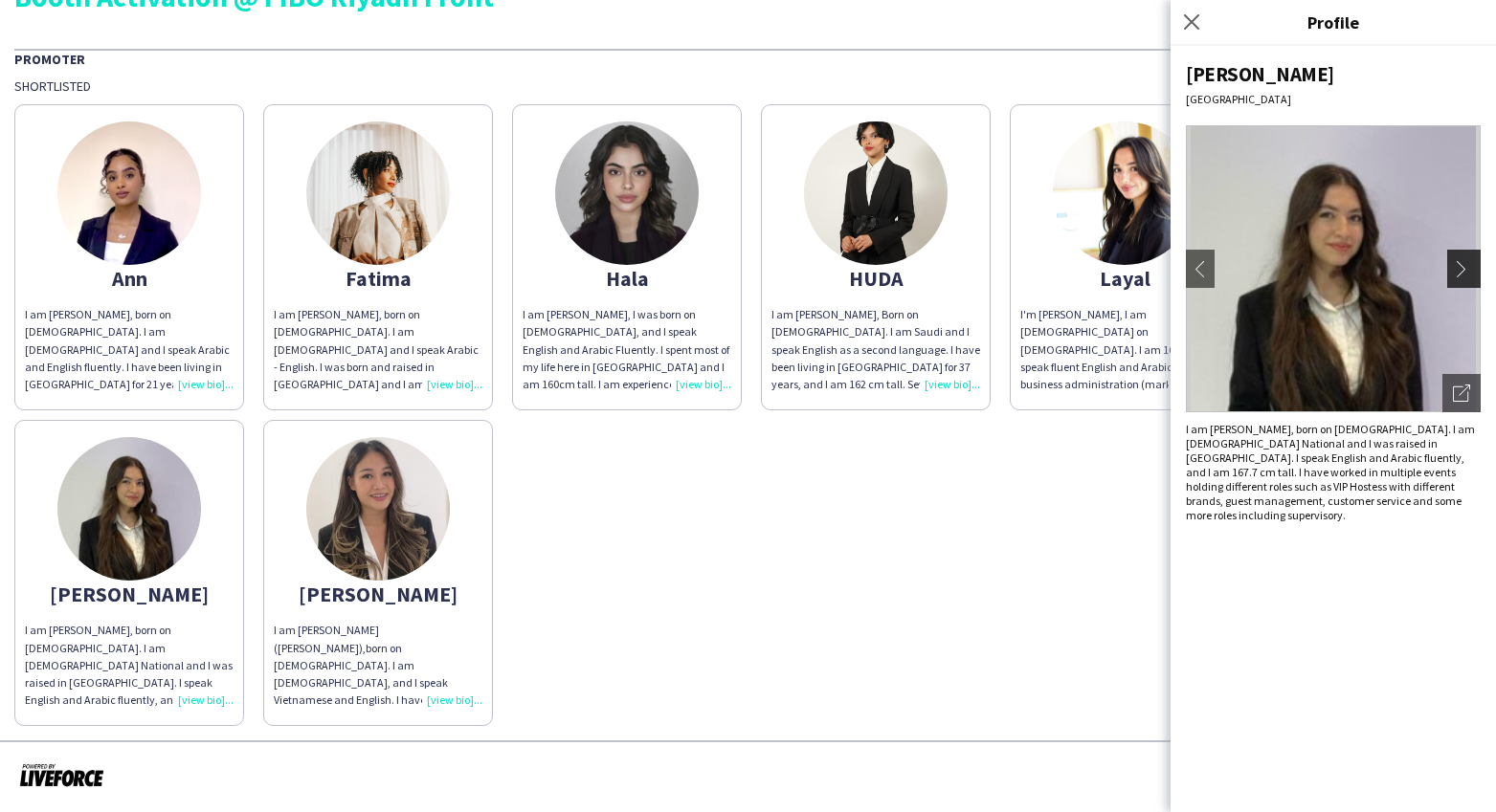
click at [1457, 263] on app-icon "chevron-right" at bounding box center [1466, 269] width 26 height 18
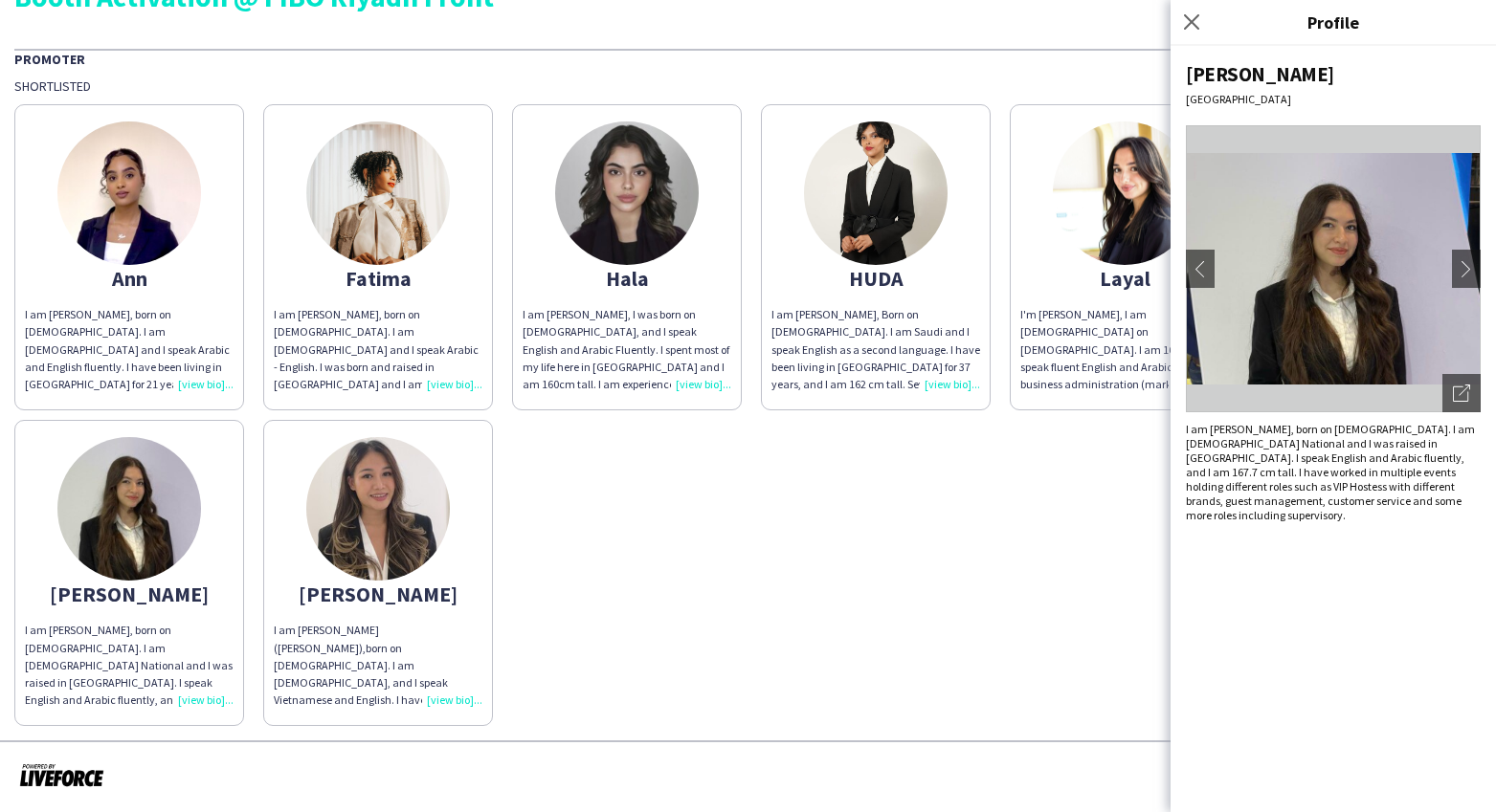
click at [456, 700] on div "I am [PERSON_NAME] ([PERSON_NAME]),born on [DEMOGRAPHIC_DATA]. I am [DEMOGRAPHI…" at bounding box center [377, 665] width 208 height 87
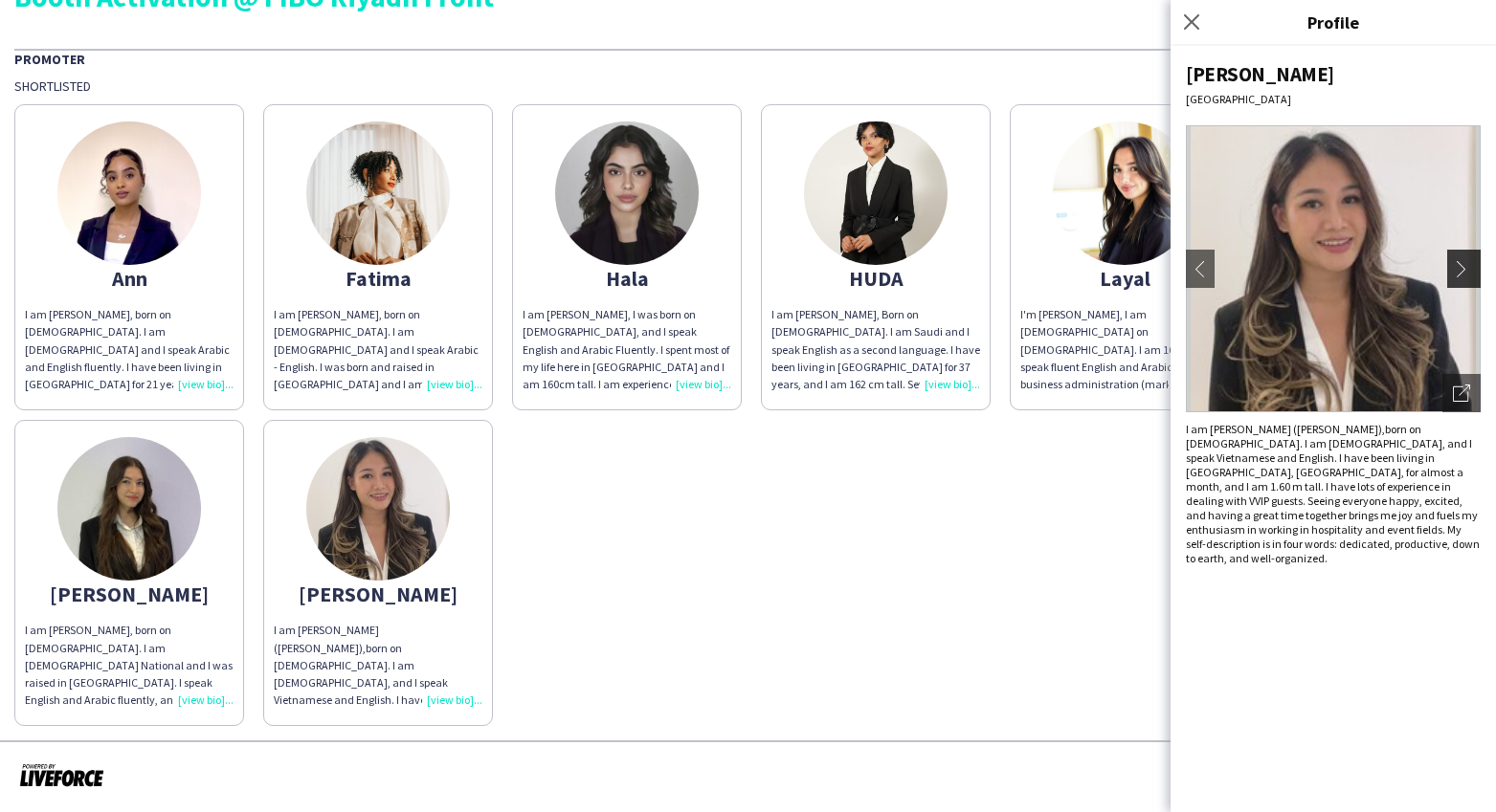
click at [1457, 274] on app-icon "chevron-right" at bounding box center [1466, 269] width 26 height 18
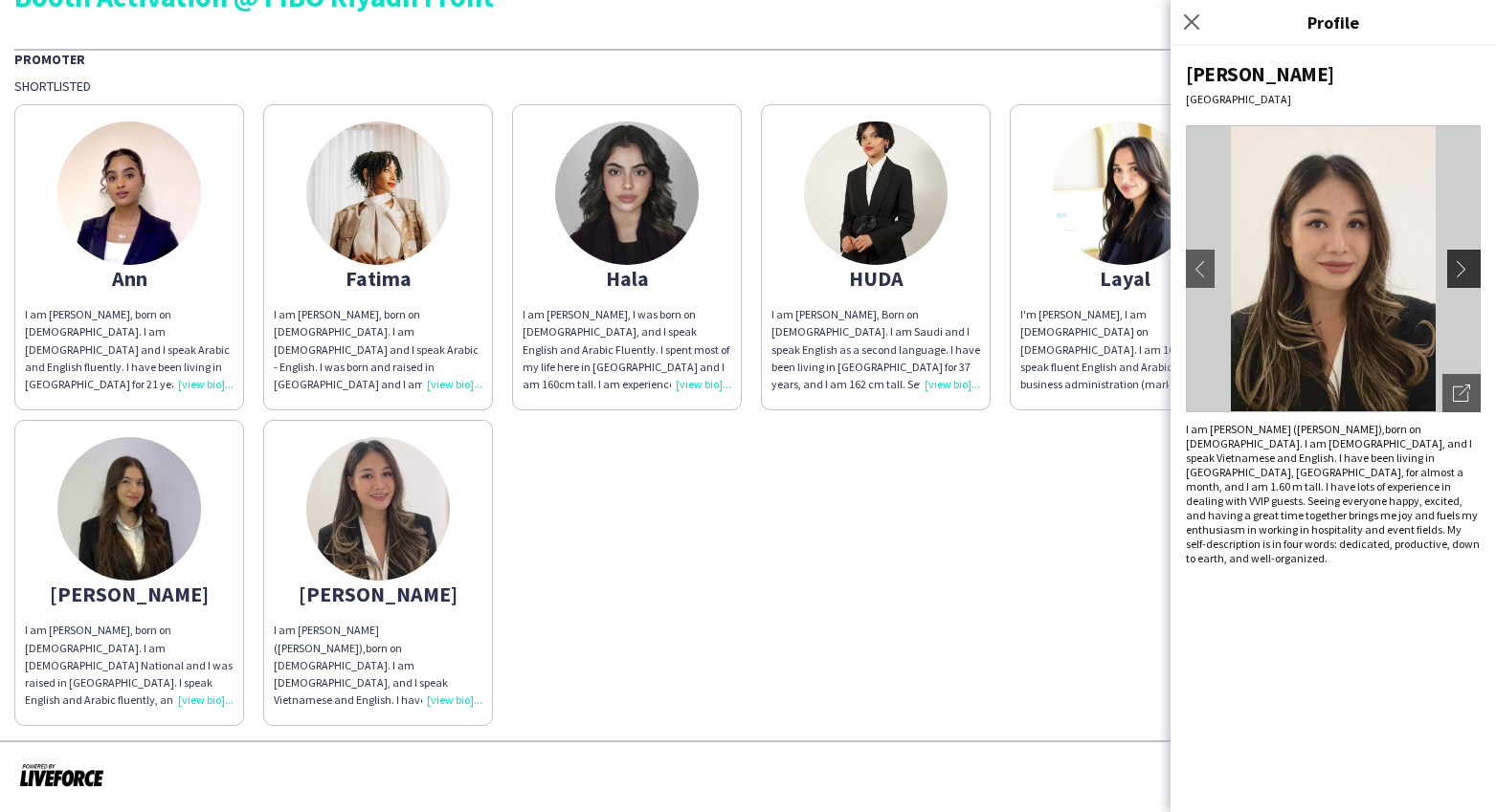
click at [1457, 274] on app-icon "chevron-right" at bounding box center [1466, 269] width 26 height 18
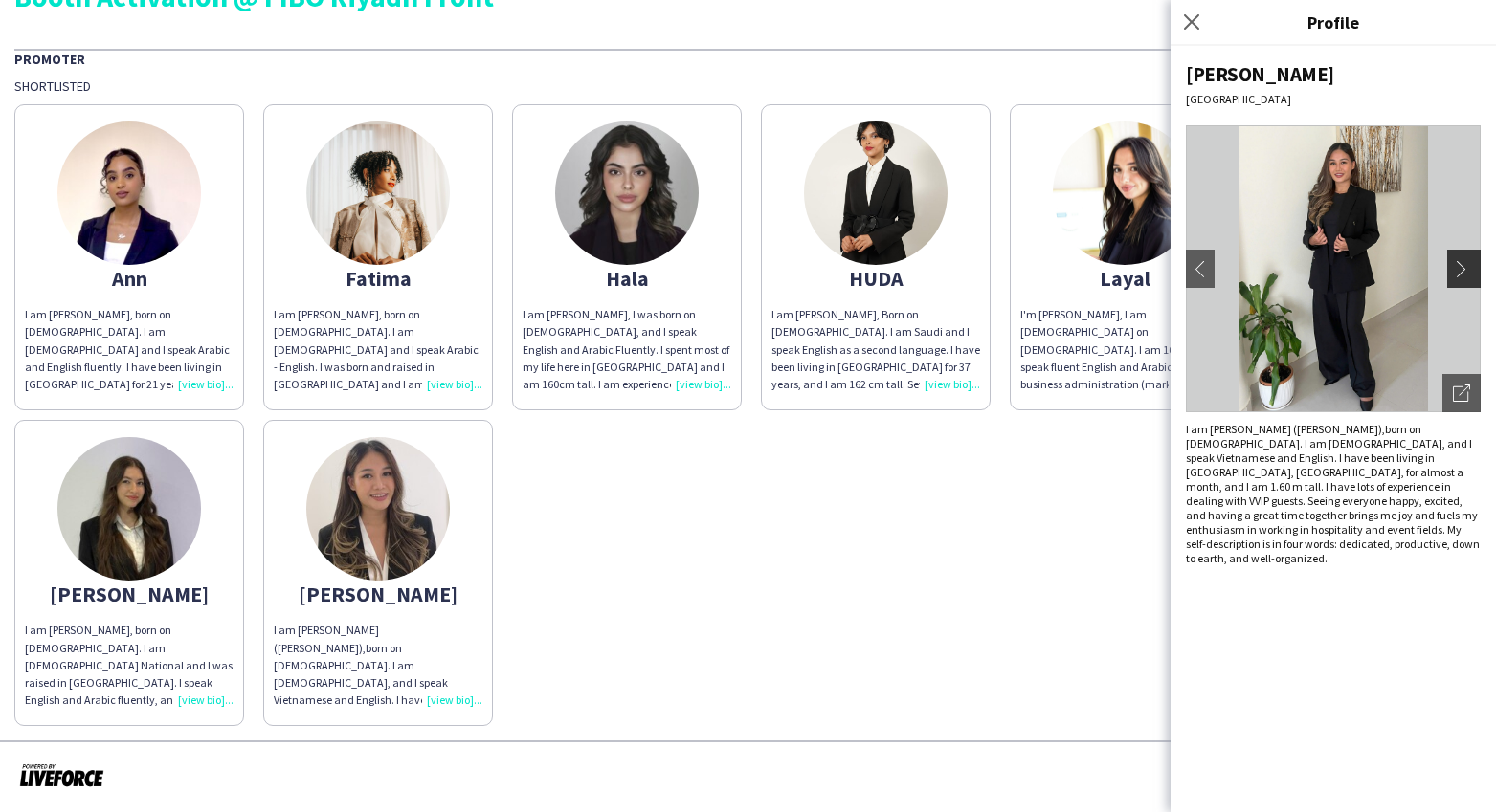
click at [1457, 274] on app-icon "chevron-right" at bounding box center [1466, 269] width 26 height 18
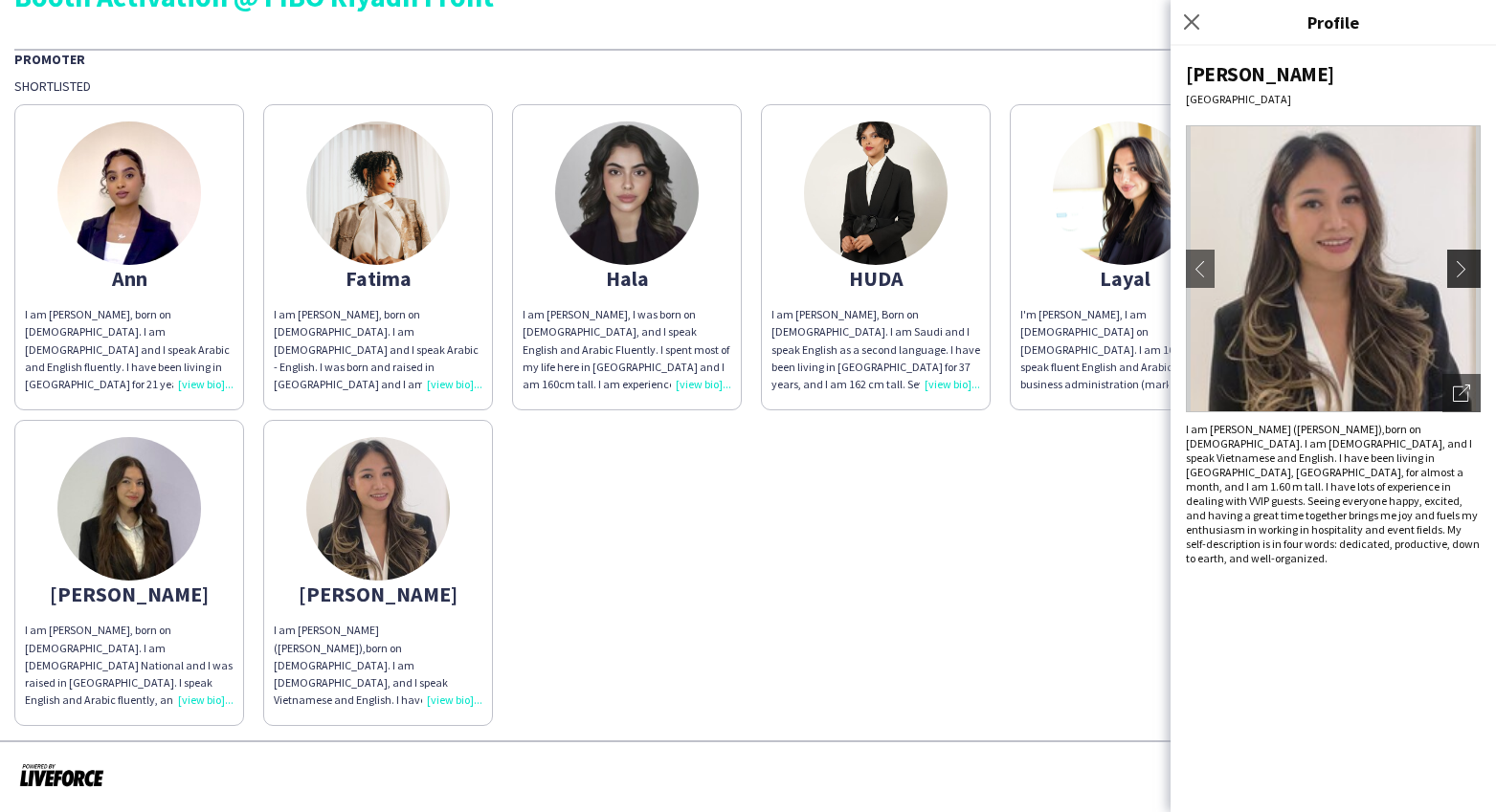
click at [1457, 274] on app-icon "chevron-right" at bounding box center [1466, 269] width 26 height 18
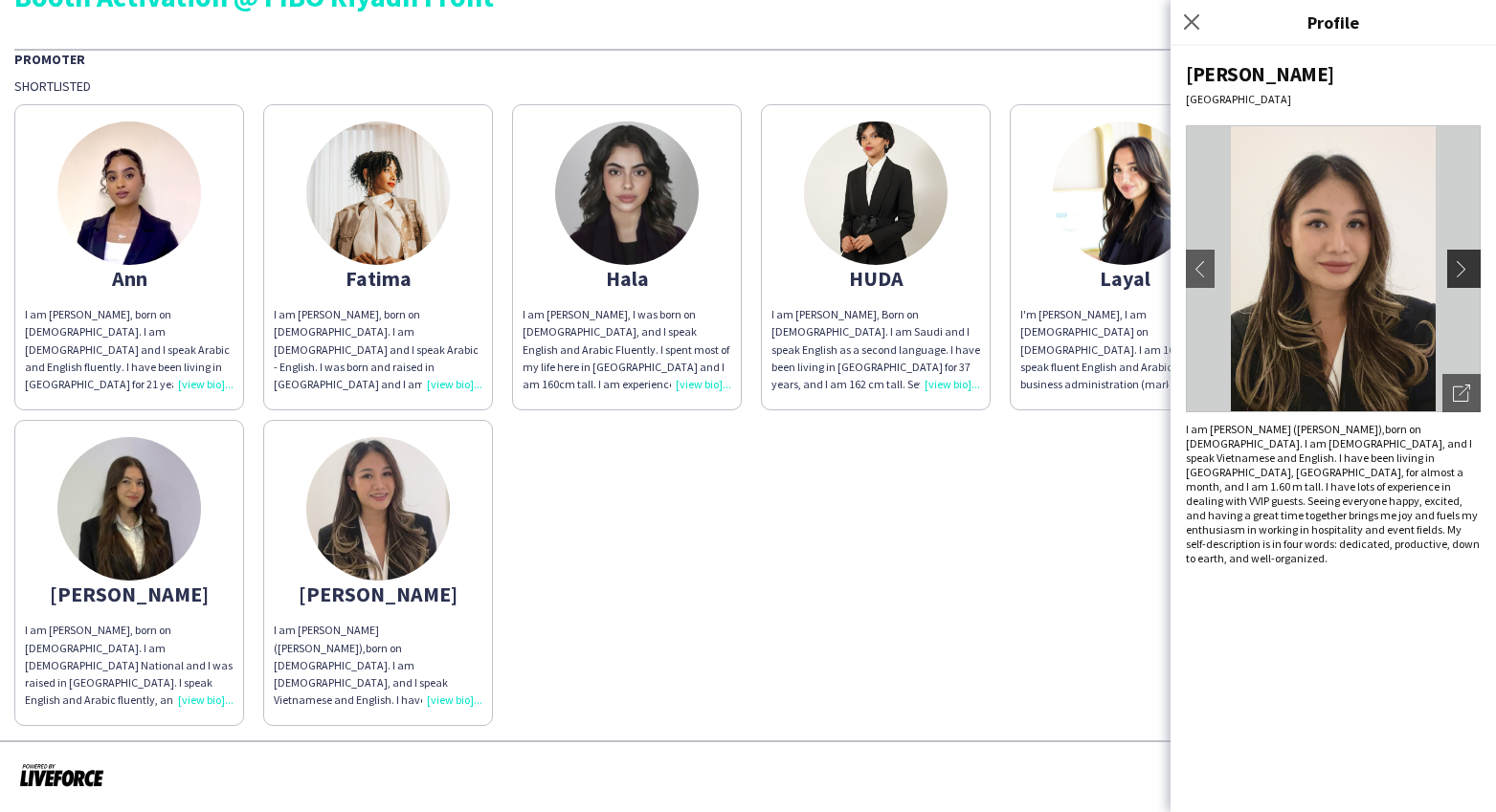
click at [1457, 275] on app-icon "chevron-right" at bounding box center [1466, 269] width 26 height 18
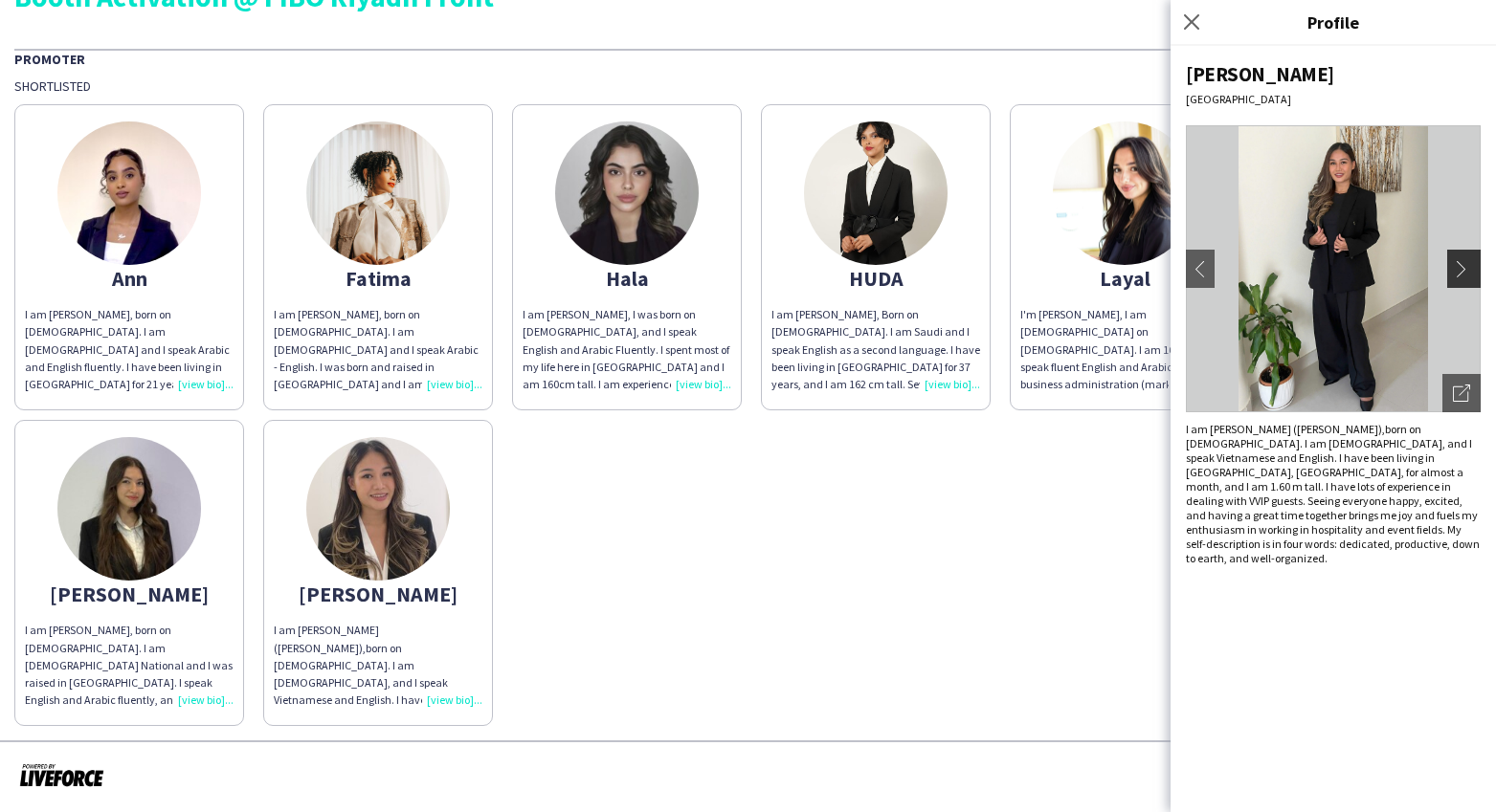
click at [1457, 275] on app-icon "chevron-right" at bounding box center [1466, 269] width 26 height 18
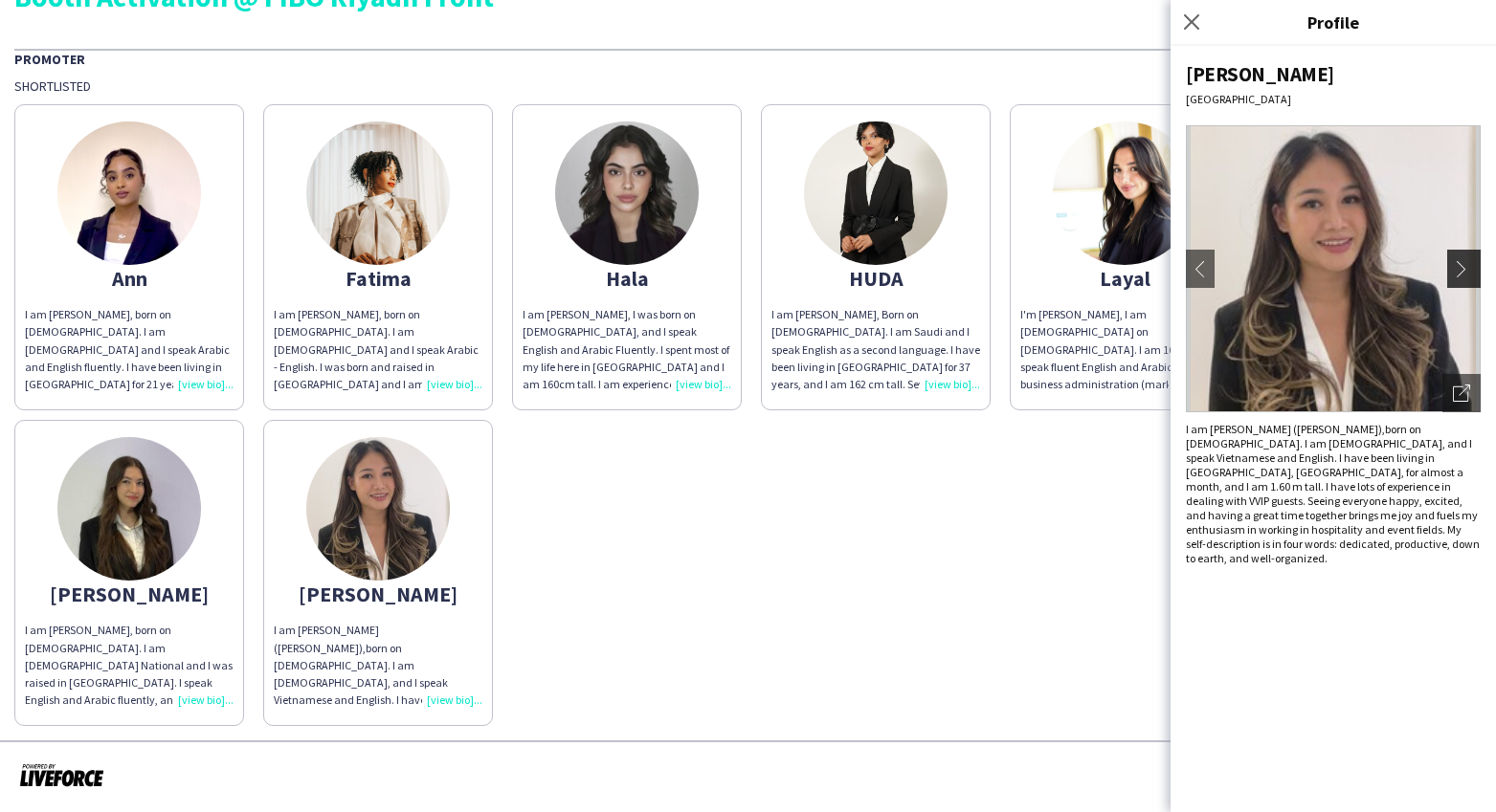
click at [1457, 275] on app-icon "chevron-right" at bounding box center [1466, 269] width 26 height 18
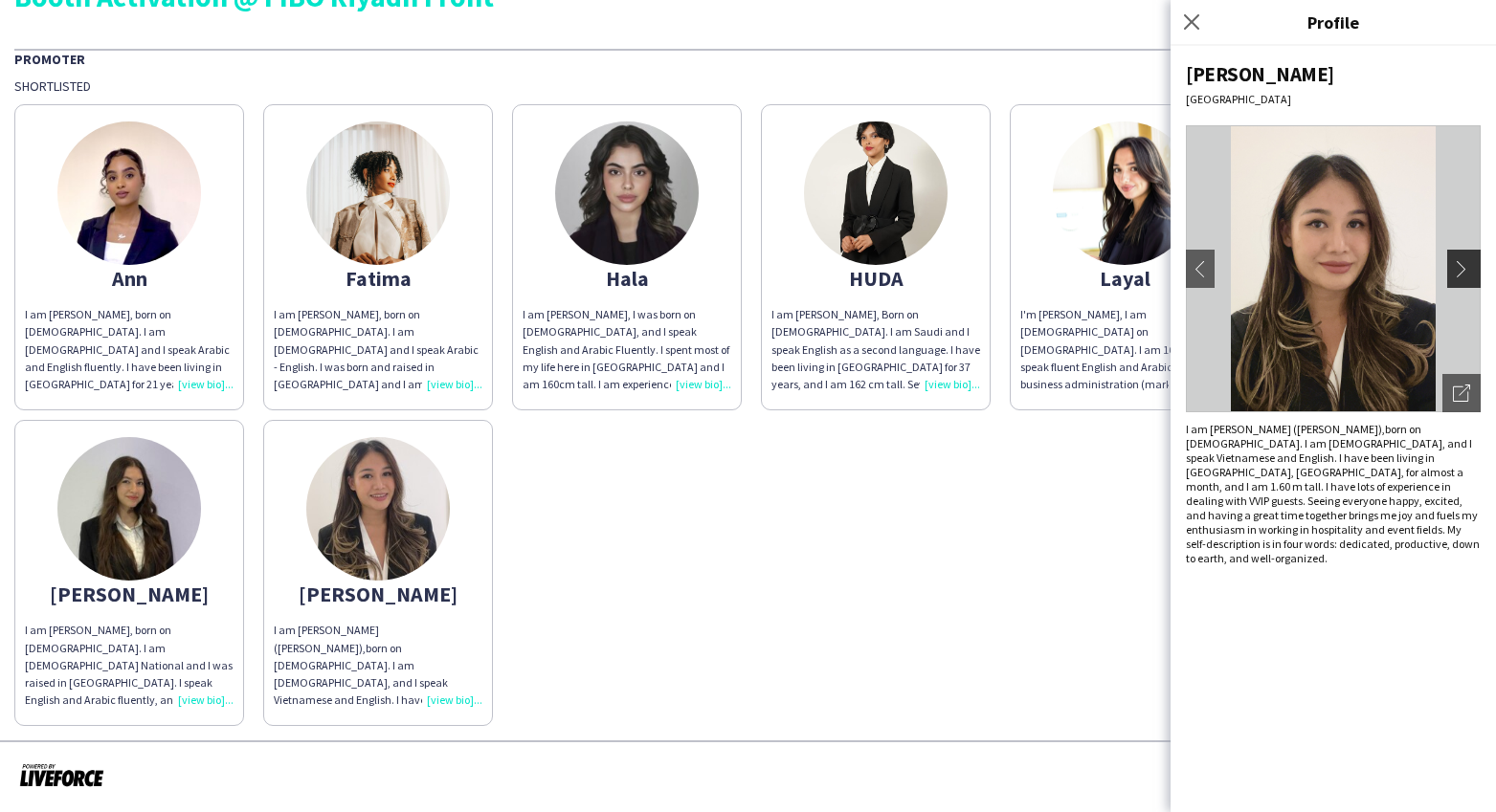
click at [1457, 275] on app-icon "chevron-right" at bounding box center [1466, 269] width 26 height 18
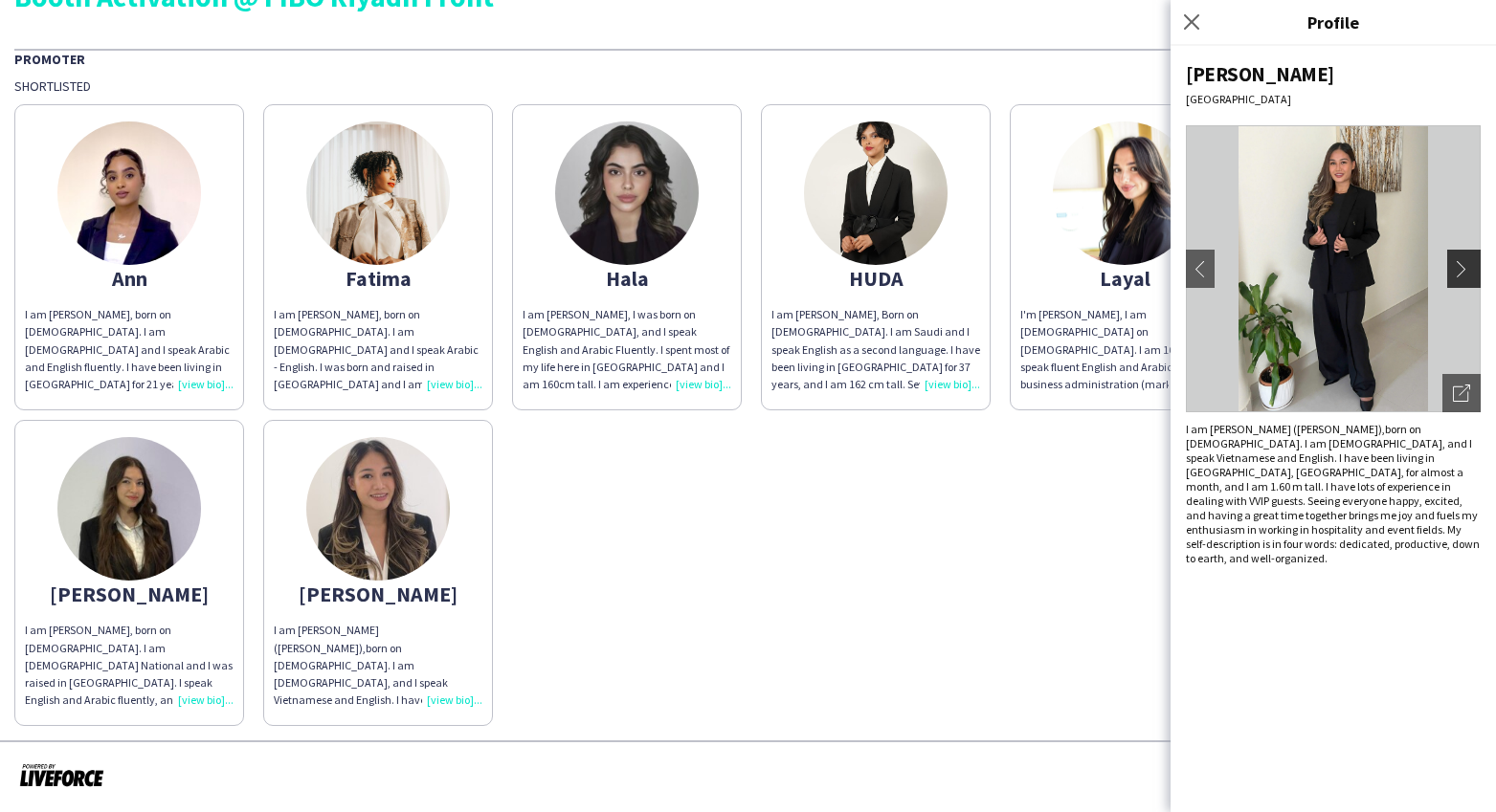
click at [1457, 275] on app-icon "chevron-right" at bounding box center [1466, 269] width 26 height 18
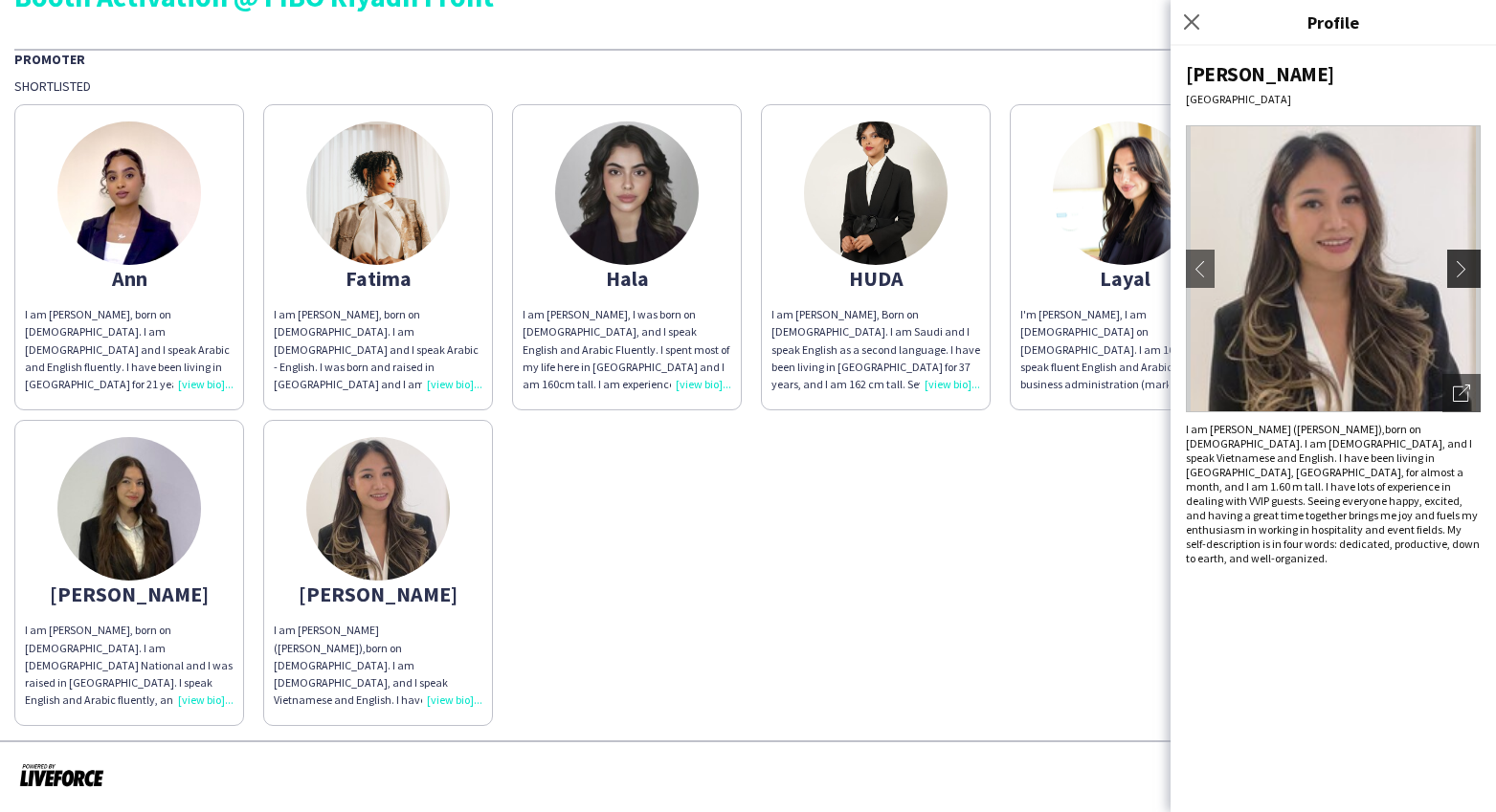
click at [1457, 275] on app-icon "chevron-right" at bounding box center [1466, 269] width 26 height 18
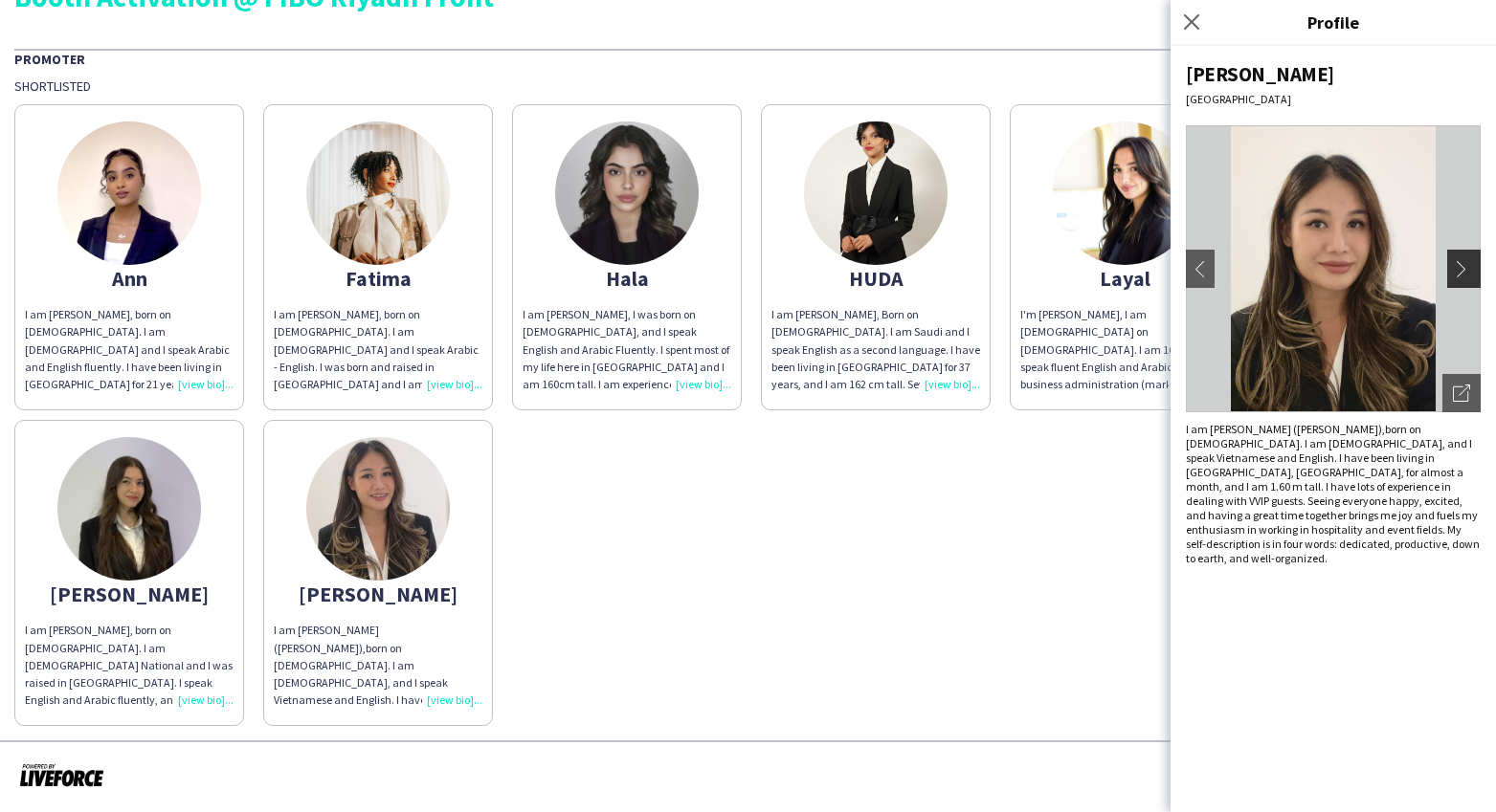
click at [1457, 275] on app-icon "chevron-right" at bounding box center [1466, 269] width 26 height 18
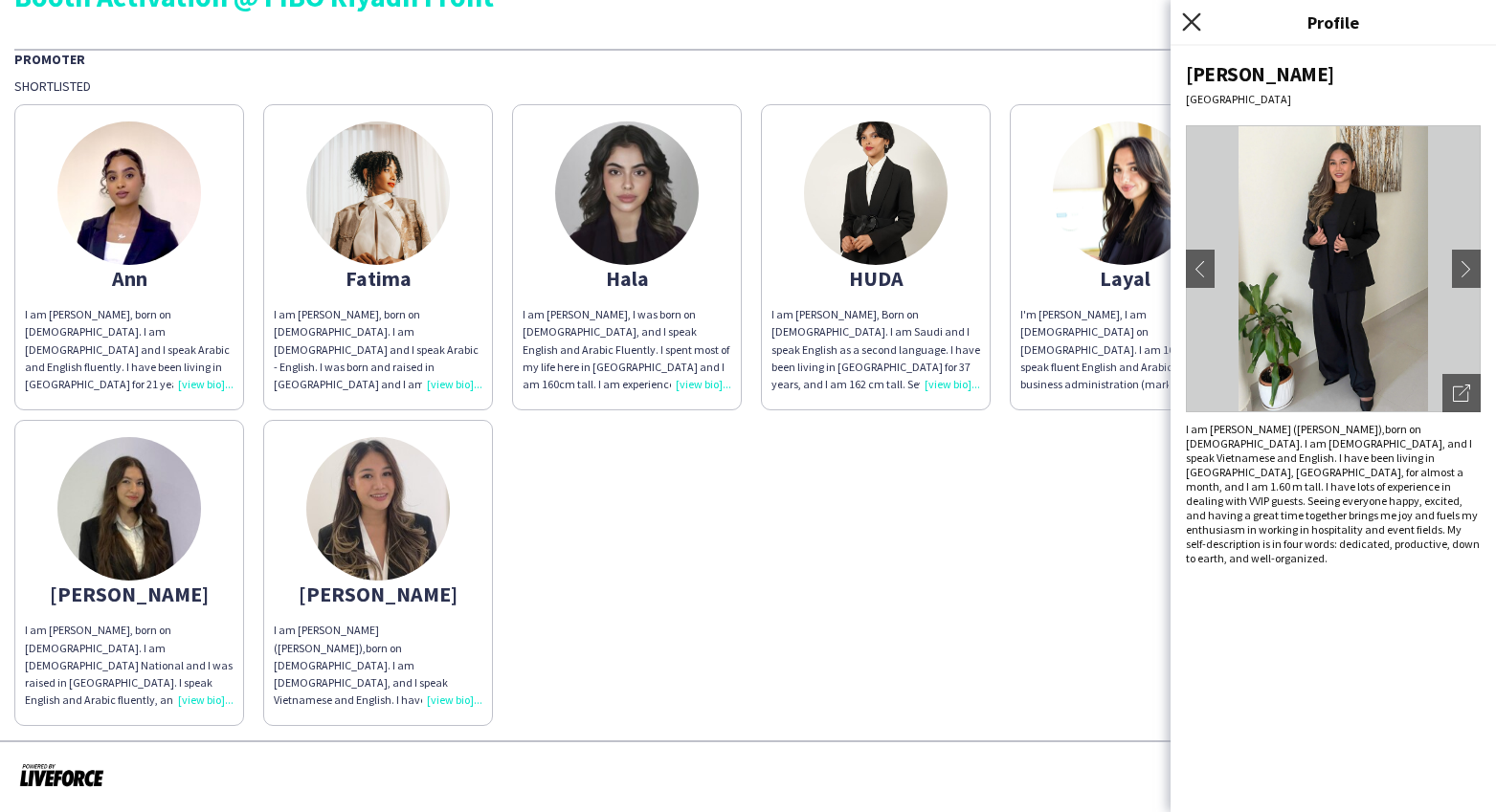
click at [1197, 24] on icon "Close pop-in" at bounding box center [1190, 21] width 19 height 19
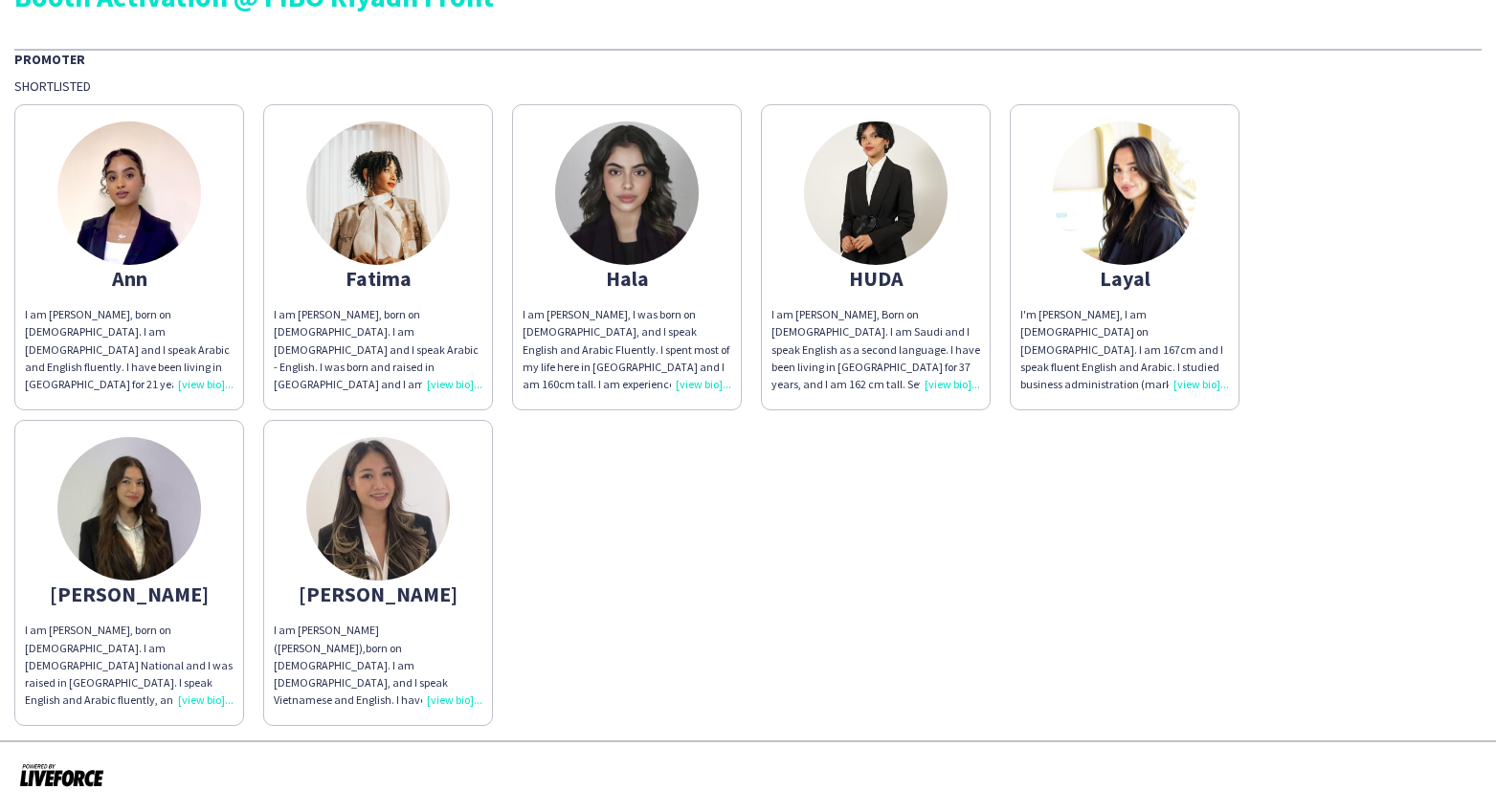
scroll to position [0, 0]
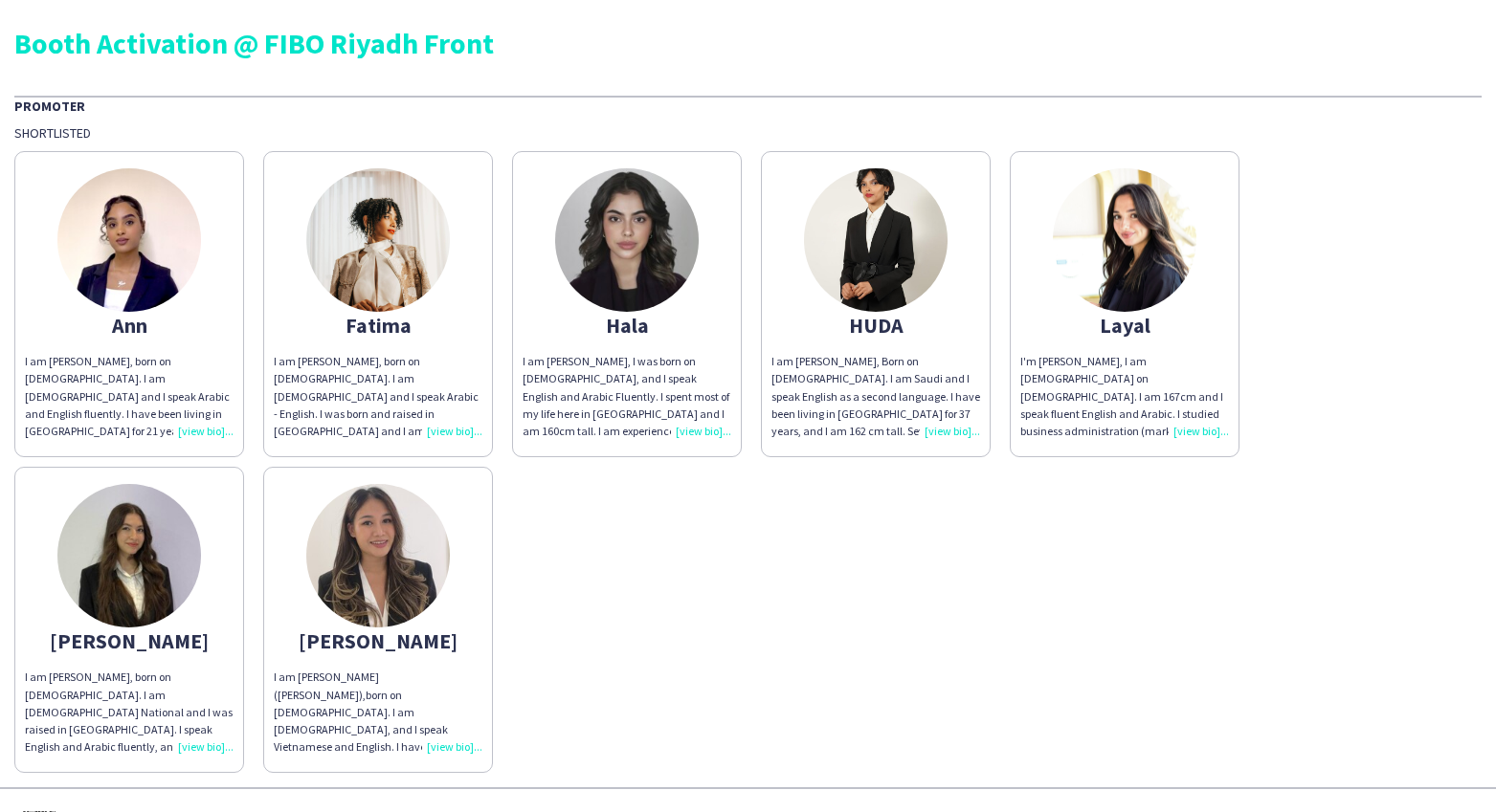
drag, startPoint x: 12, startPoint y: 42, endPoint x: 536, endPoint y: 59, distance: 524.3
click at [536, 59] on div "Booth Activation @ FIBO Riyadh Front Promoter Shortlisted [PERSON_NAME] am [PER…" at bounding box center [748, 394] width 1496 height 788
drag, startPoint x: 17, startPoint y: 102, endPoint x: 86, endPoint y: 105, distance: 69.1
click at [86, 105] on div "Promoter" at bounding box center [748, 106] width 1467 height 20
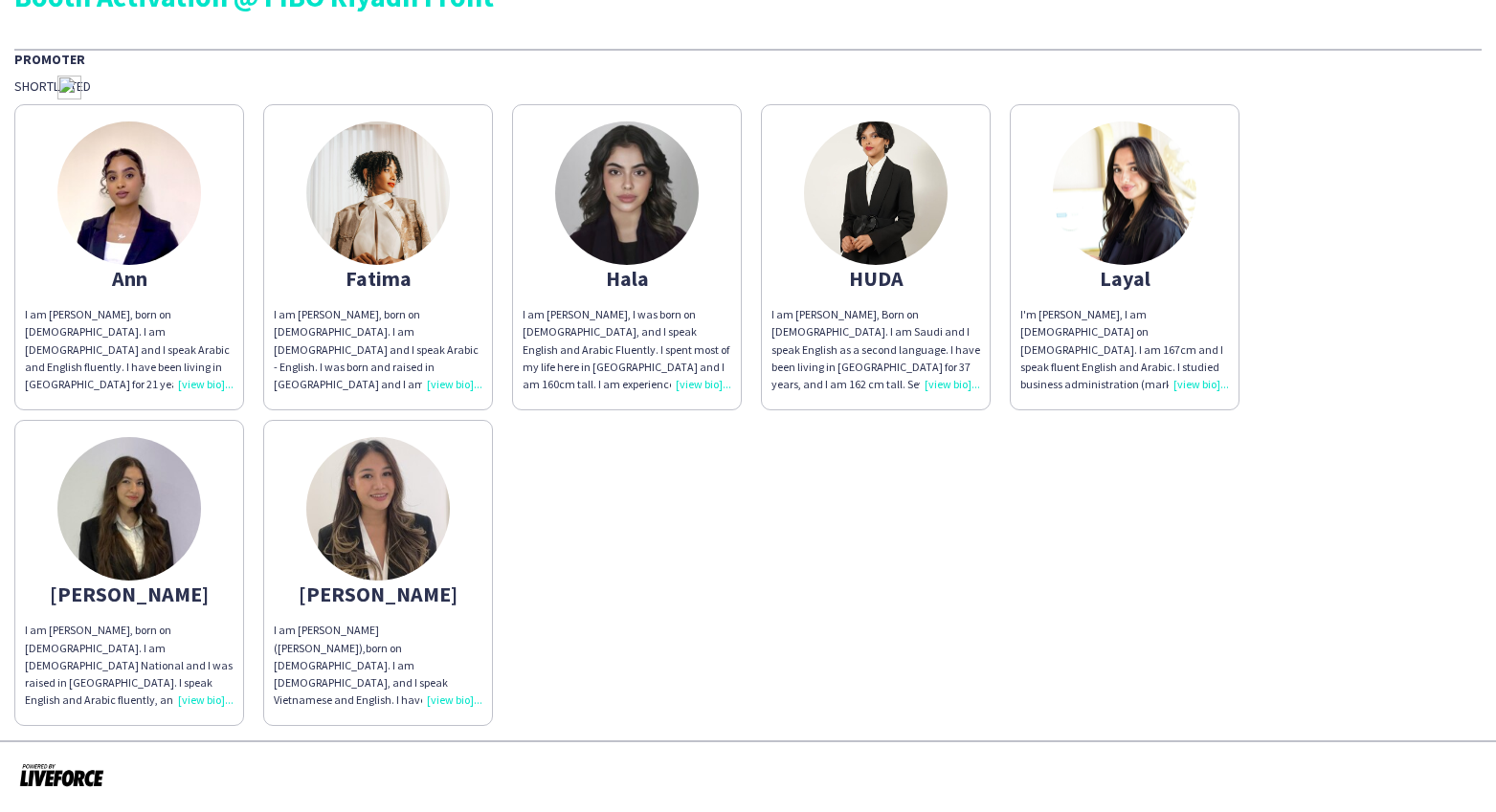
click at [75, 758] on img at bounding box center [62, 775] width 85 height 26
